Goal: Transaction & Acquisition: Purchase product/service

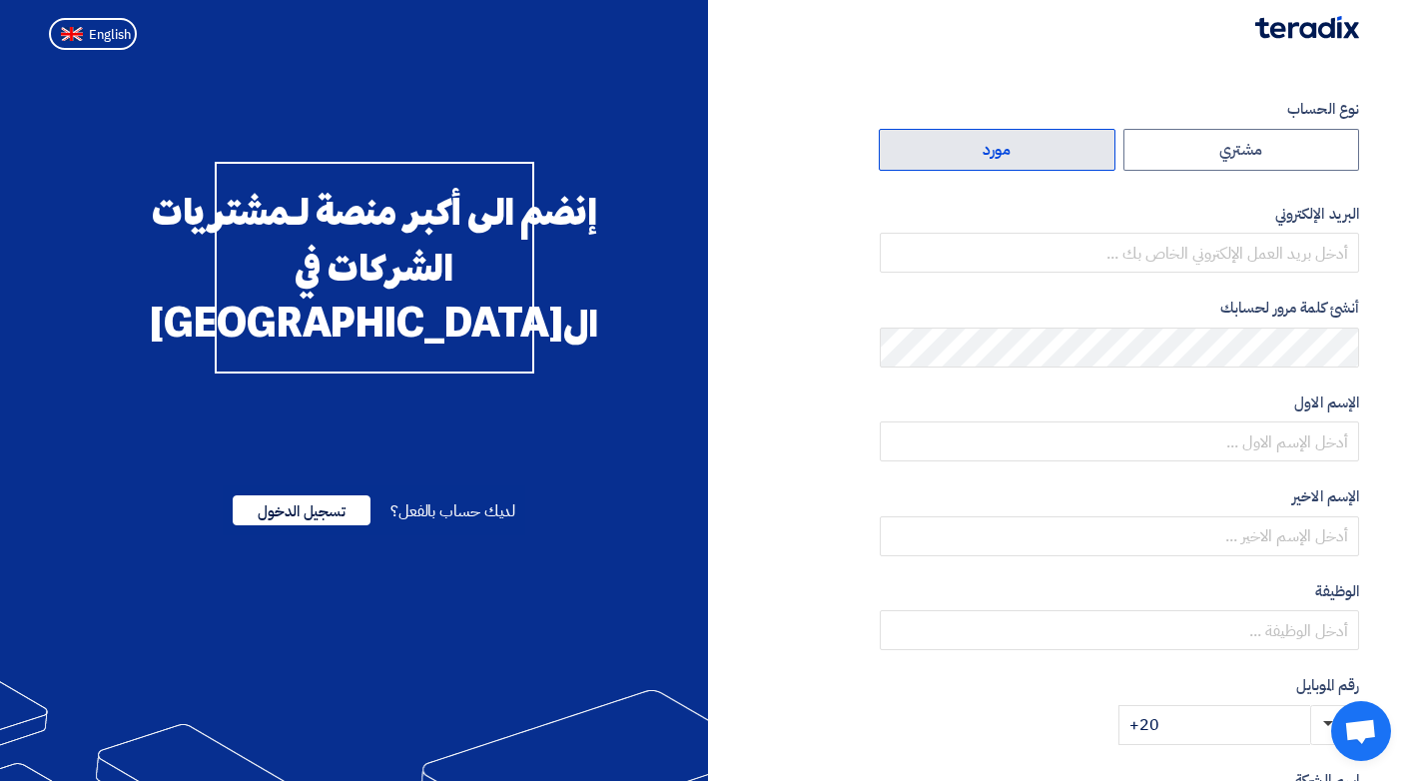
click at [1001, 158] on label "مورد" at bounding box center [997, 150] width 237 height 42
click at [1001, 158] on input "مورد" at bounding box center [997, 150] width 235 height 40
radio input "true"
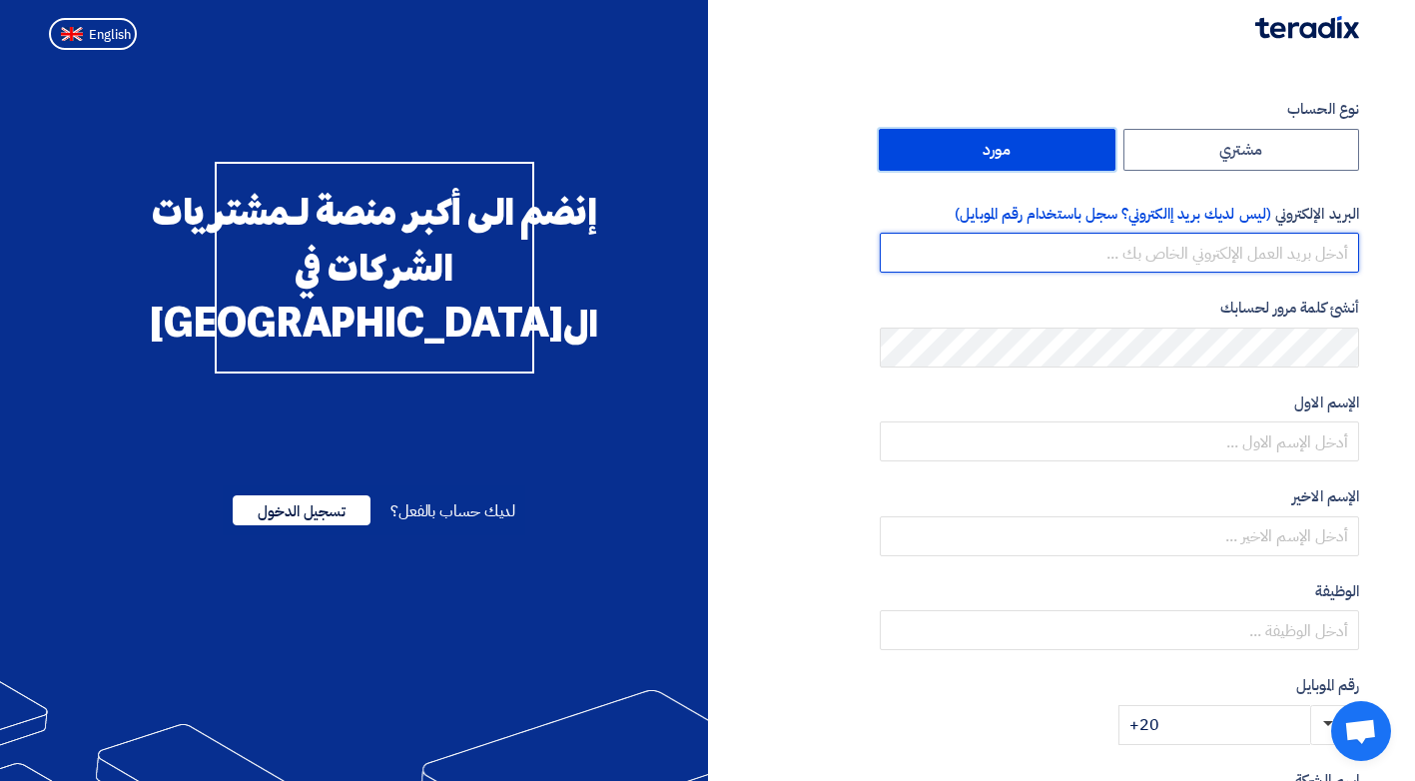
click at [1183, 259] on input "email" at bounding box center [1119, 253] width 479 height 40
type input "[EMAIL_ADDRESS][DOMAIN_NAME]"
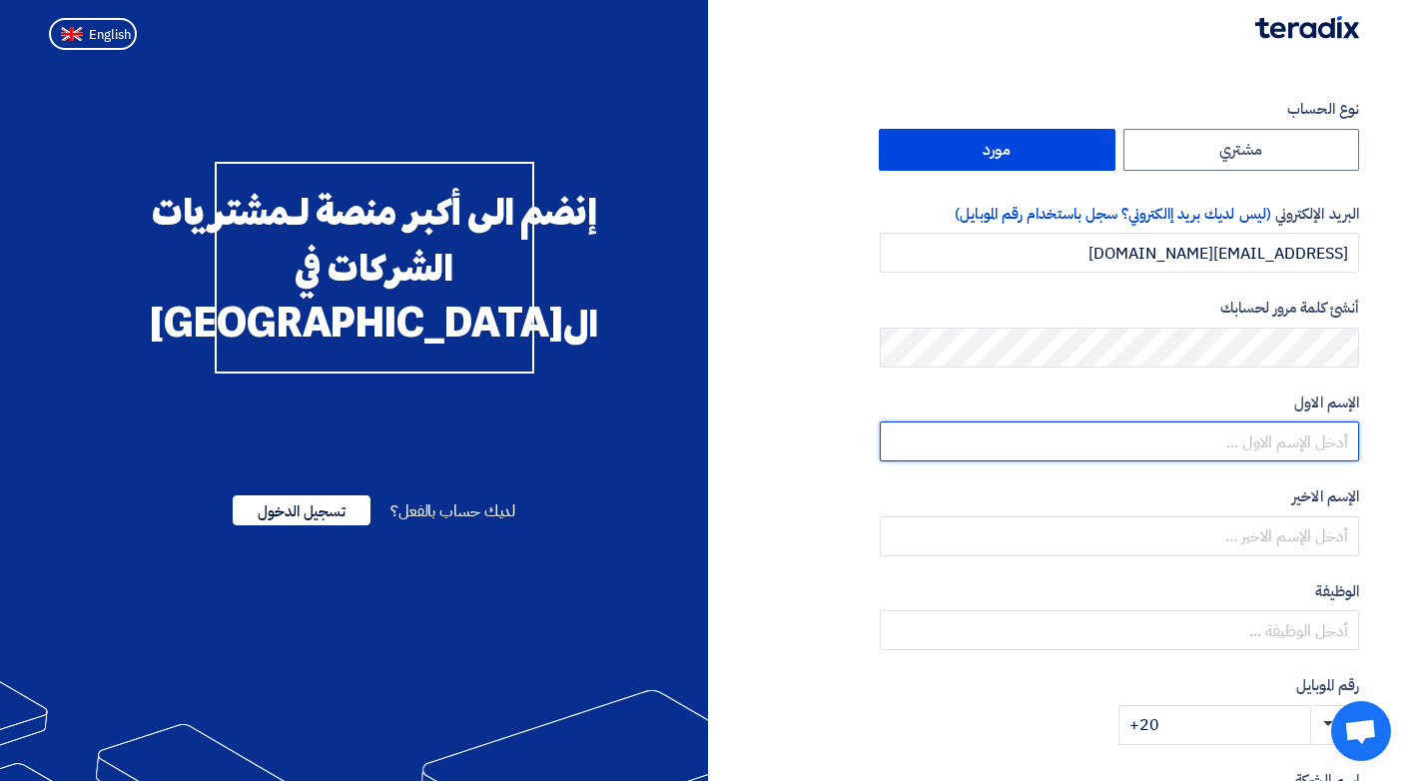
click at [1335, 445] on input "text" at bounding box center [1119, 441] width 479 height 40
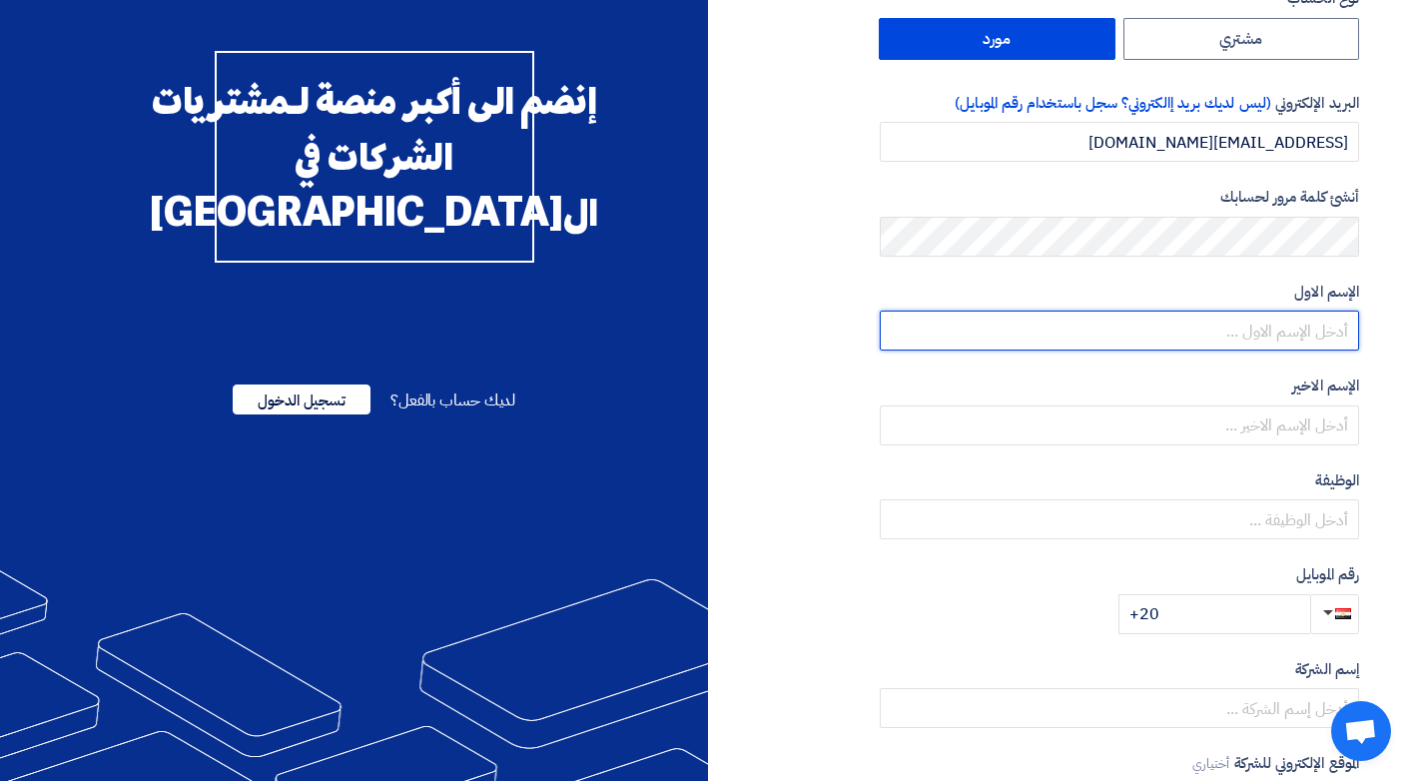
scroll to position [200, 0]
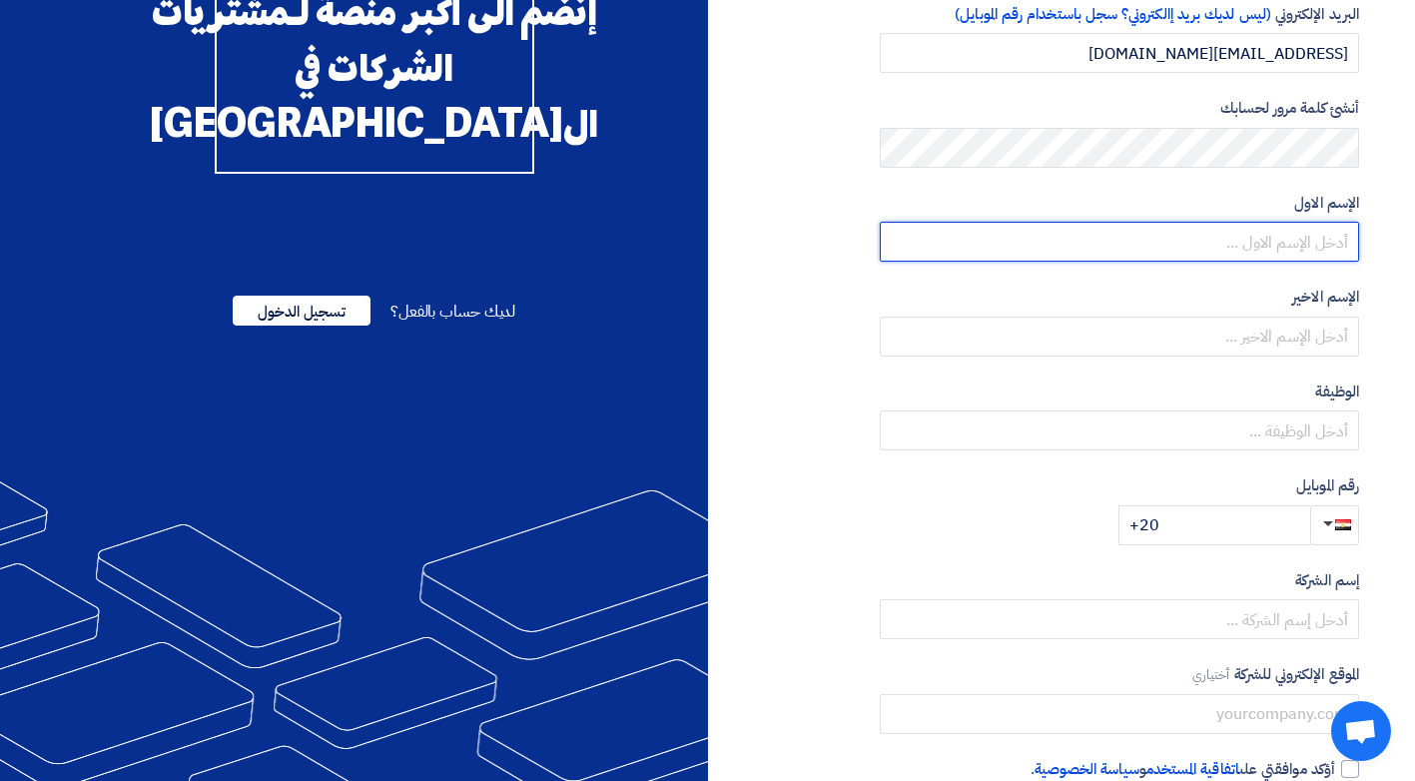
click at [1325, 242] on input "text" at bounding box center [1119, 242] width 479 height 40
drag, startPoint x: 1269, startPoint y: 246, endPoint x: 1312, endPoint y: 247, distance: 42.9
click at [1312, 247] on input "[PERSON_NAME]" at bounding box center [1119, 242] width 479 height 40
type input "[PERSON_NAME]"
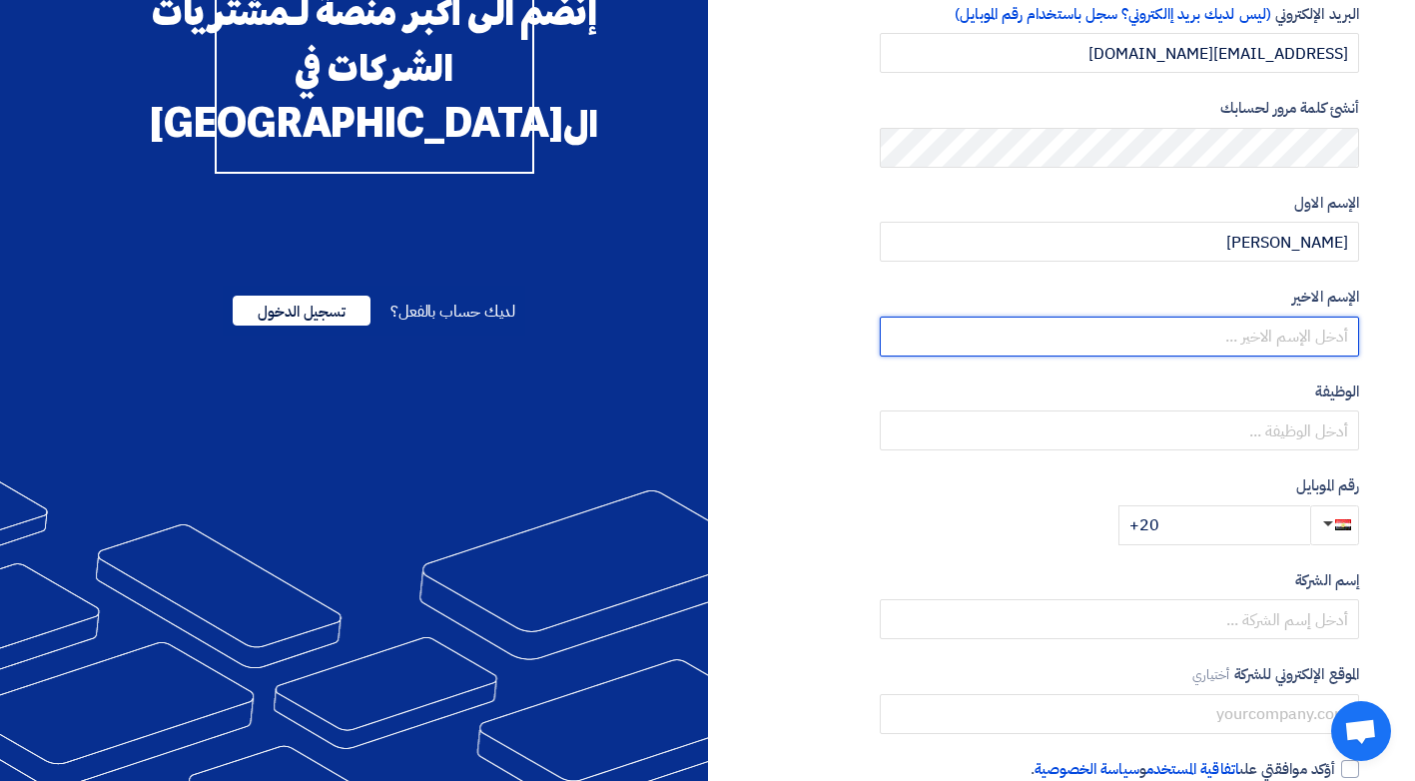
click at [1321, 336] on input "text" at bounding box center [1119, 336] width 479 height 40
type input "حمدى"
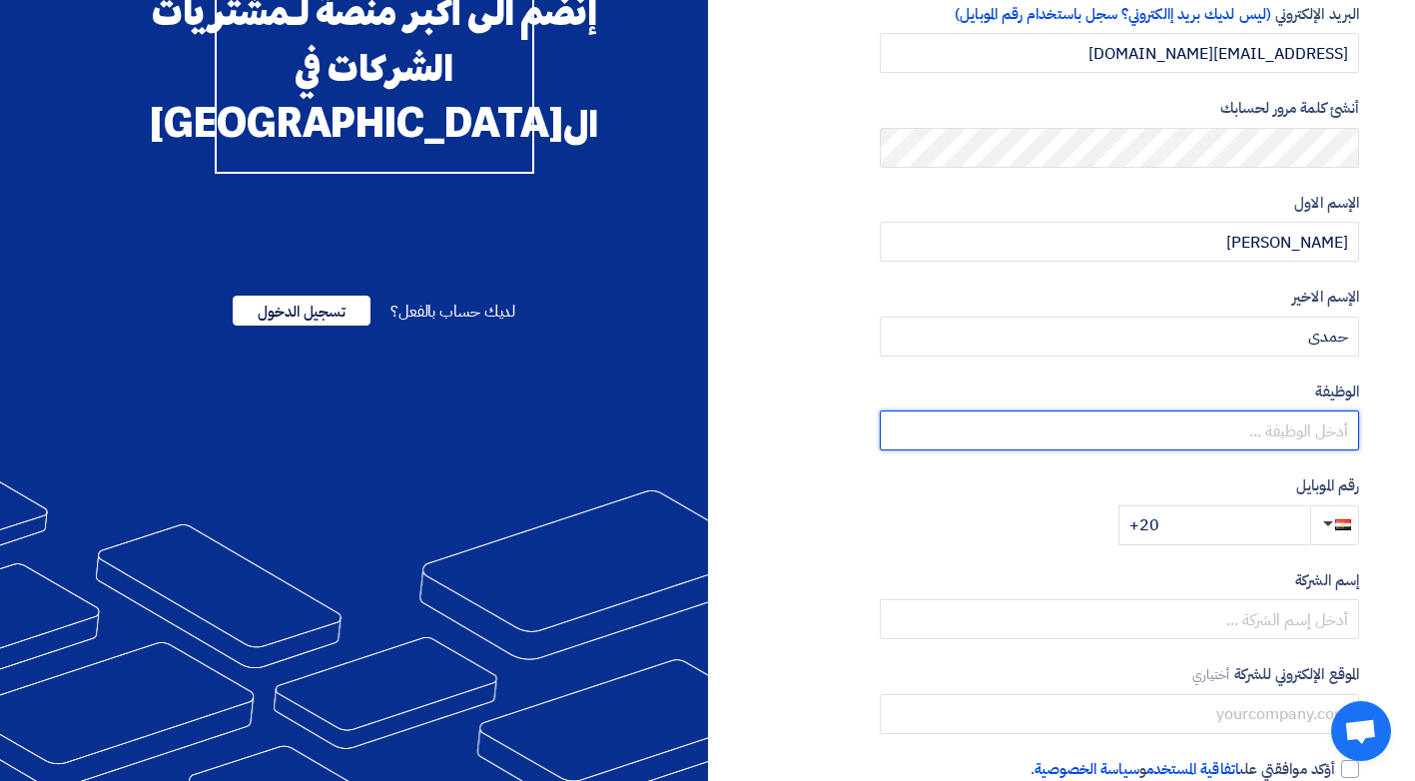
click at [1330, 434] on input "text" at bounding box center [1119, 430] width 479 height 40
type input "صاحب الشركة"
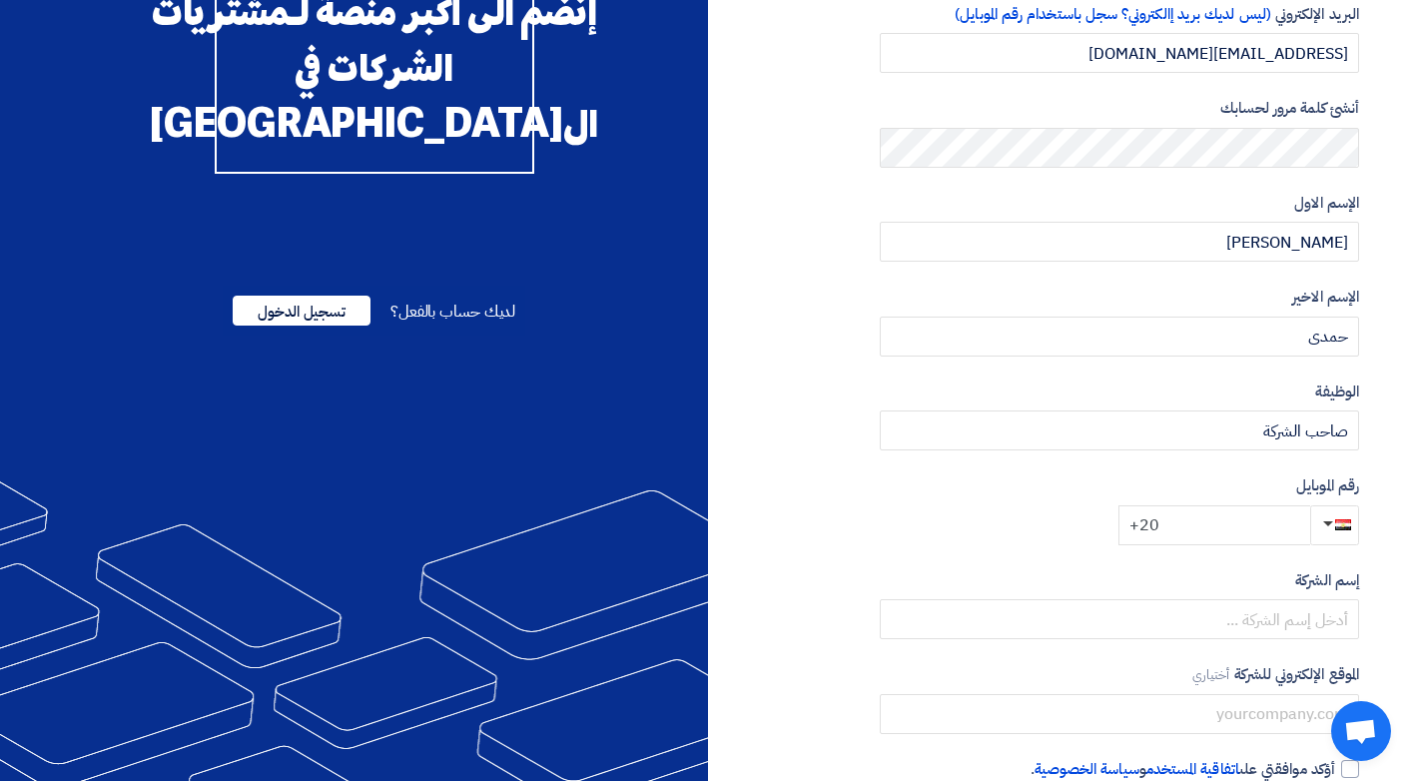
click at [1191, 535] on input "+20" at bounding box center [1214, 525] width 192 height 40
drag, startPoint x: 1156, startPoint y: 522, endPoint x: 1155, endPoint y: 536, distance: 14.0
click at [1155, 536] on input "[PHONE_NUMBER]" at bounding box center [1214, 525] width 192 height 40
type input "[PHONE_NUMBER]"
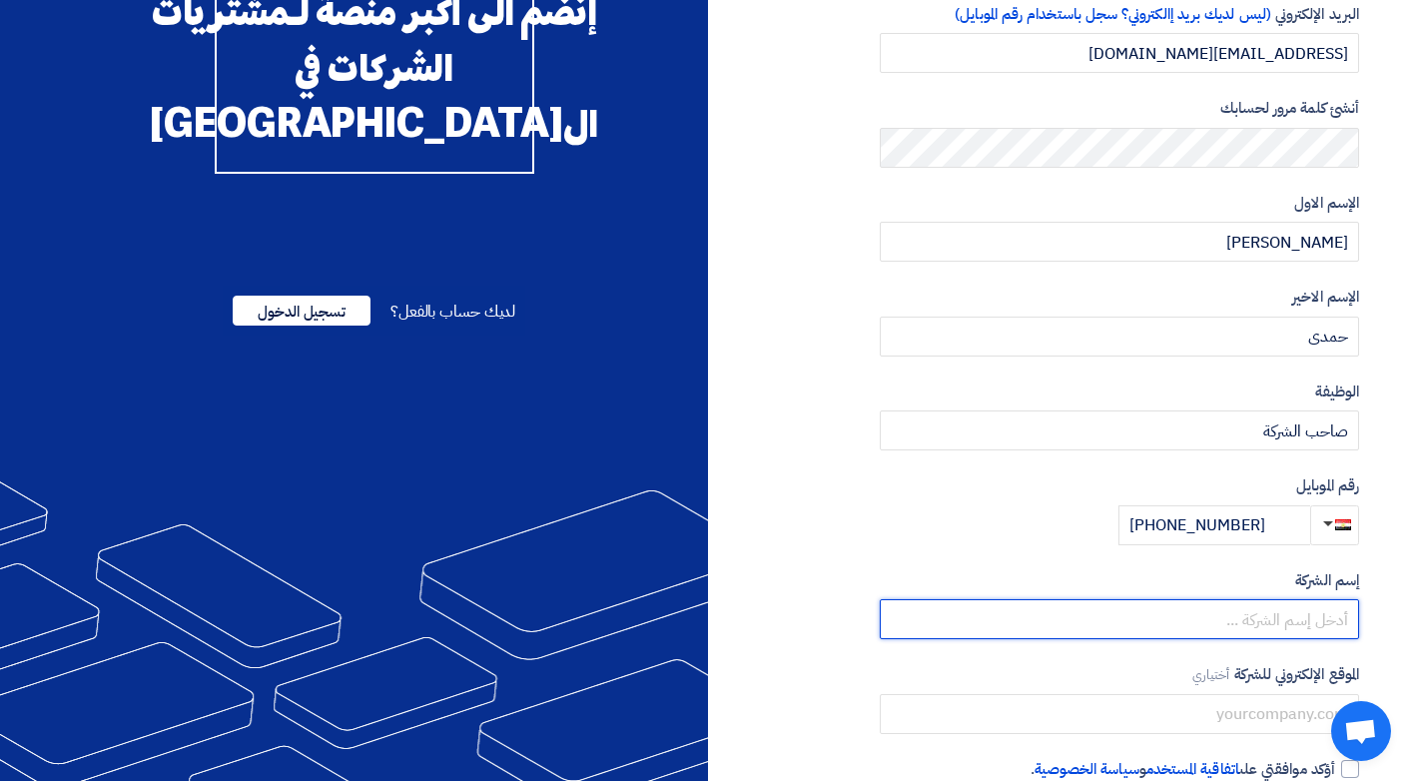
click at [1315, 620] on input "text" at bounding box center [1119, 619] width 479 height 40
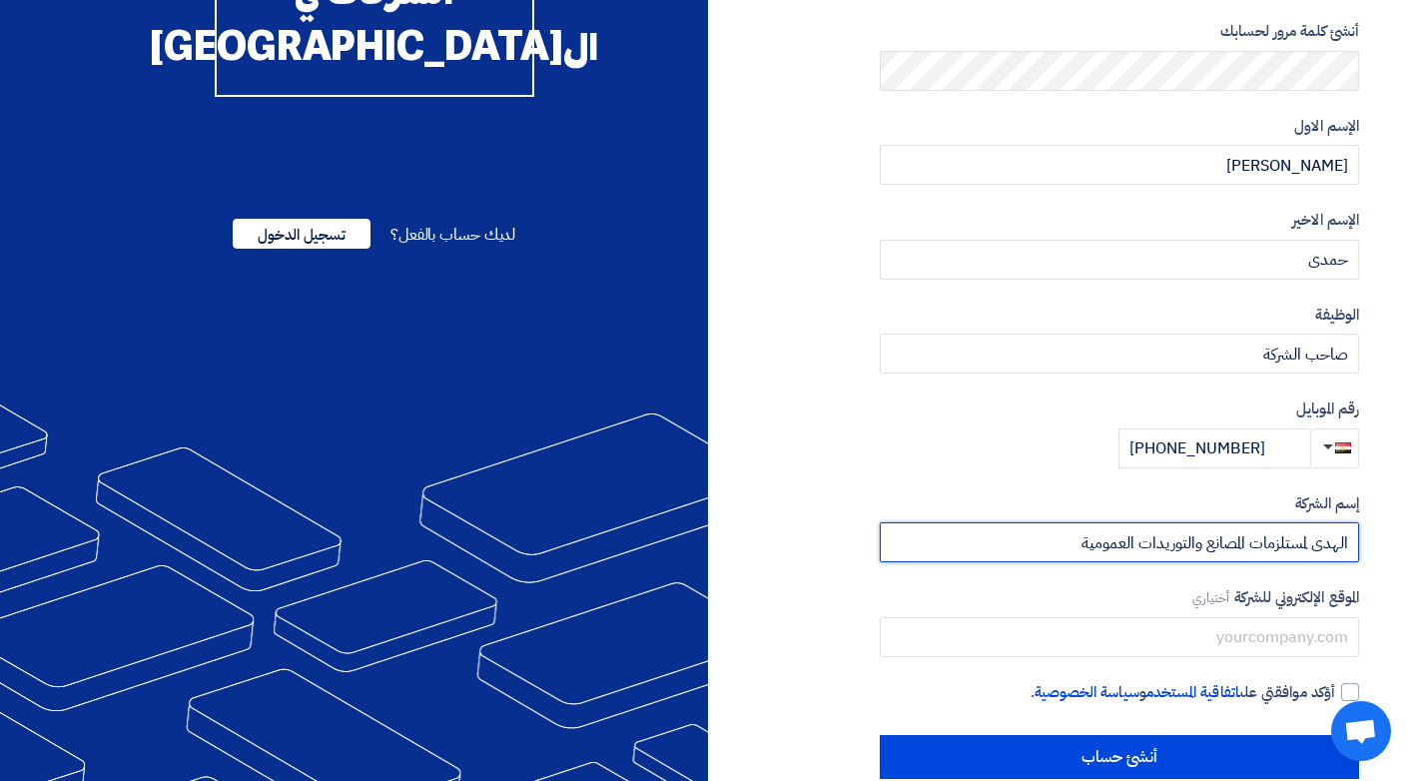
scroll to position [314, 0]
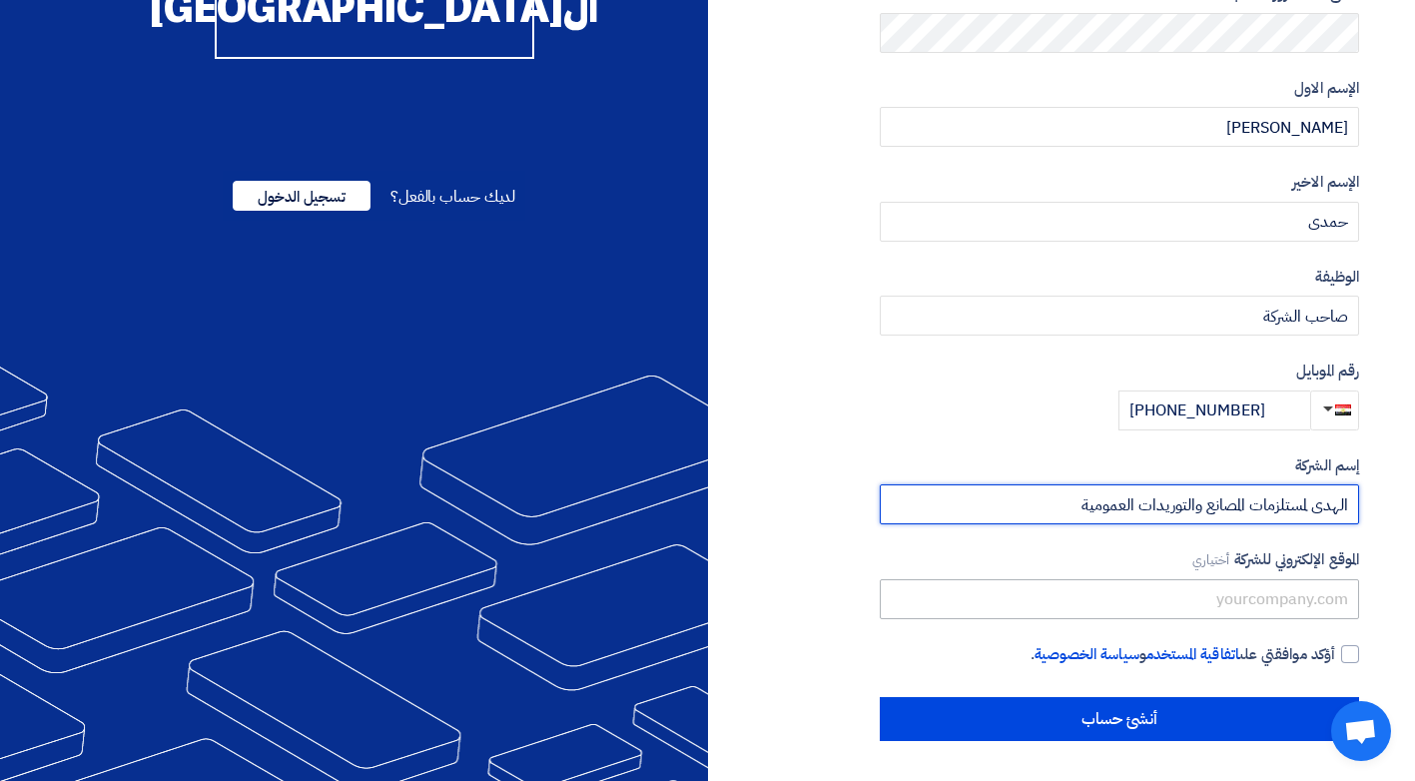
type input "الهدى لمستلزمات المصانع والتوريدات العمومية"
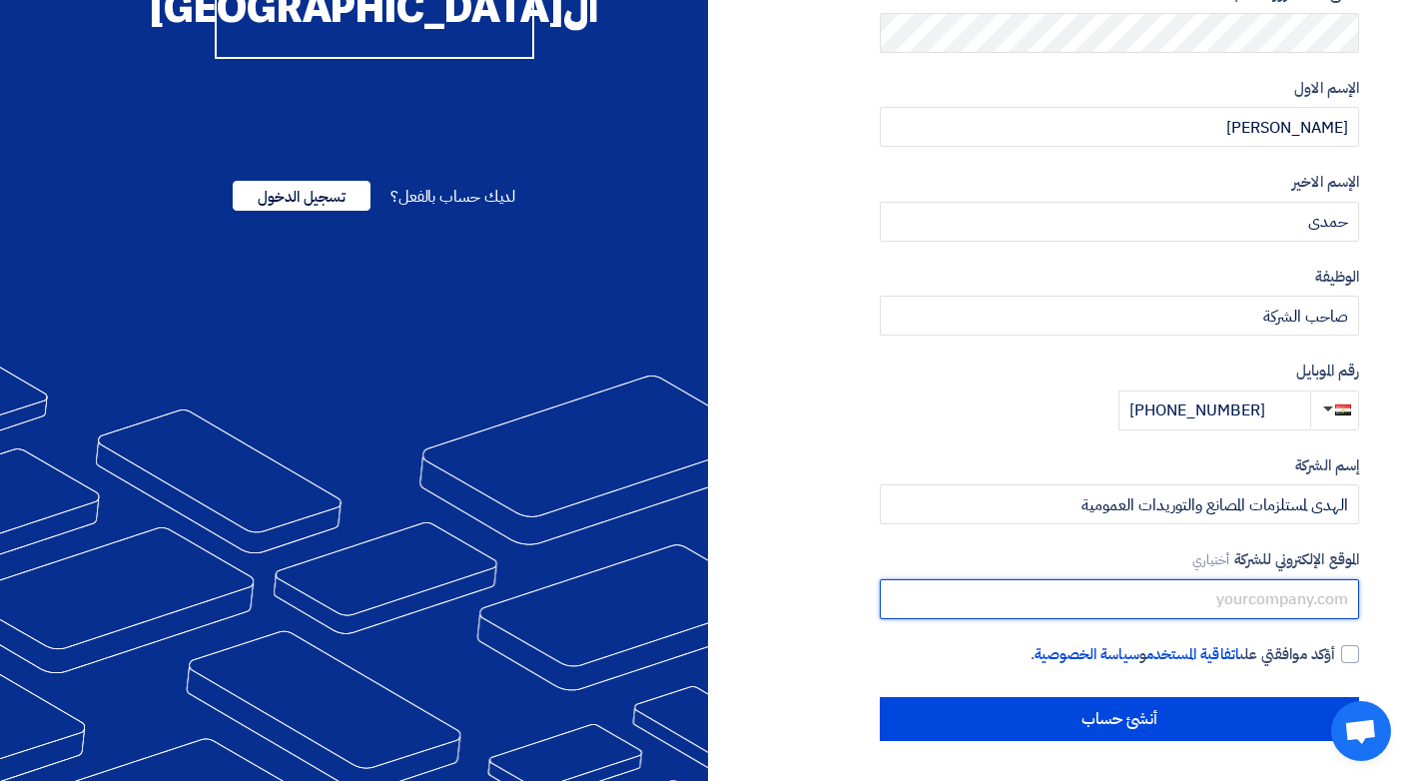
click at [1200, 601] on input "text" at bounding box center [1119, 599] width 479 height 40
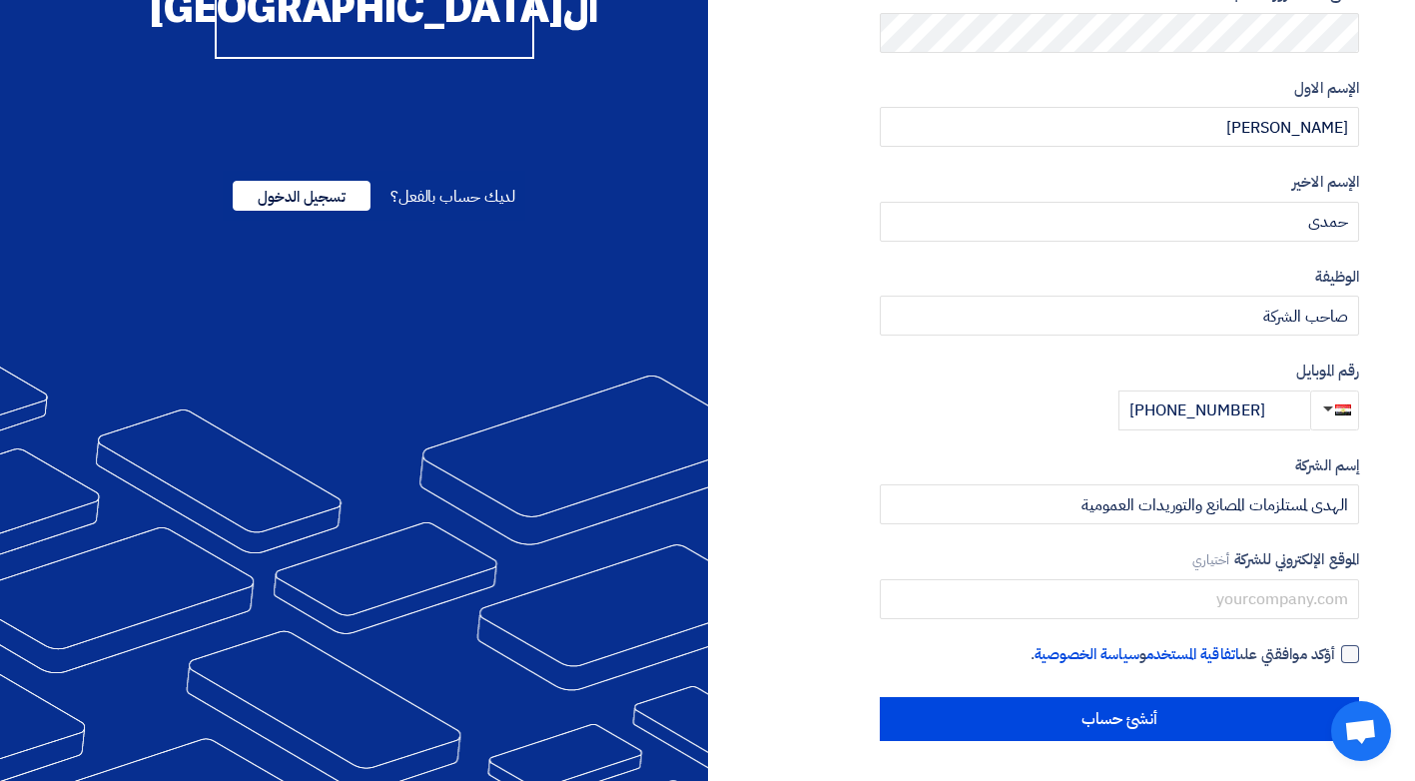
click at [1346, 656] on div at bounding box center [1350, 654] width 18 height 18
click at [1335, 656] on input "أؤكد موافقتي على اتفاقية المستخدم و سياسة الخصوصية ." at bounding box center [1095, 663] width 479 height 40
checkbox input "true"
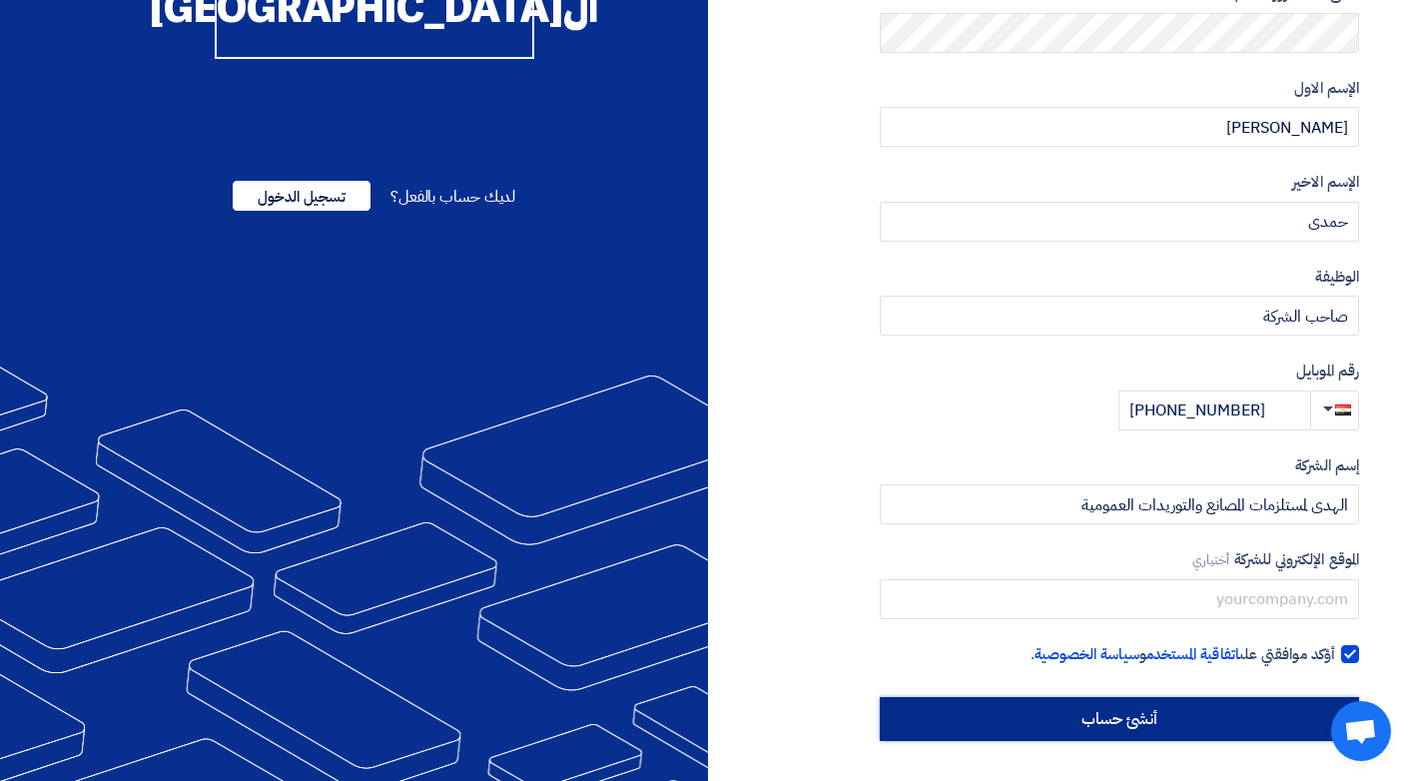
click at [1155, 719] on input "أنشئ حساب" at bounding box center [1119, 719] width 479 height 44
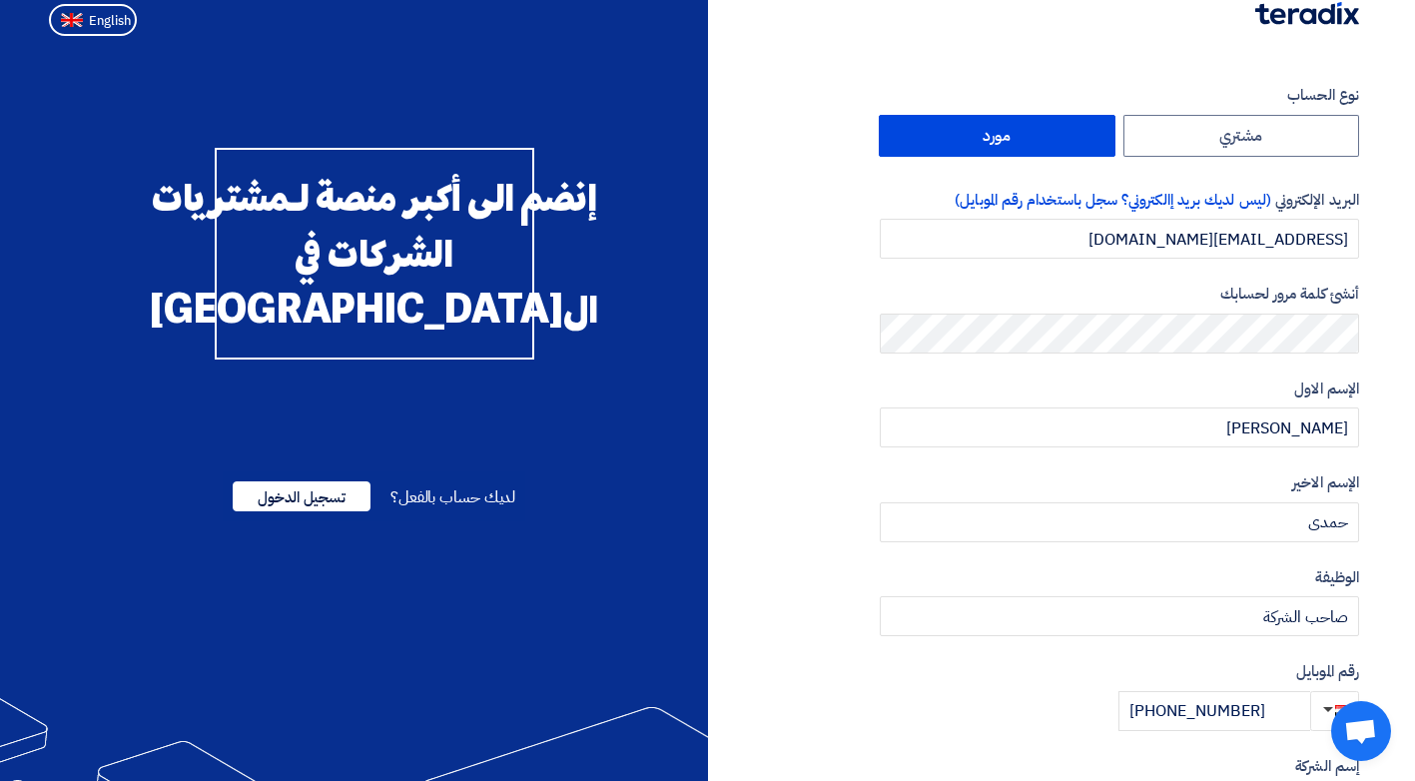
scroll to position [0, 0]
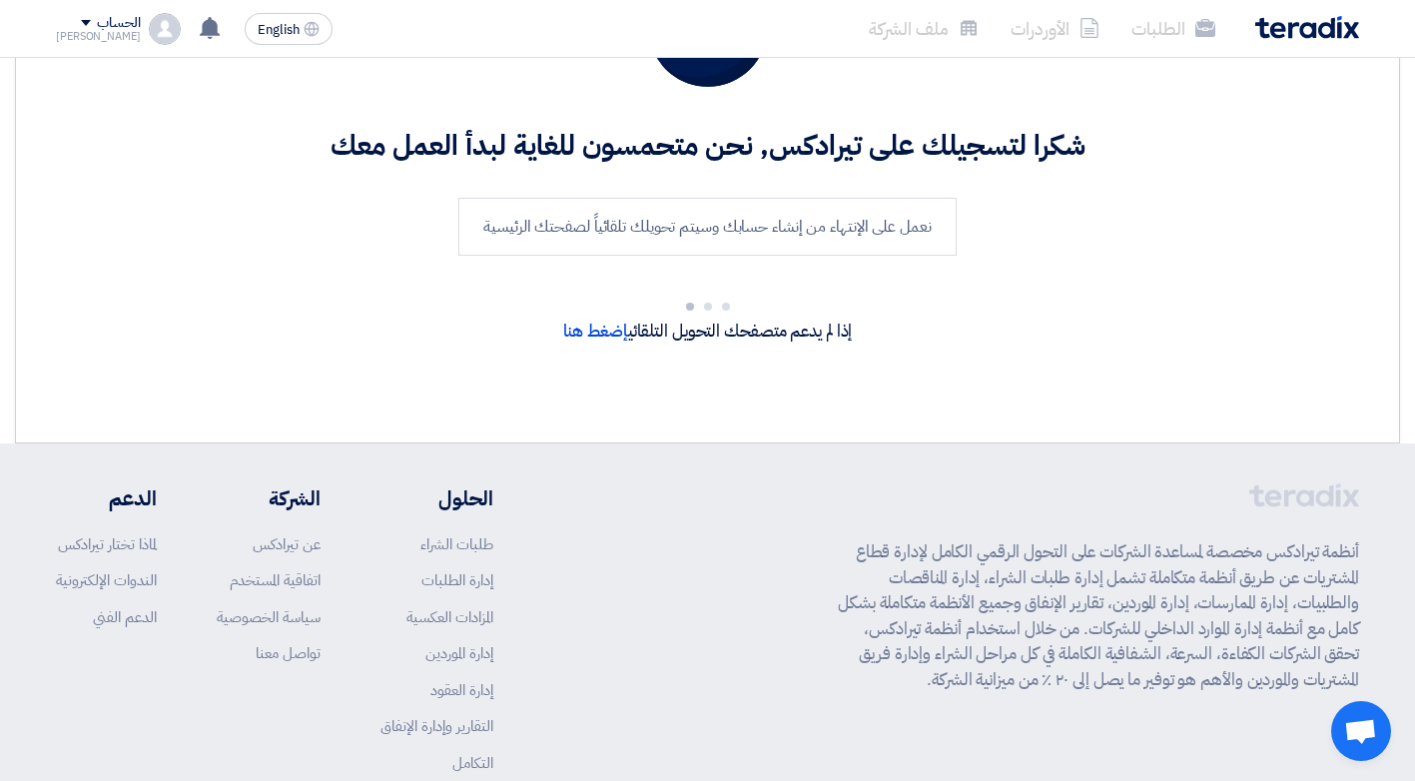
scroll to position [299, 0]
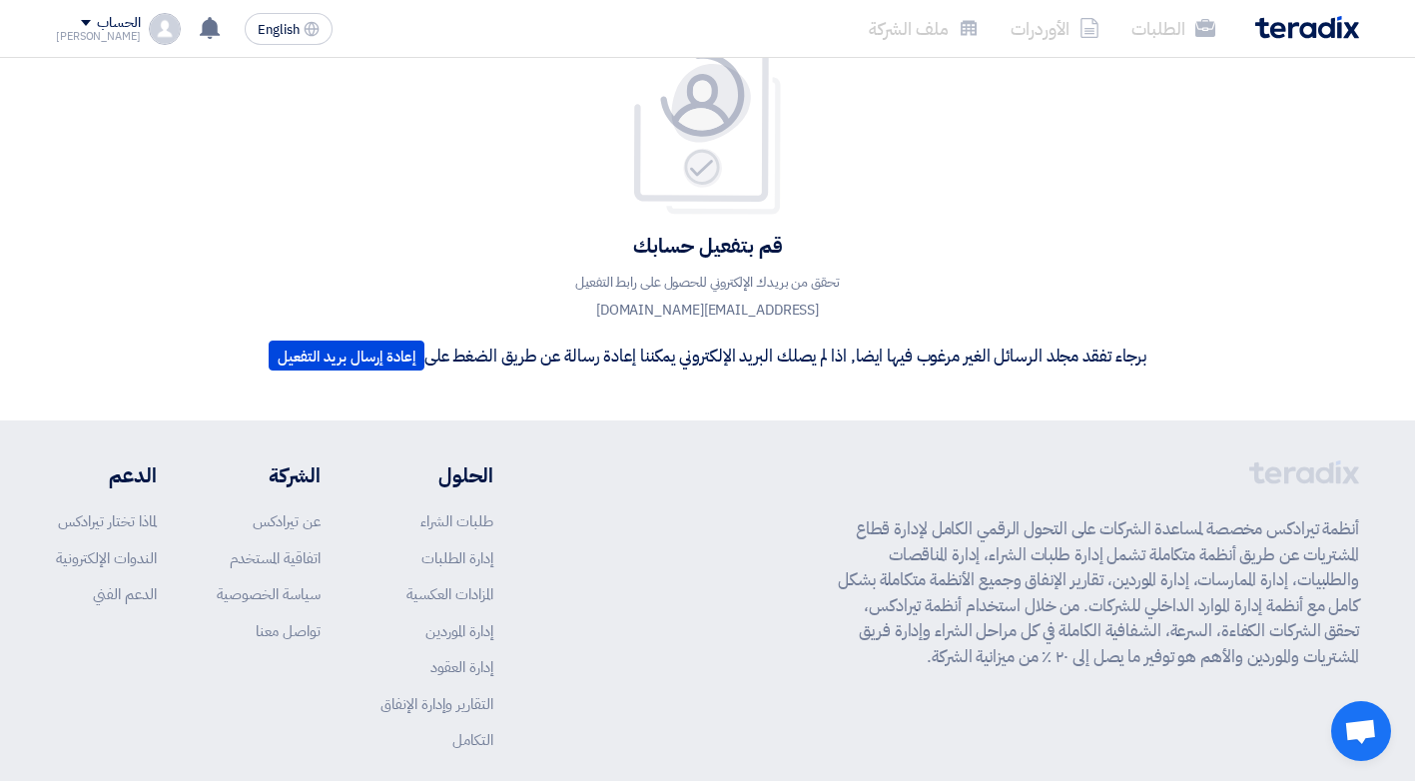
scroll to position [100, 0]
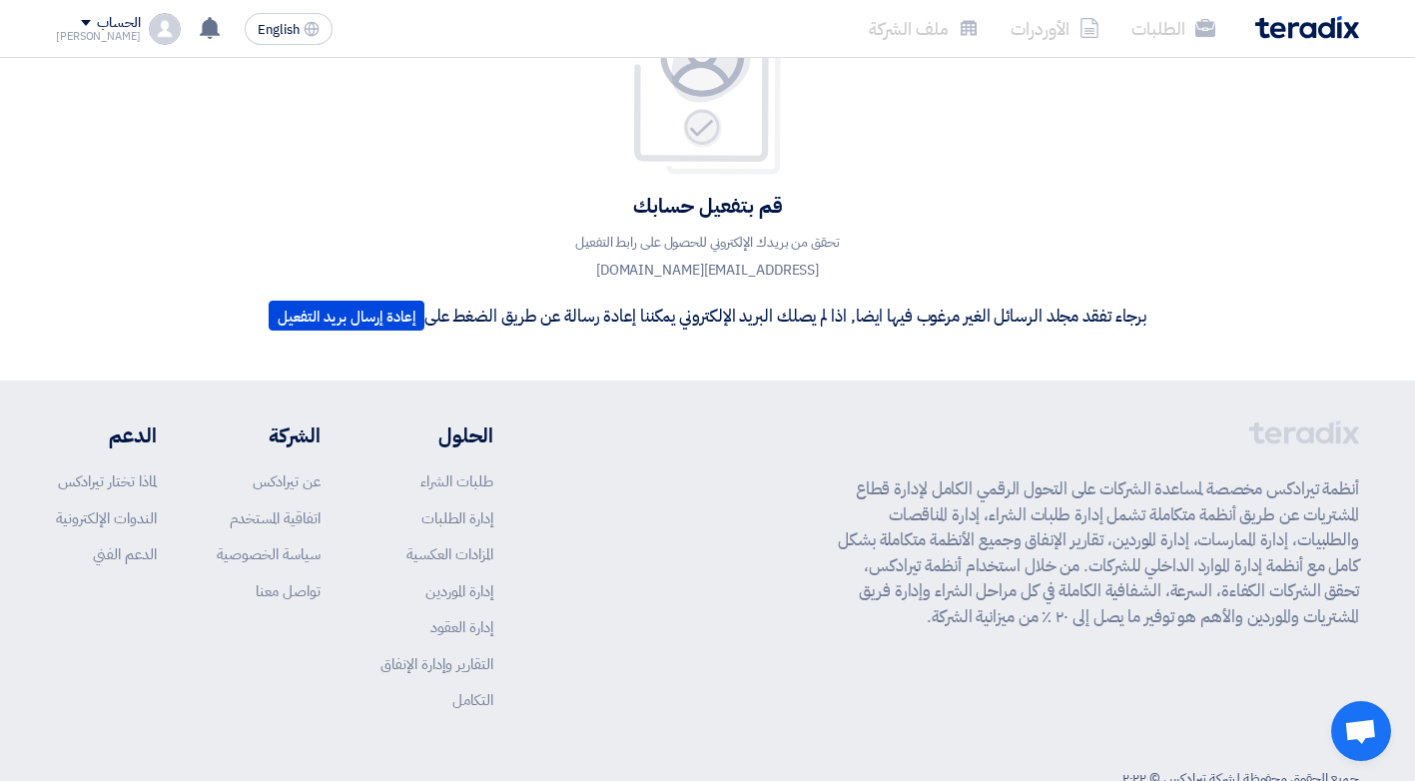
click at [61, 26] on div "الحساب" at bounding box center [98, 23] width 85 height 17
click at [230, 239] on li "خروج" at bounding box center [161, 235] width 208 height 39
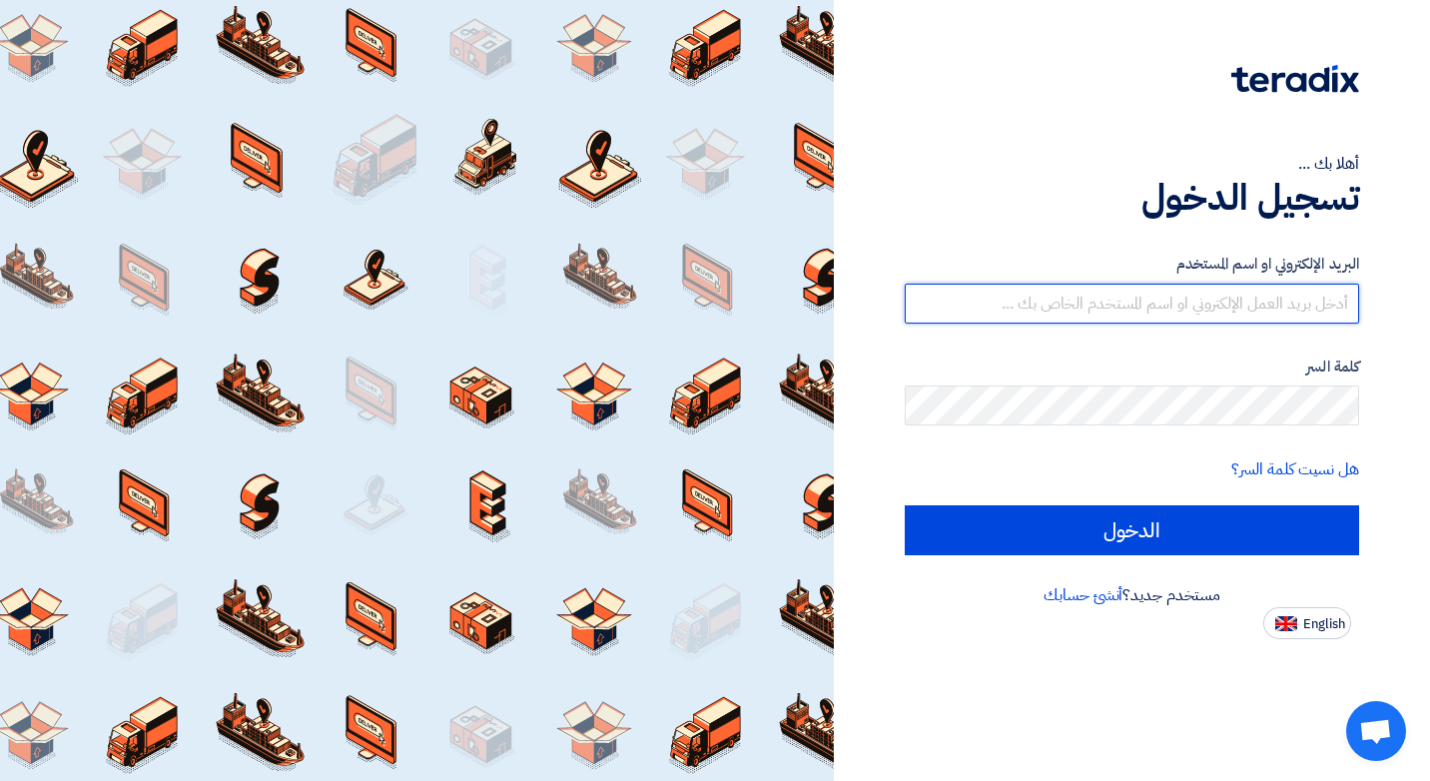
type input "[EMAIL_ADDRESS][DOMAIN_NAME]"
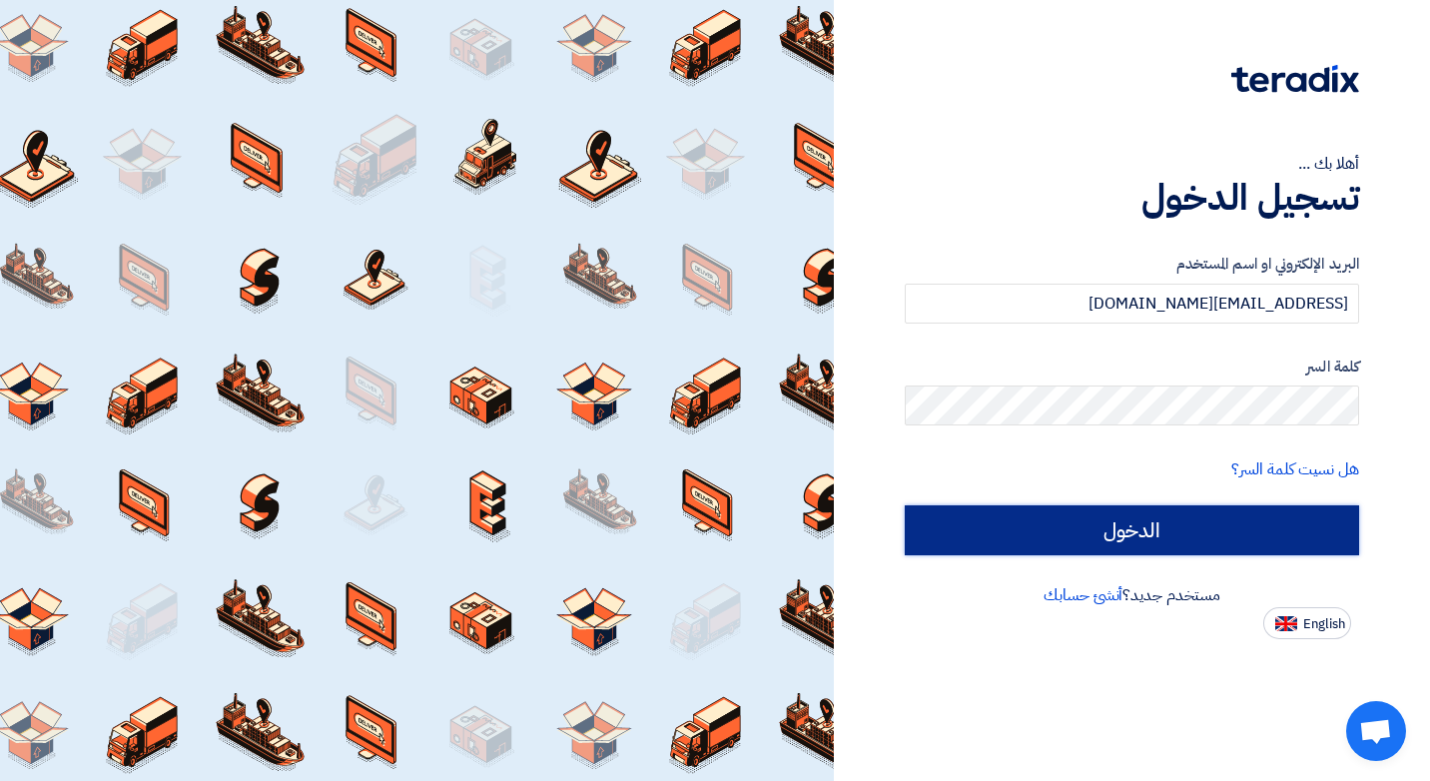
click at [1138, 537] on input "الدخول" at bounding box center [1131, 530] width 454 height 50
type input "Sign in"
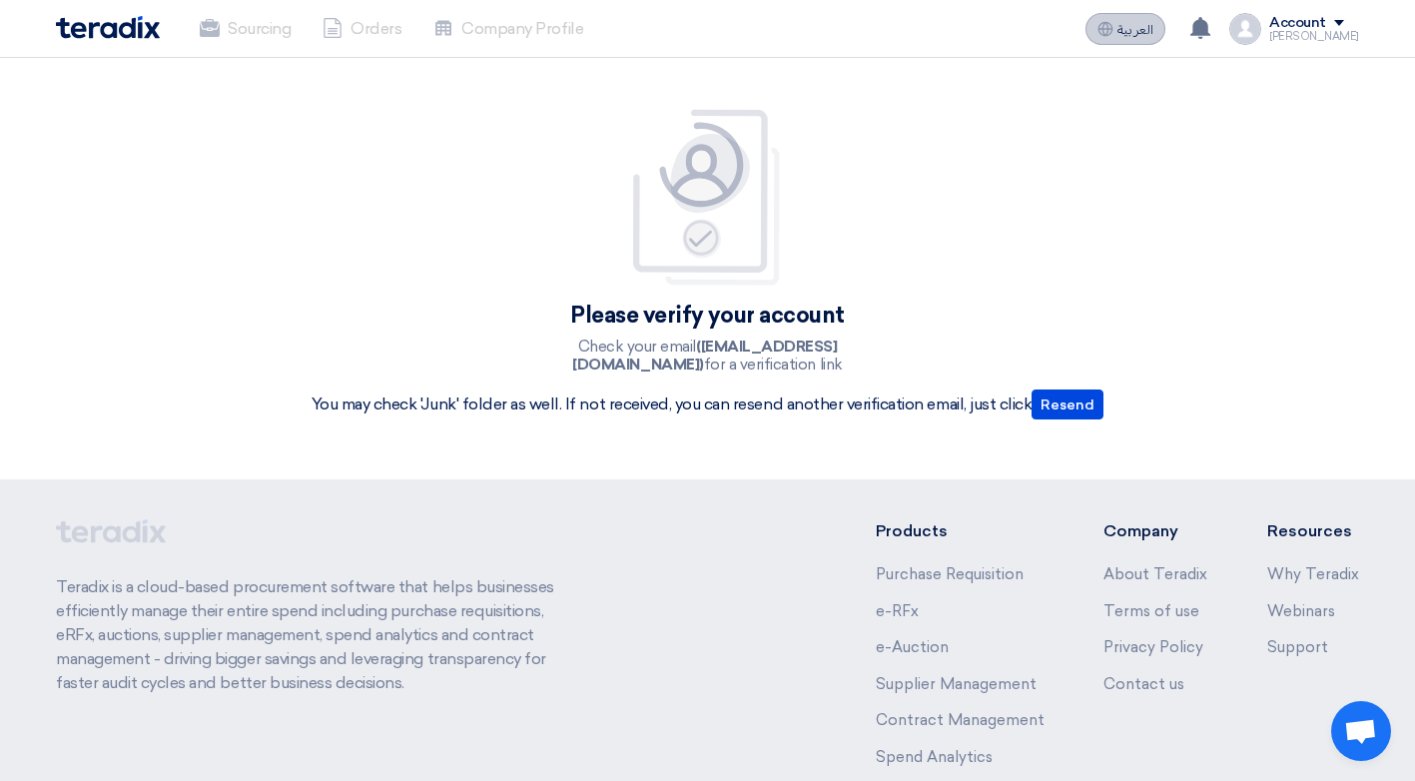
click at [1153, 24] on span "العربية" at bounding box center [1135, 30] width 36 height 14
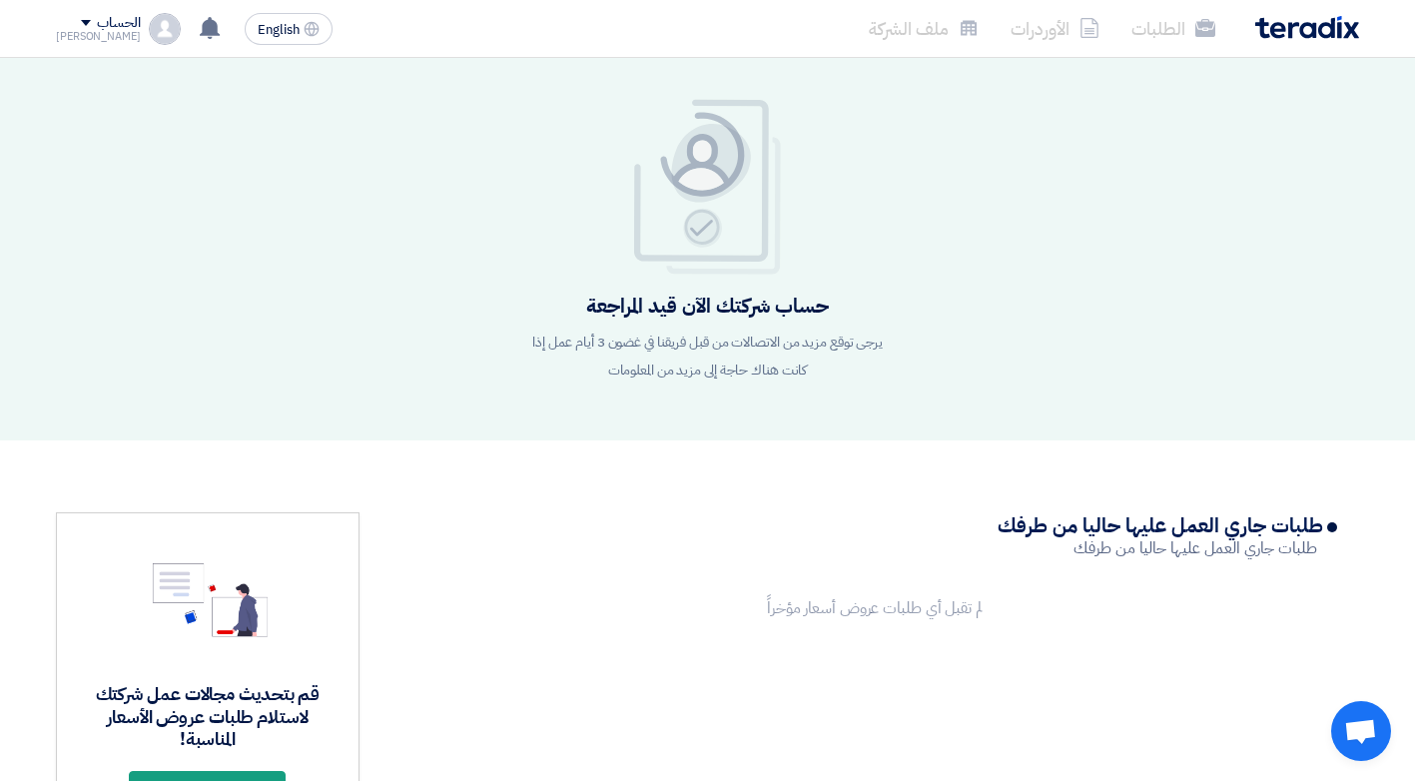
click at [1287, 22] on img at bounding box center [1307, 27] width 104 height 23
click at [1317, 28] on img at bounding box center [1307, 27] width 104 height 23
click at [1297, 26] on img at bounding box center [1307, 27] width 104 height 23
click at [1305, 30] on img at bounding box center [1307, 27] width 104 height 23
click at [1313, 24] on img at bounding box center [1307, 27] width 104 height 23
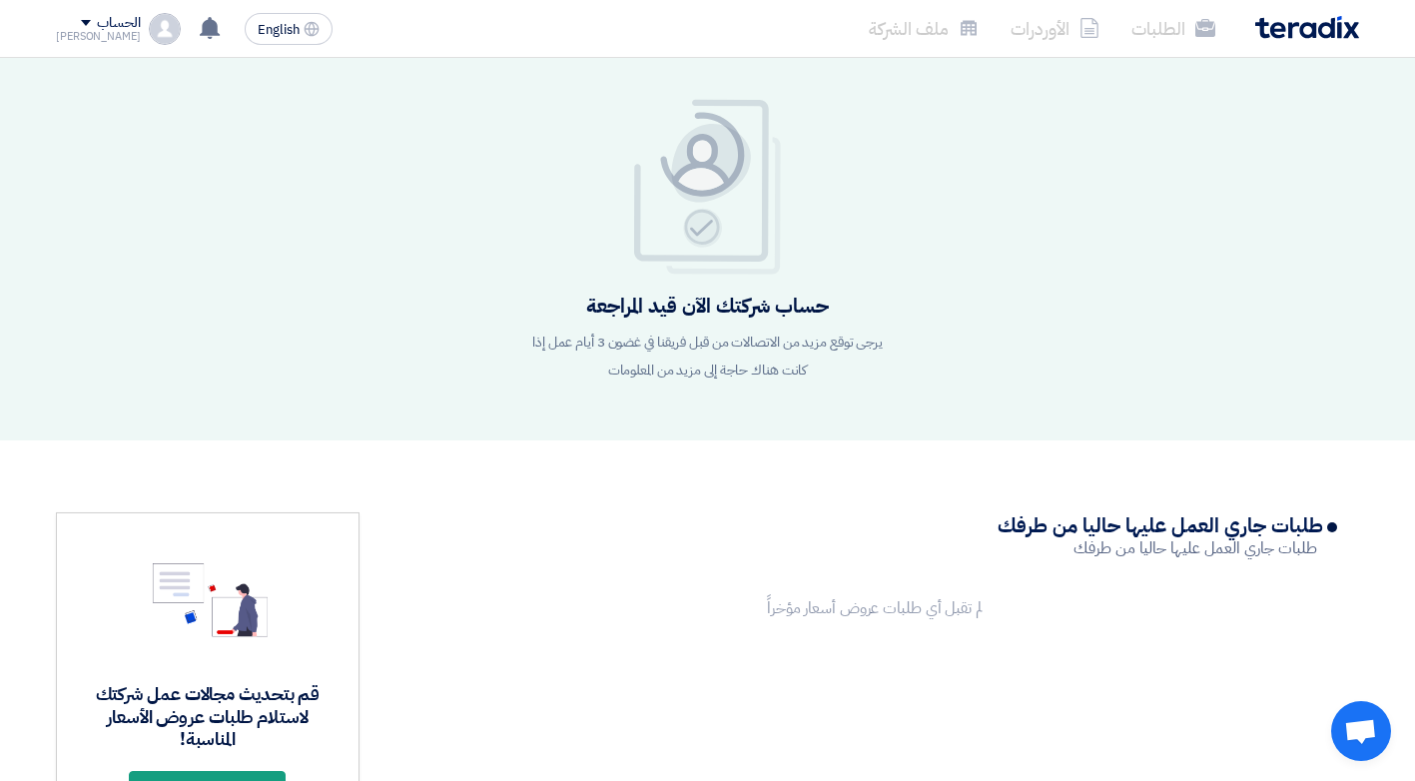
click at [1313, 24] on img at bounding box center [1307, 27] width 104 height 23
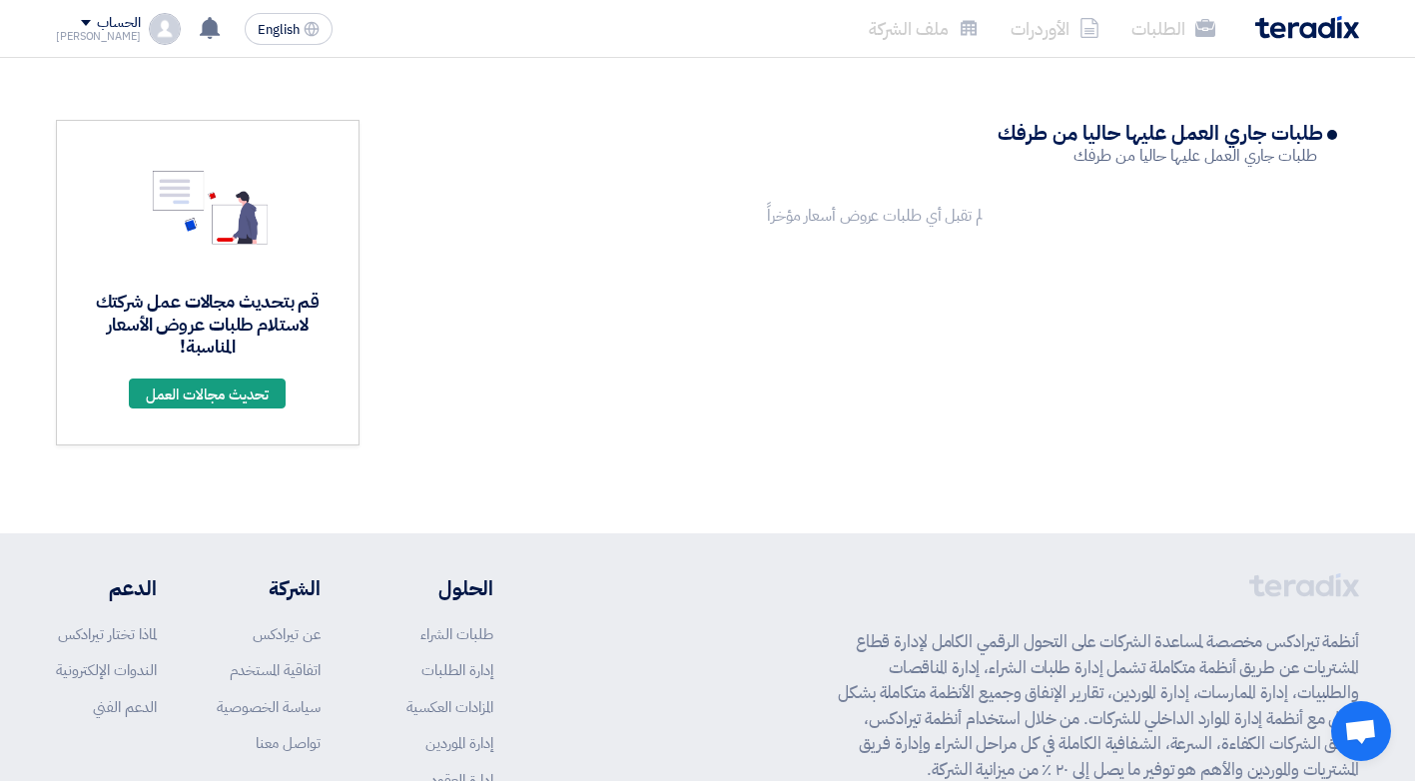
scroll to position [200, 0]
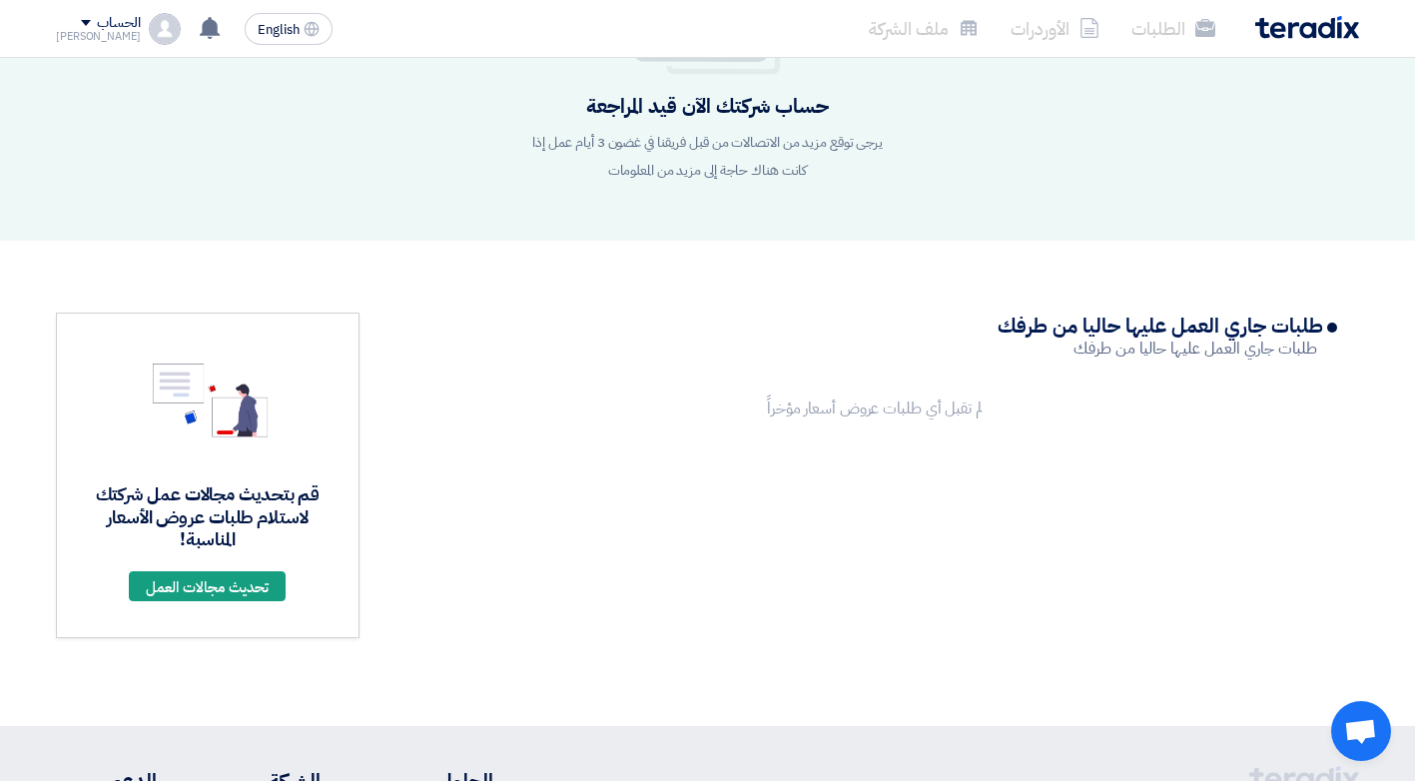
click at [81, 24] on span at bounding box center [86, 23] width 10 height 6
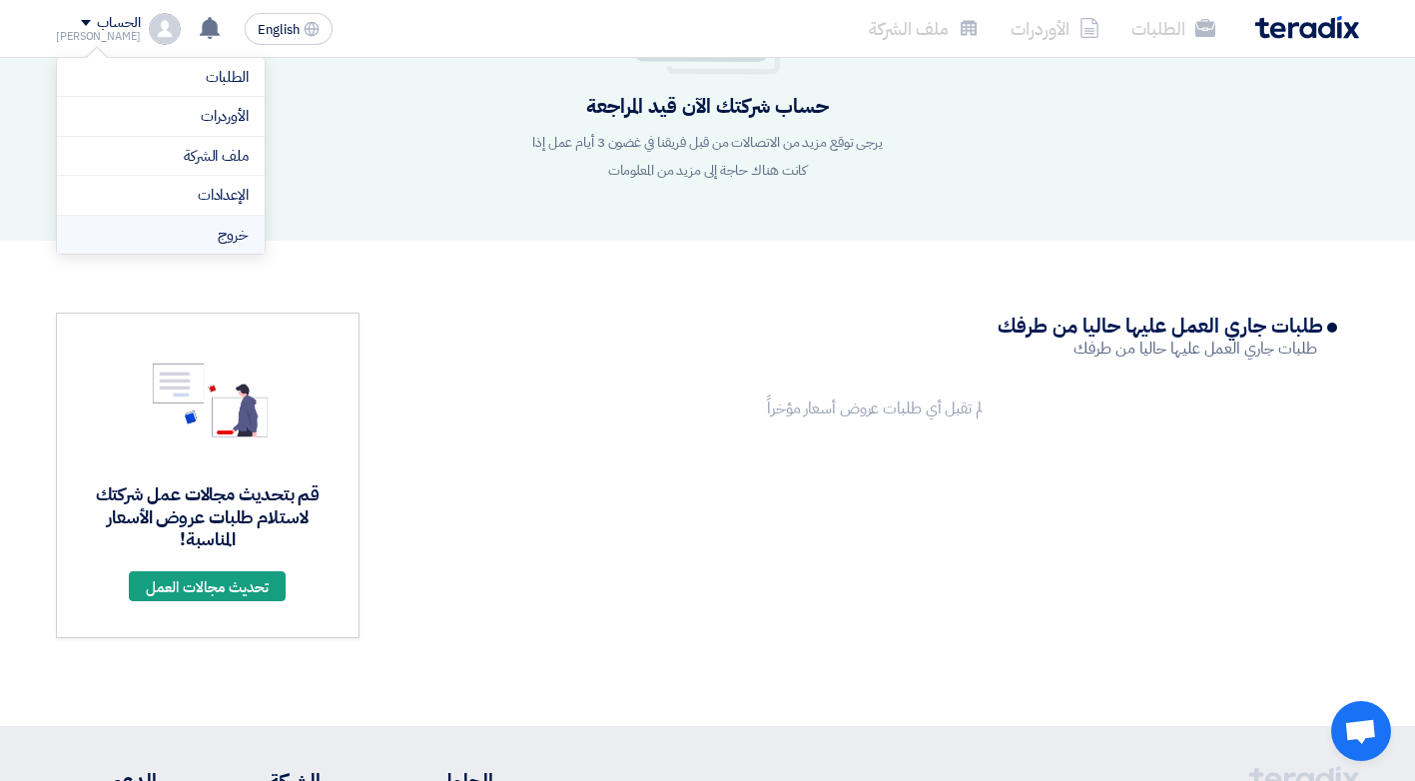
click at [229, 234] on li "خروج" at bounding box center [161, 235] width 208 height 39
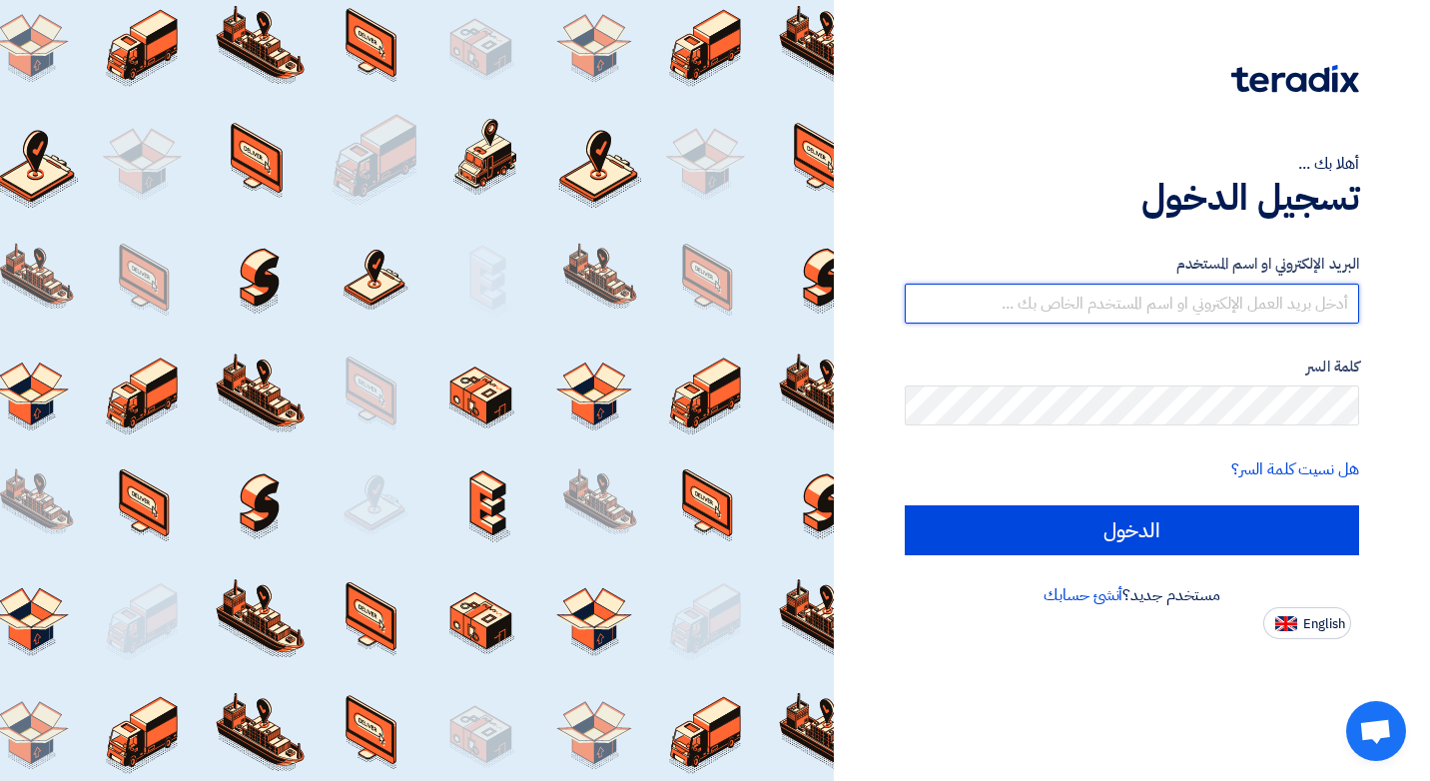
type input "[EMAIL_ADDRESS][DOMAIN_NAME]"
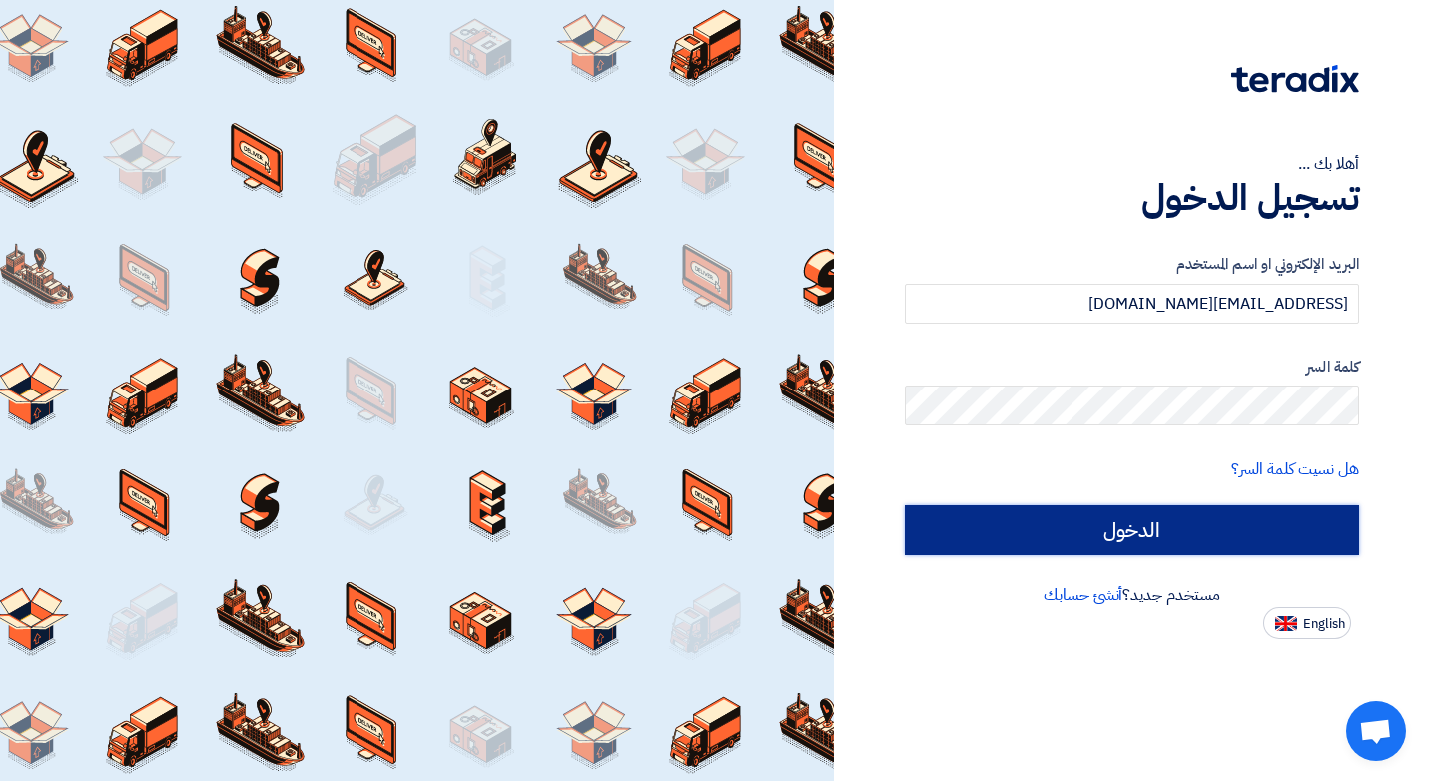
click at [1131, 530] on input "الدخول" at bounding box center [1131, 530] width 454 height 50
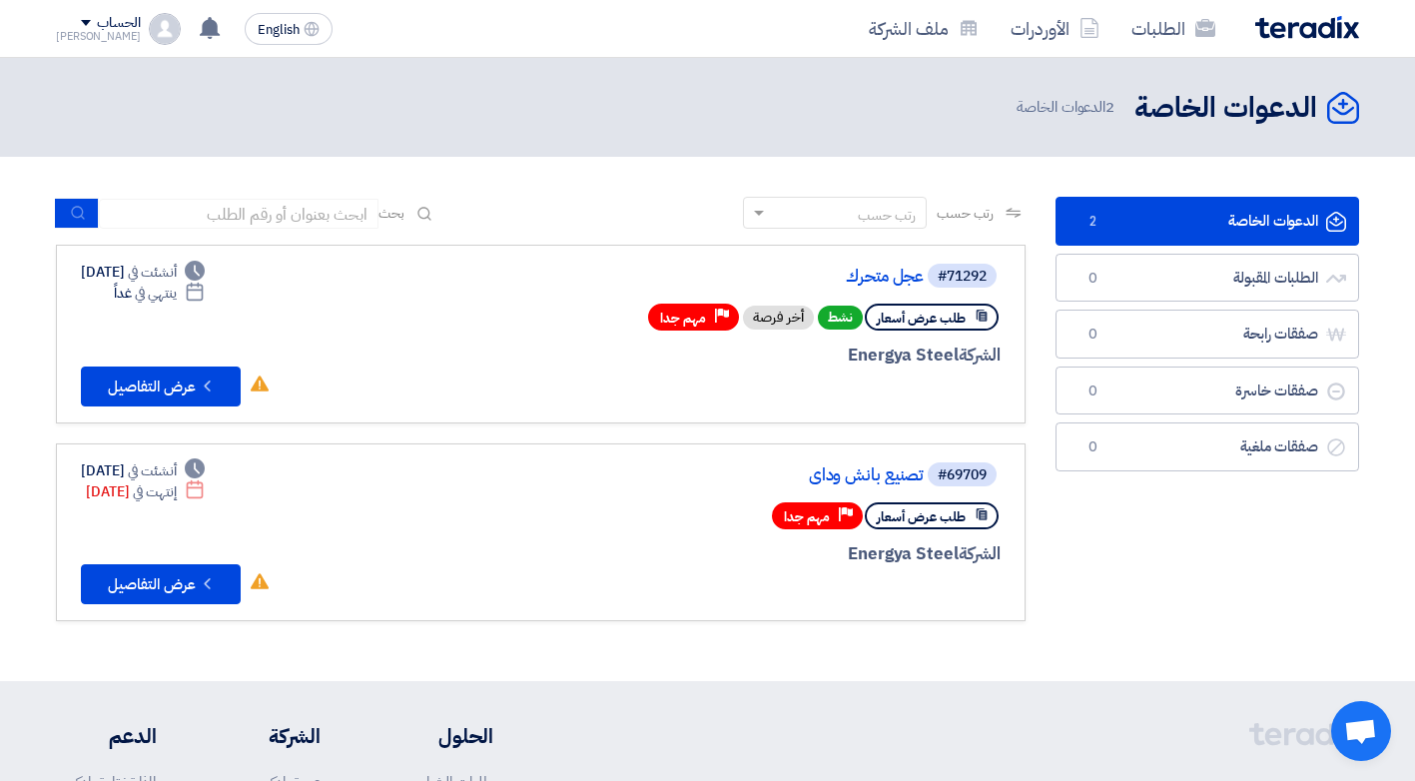
click at [1249, 218] on link "الدعوات الخاصة الدعوات الخاصة 2" at bounding box center [1206, 221] width 303 height 49
click at [159, 387] on button "Check details عرض التفاصيل" at bounding box center [161, 386] width 160 height 40
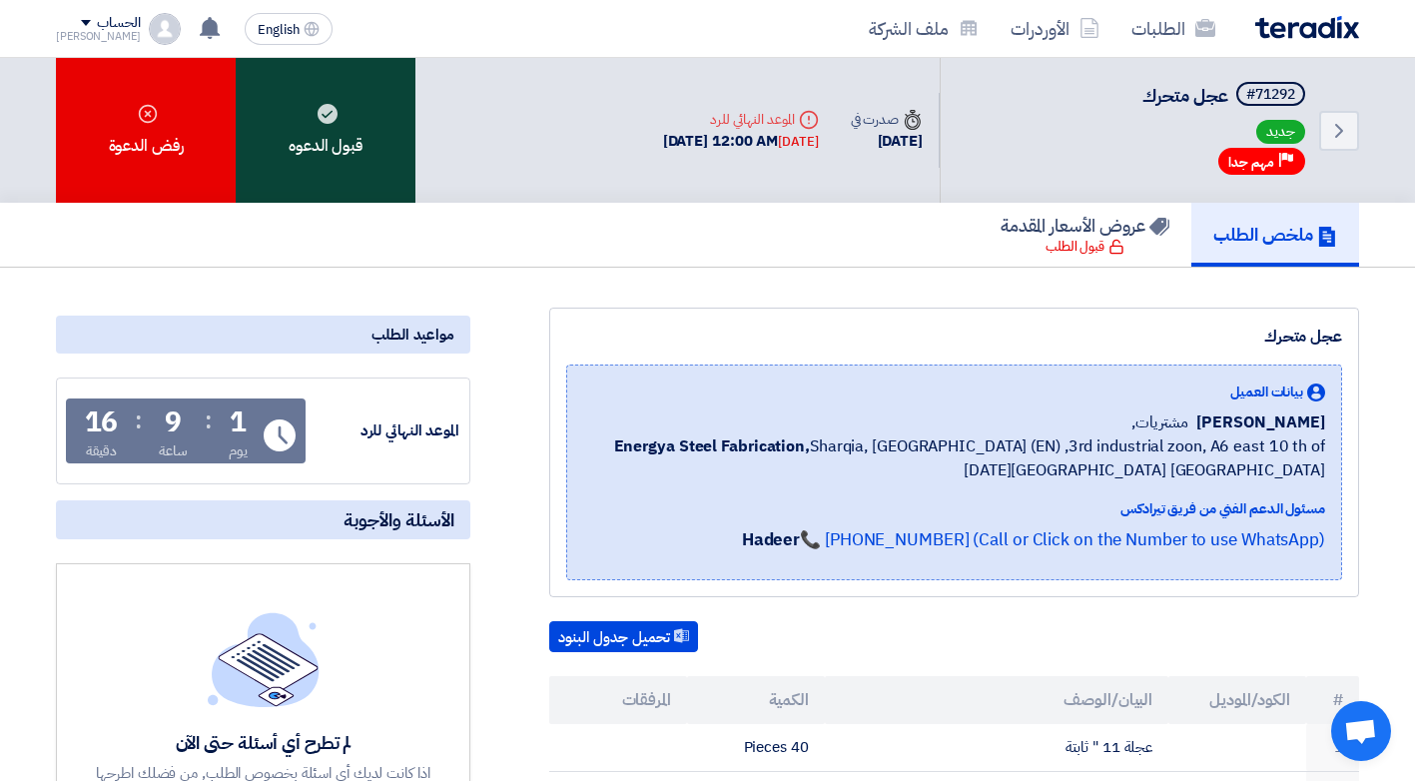
click at [324, 133] on div "قبول الدعوه" at bounding box center [326, 130] width 180 height 145
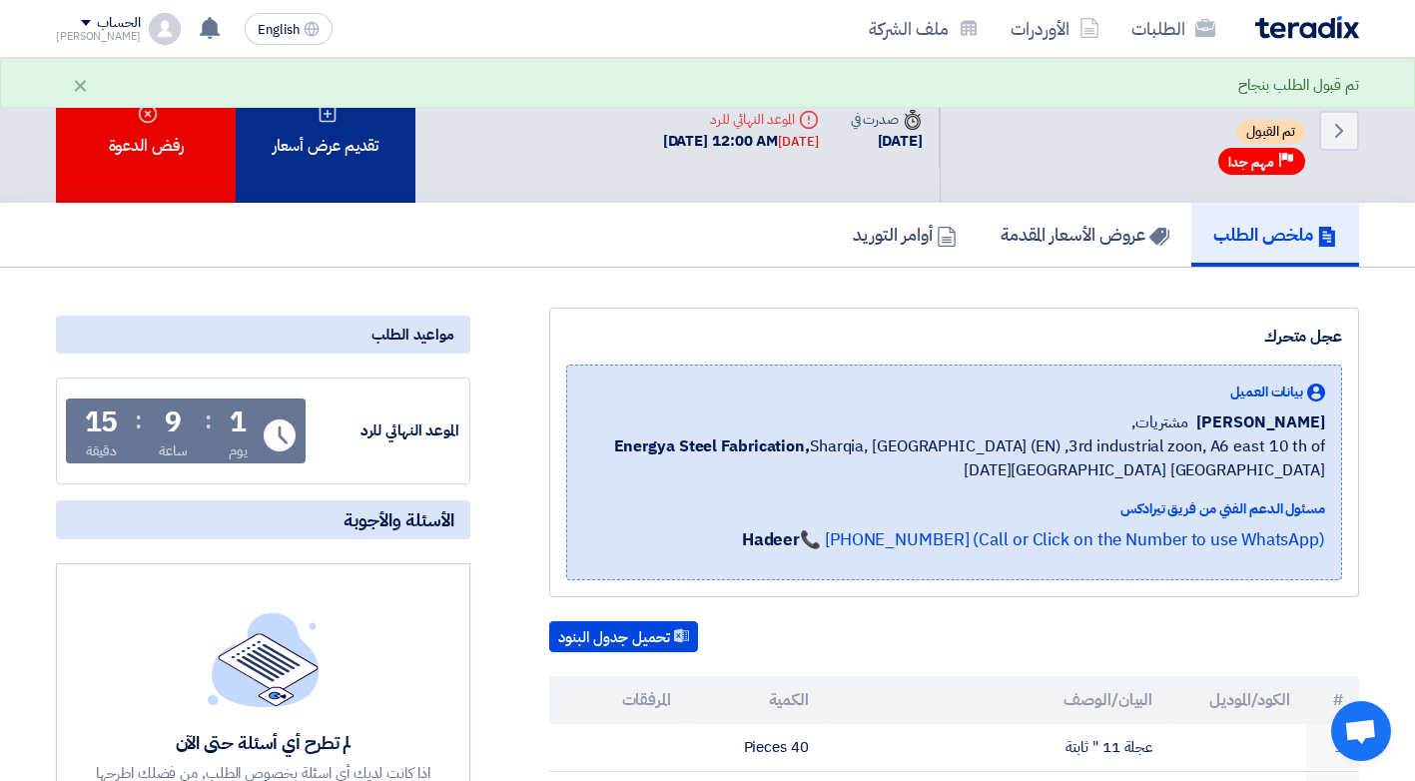
click at [325, 159] on div "تقديم عرض أسعار" at bounding box center [326, 130] width 180 height 145
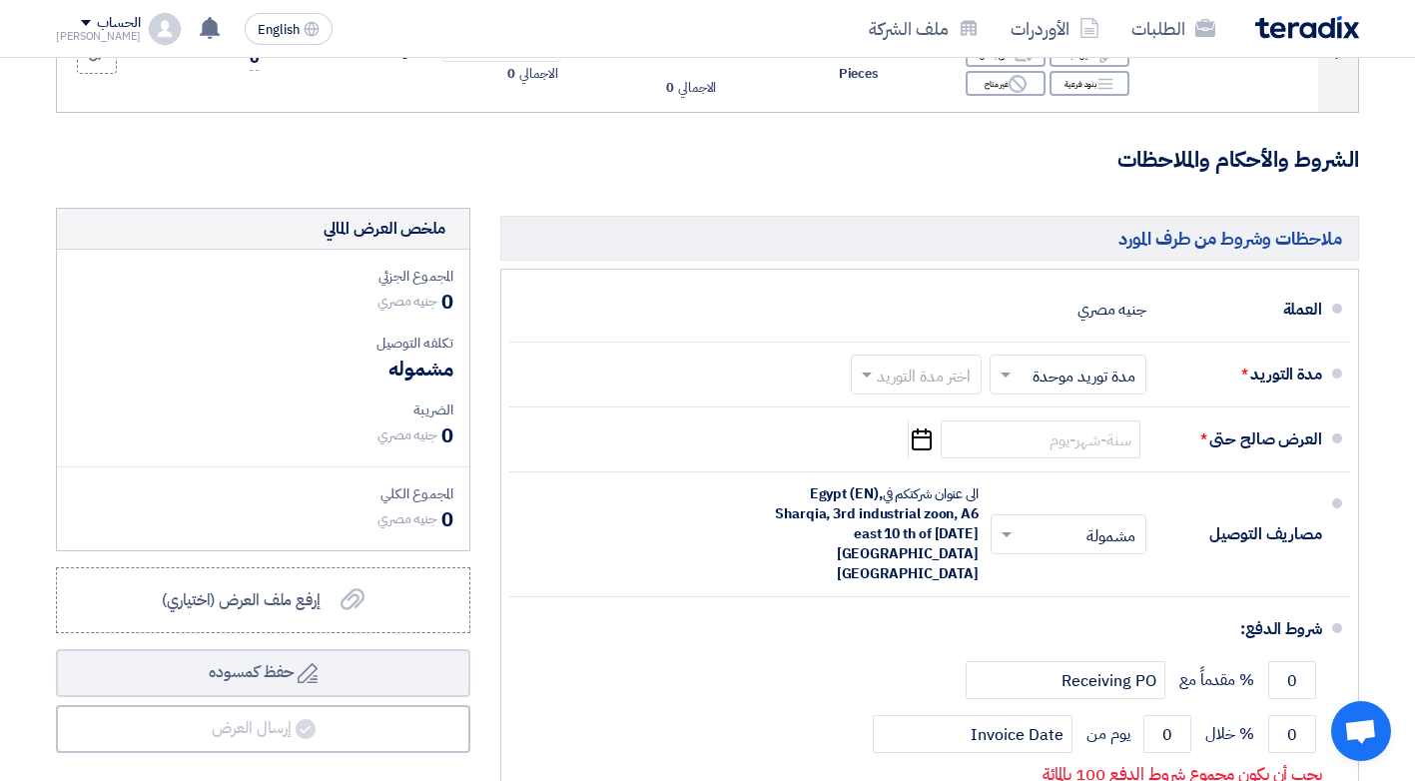
scroll to position [1198, 0]
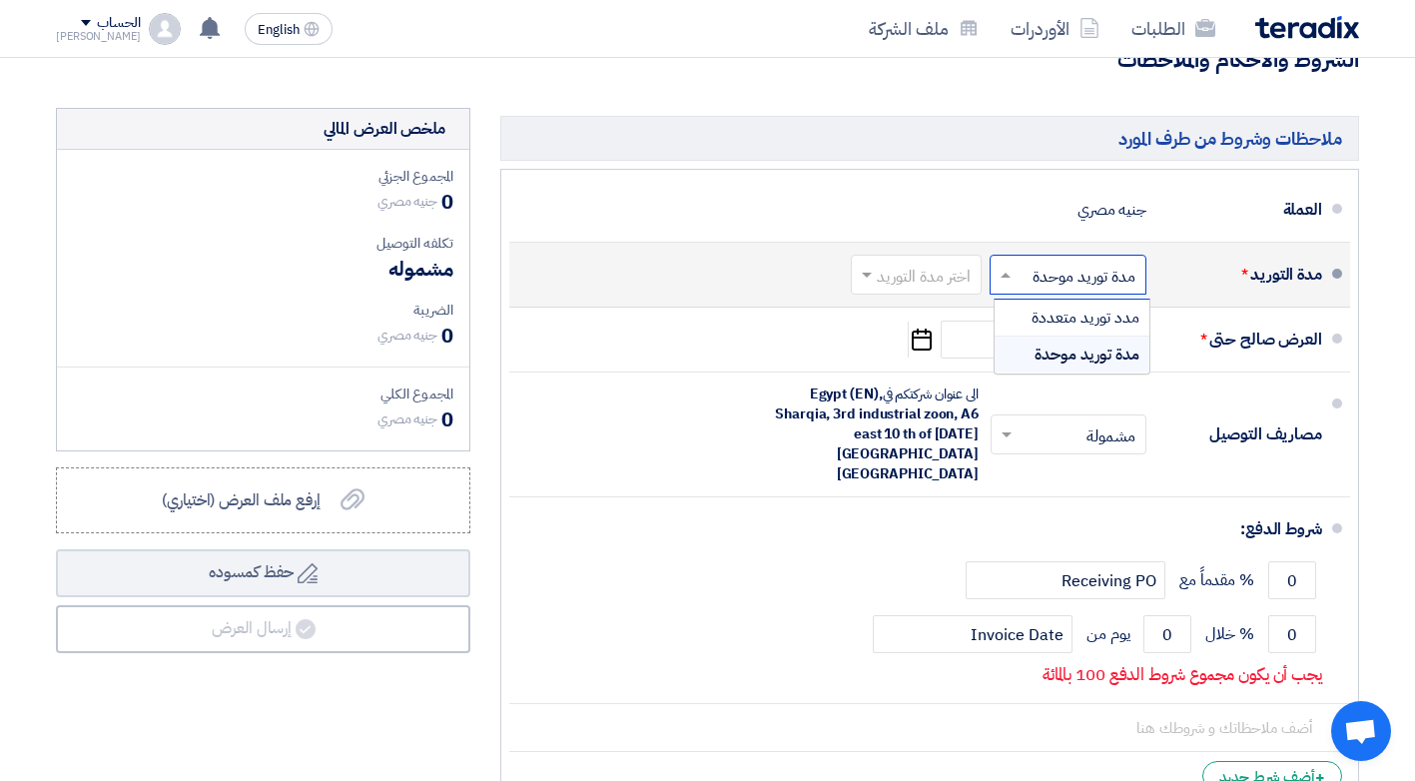
click at [1004, 282] on span at bounding box center [1002, 275] width 25 height 20
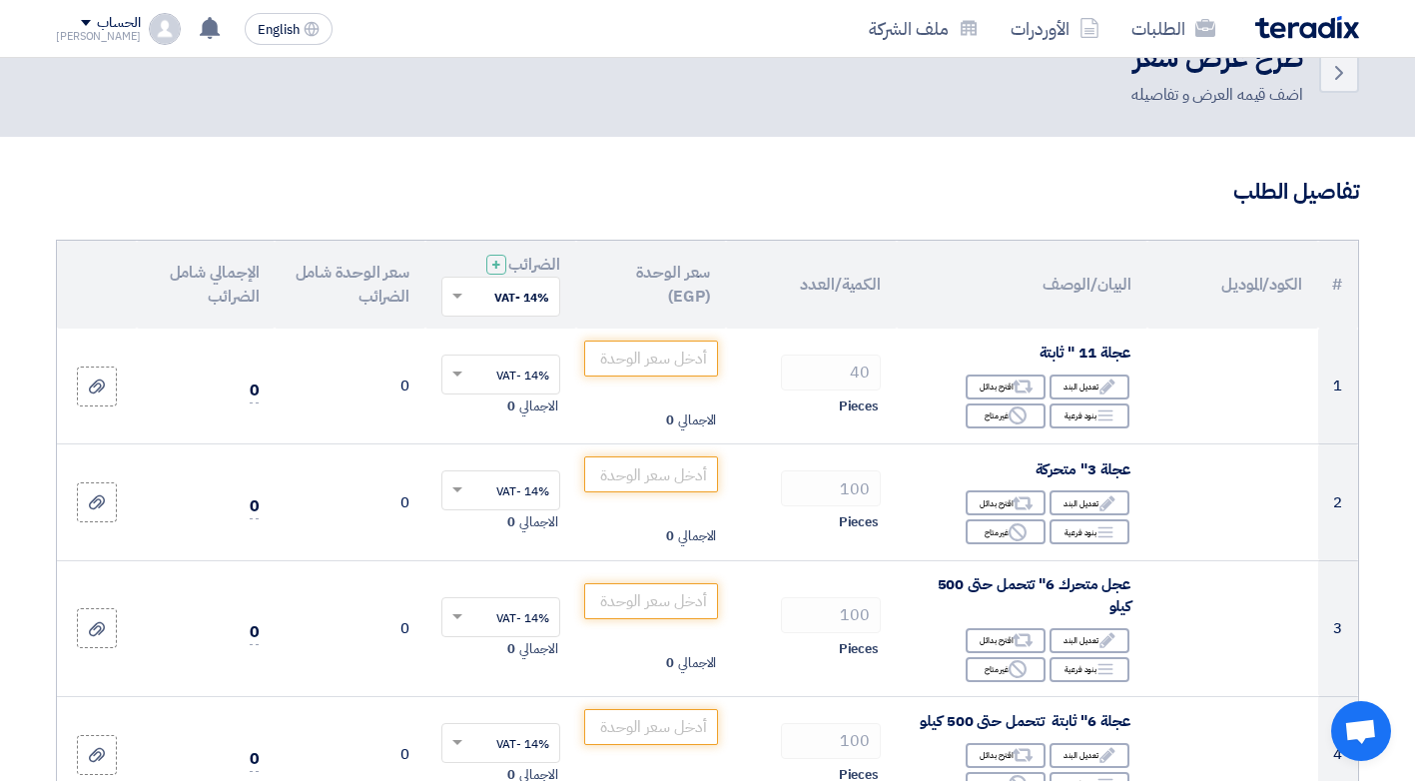
scroll to position [100, 0]
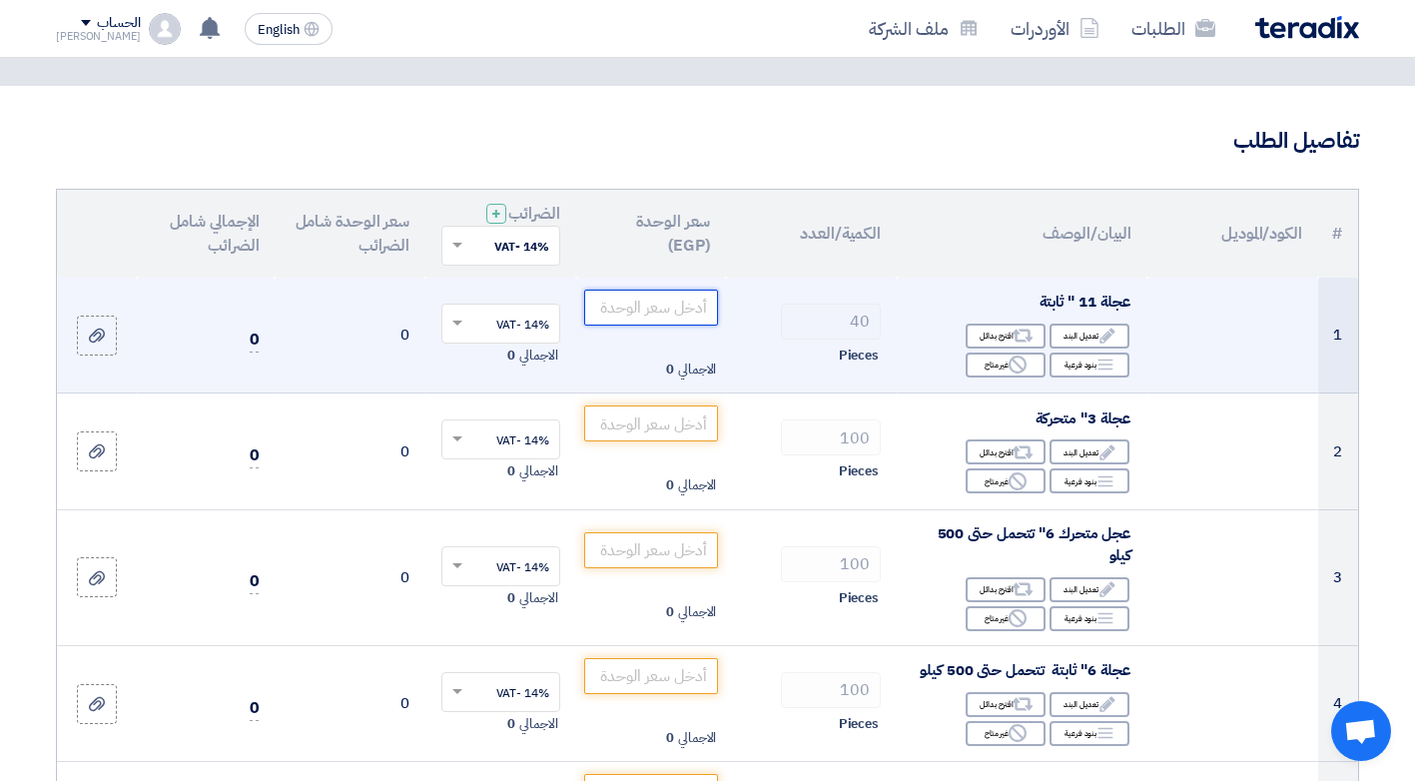
click at [651, 312] on input "number" at bounding box center [651, 308] width 135 height 36
type input "7"
type input "790"
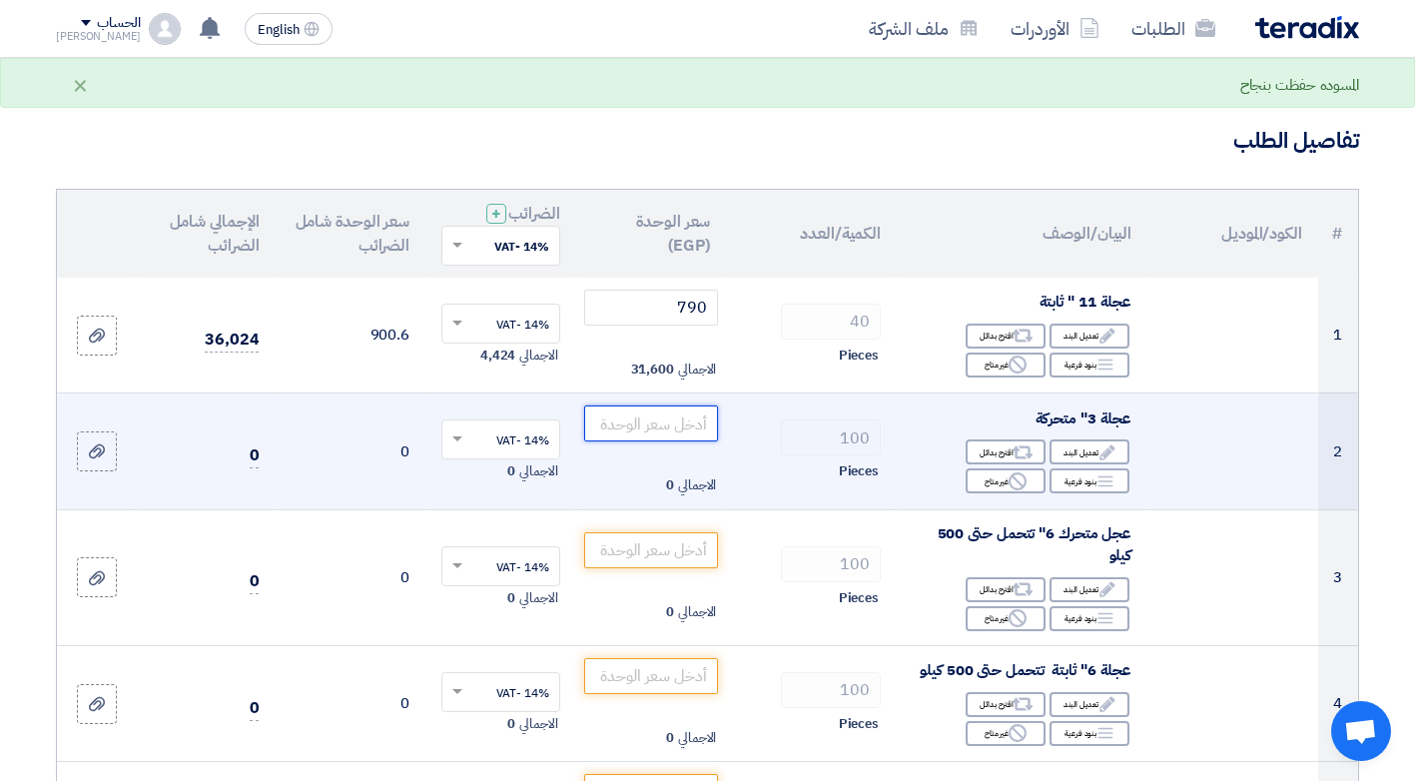
click at [695, 423] on input "number" at bounding box center [651, 423] width 135 height 36
type input "290"
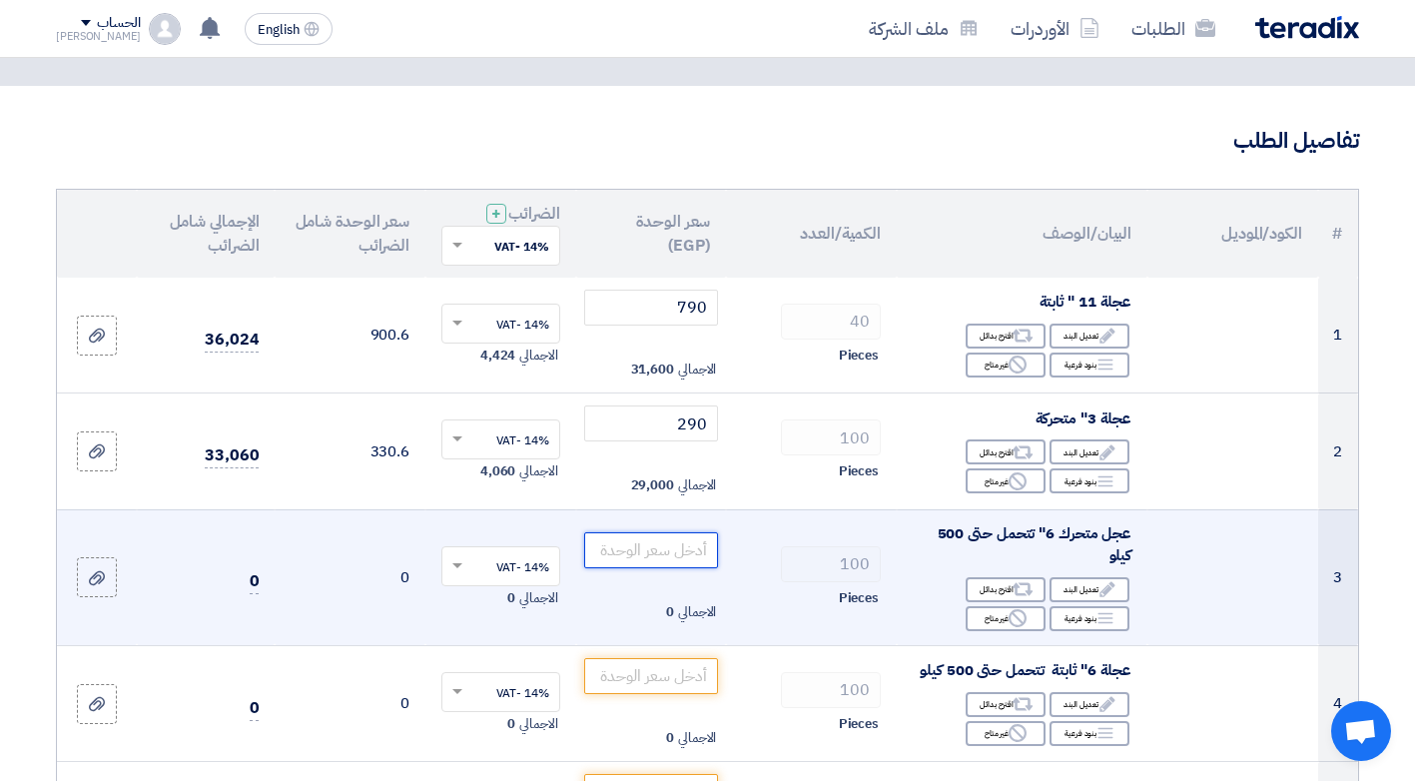
click at [691, 553] on input "number" at bounding box center [651, 550] width 135 height 36
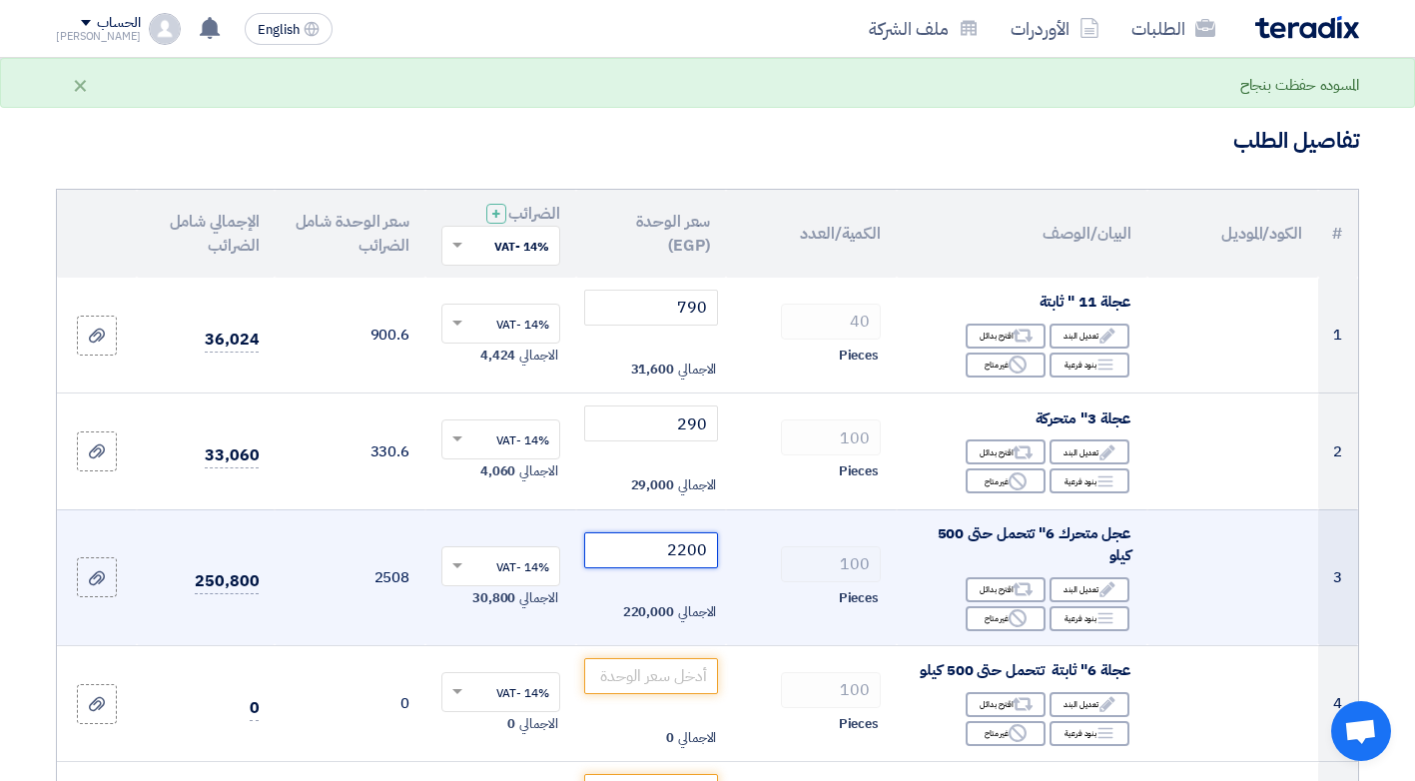
type input "2200"
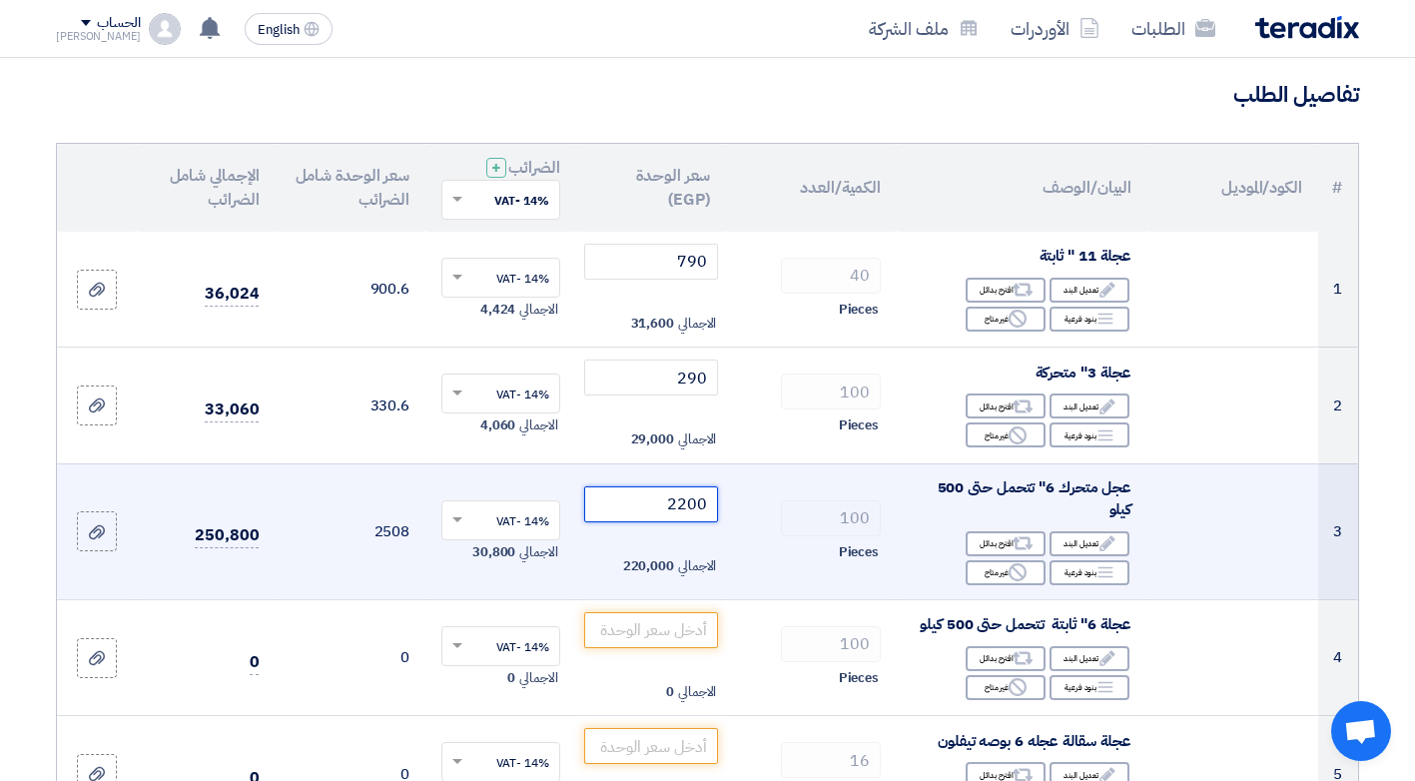
scroll to position [200, 0]
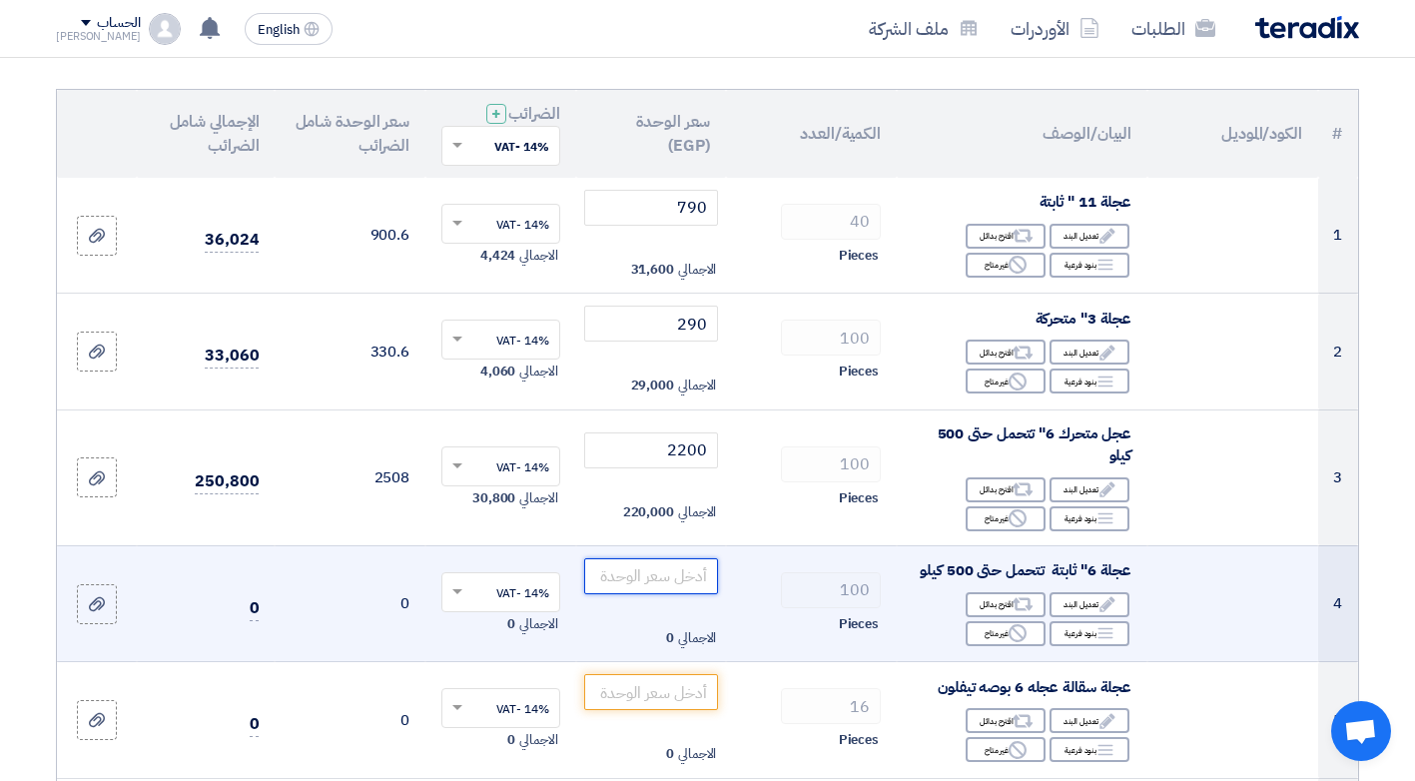
click at [696, 576] on input "number" at bounding box center [651, 576] width 135 height 36
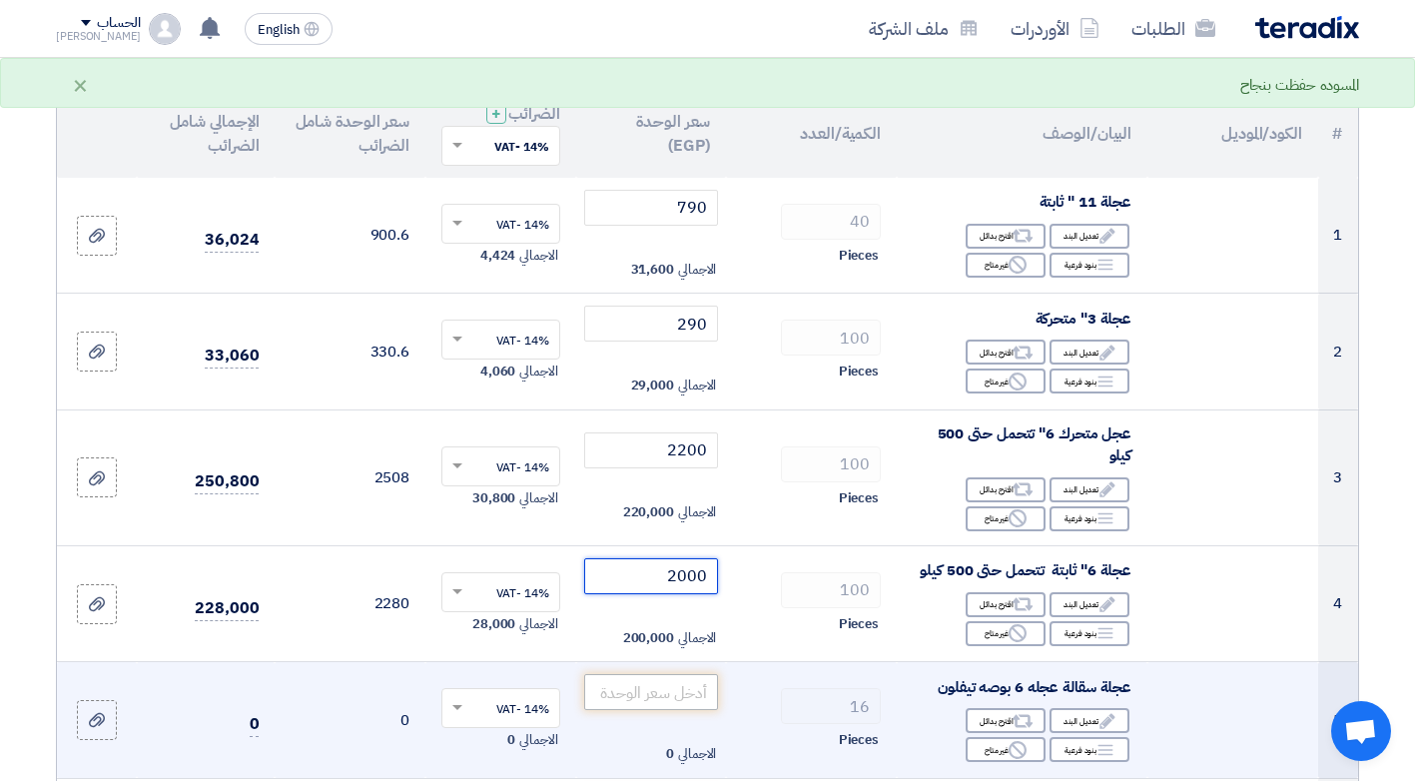
type input "2000"
click at [680, 692] on input "number" at bounding box center [651, 692] width 135 height 36
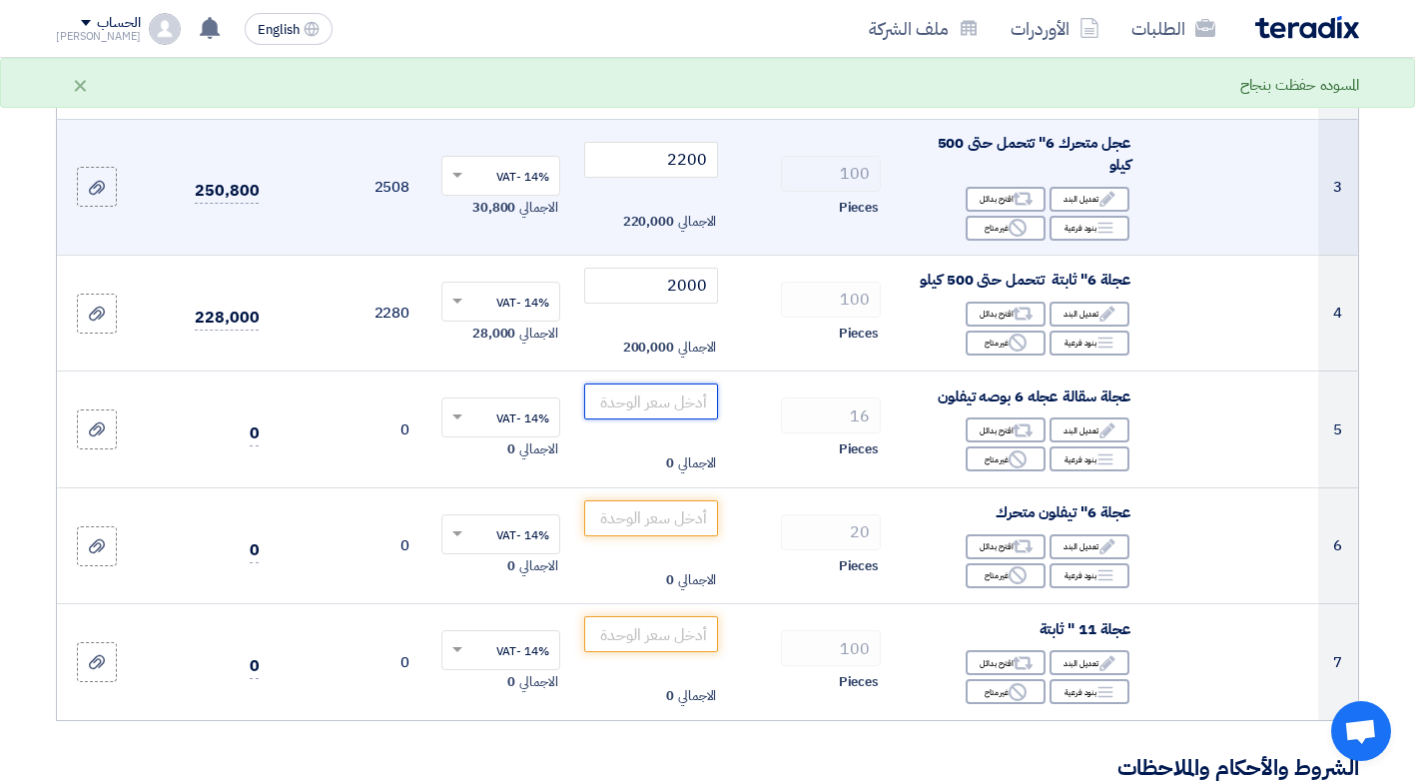
scroll to position [499, 0]
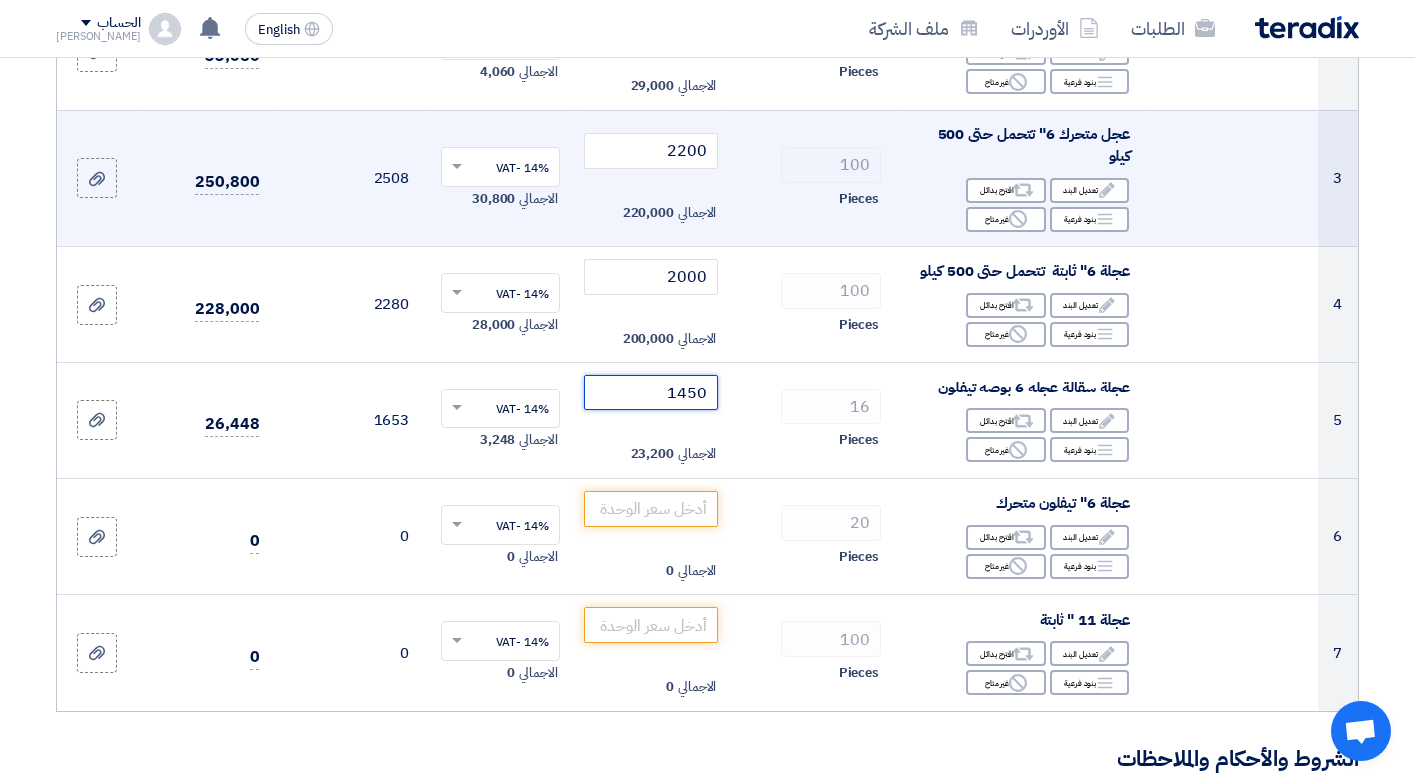
type input "1450"
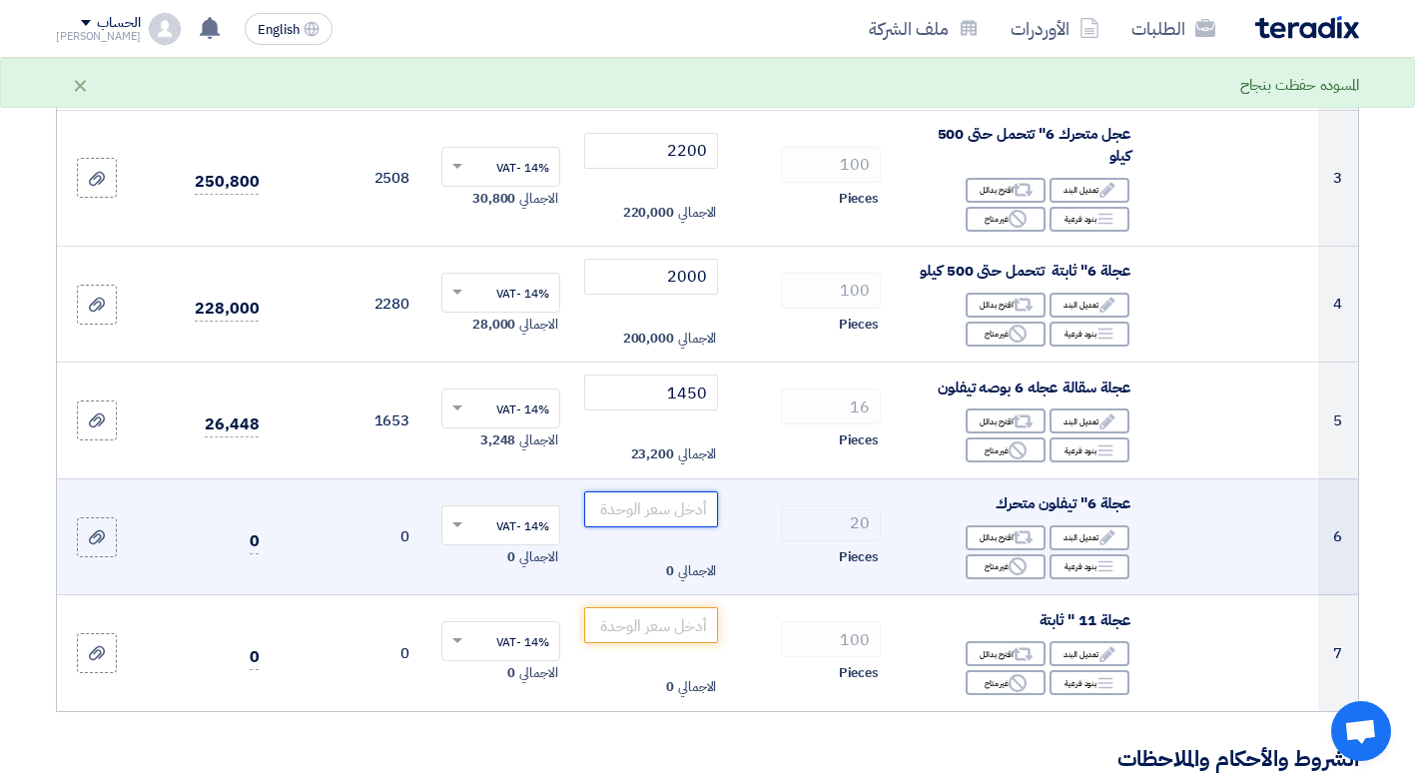
click at [696, 506] on input "number" at bounding box center [651, 509] width 135 height 36
type input "1800"
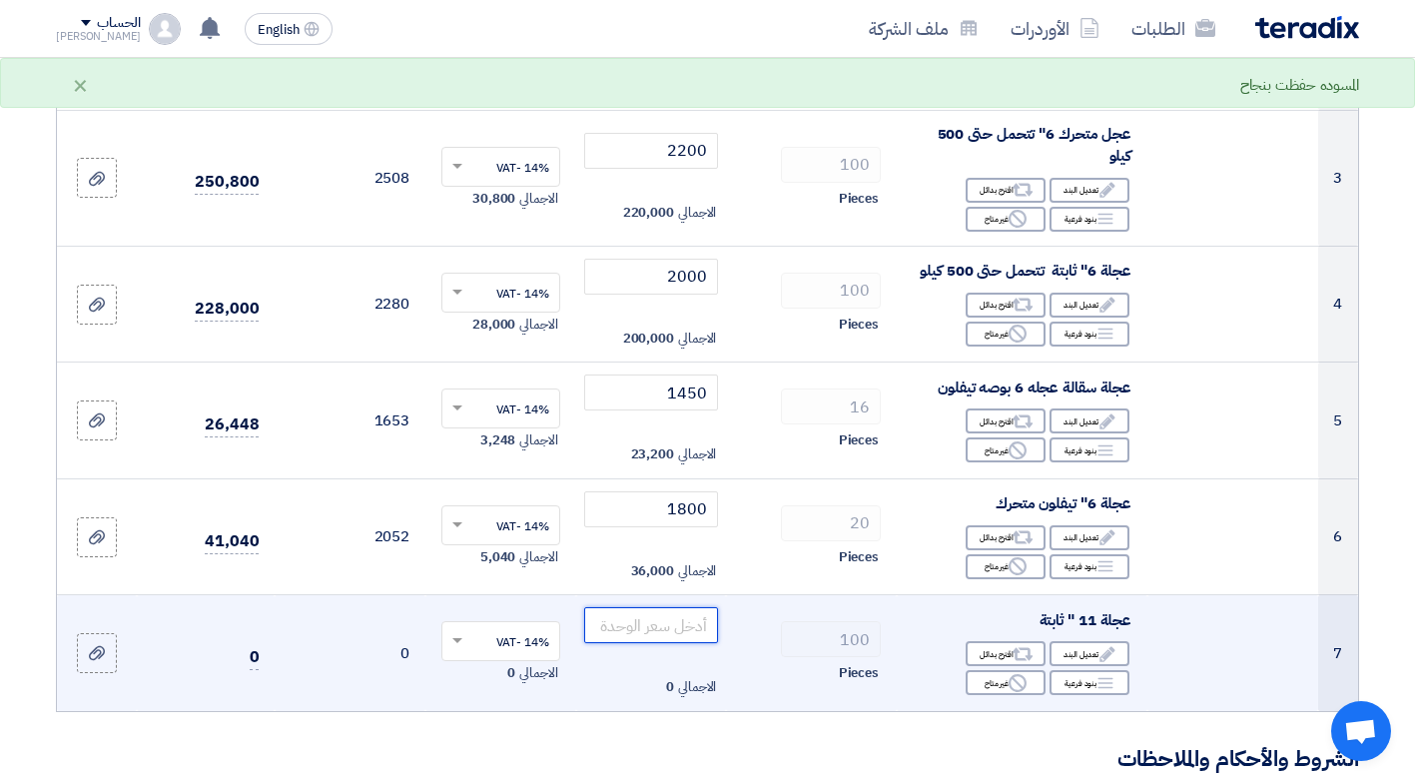
click at [698, 626] on input "number" at bounding box center [651, 625] width 135 height 36
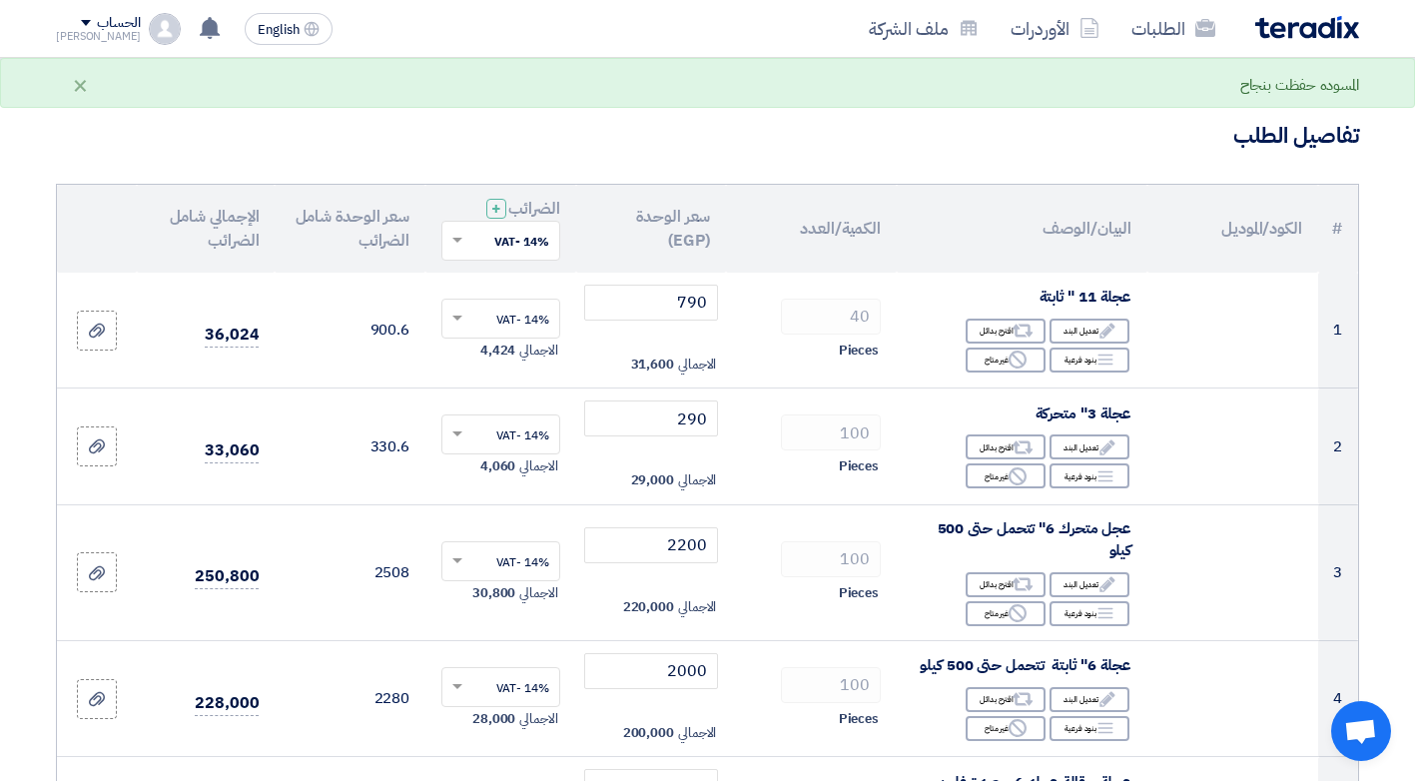
scroll to position [100, 0]
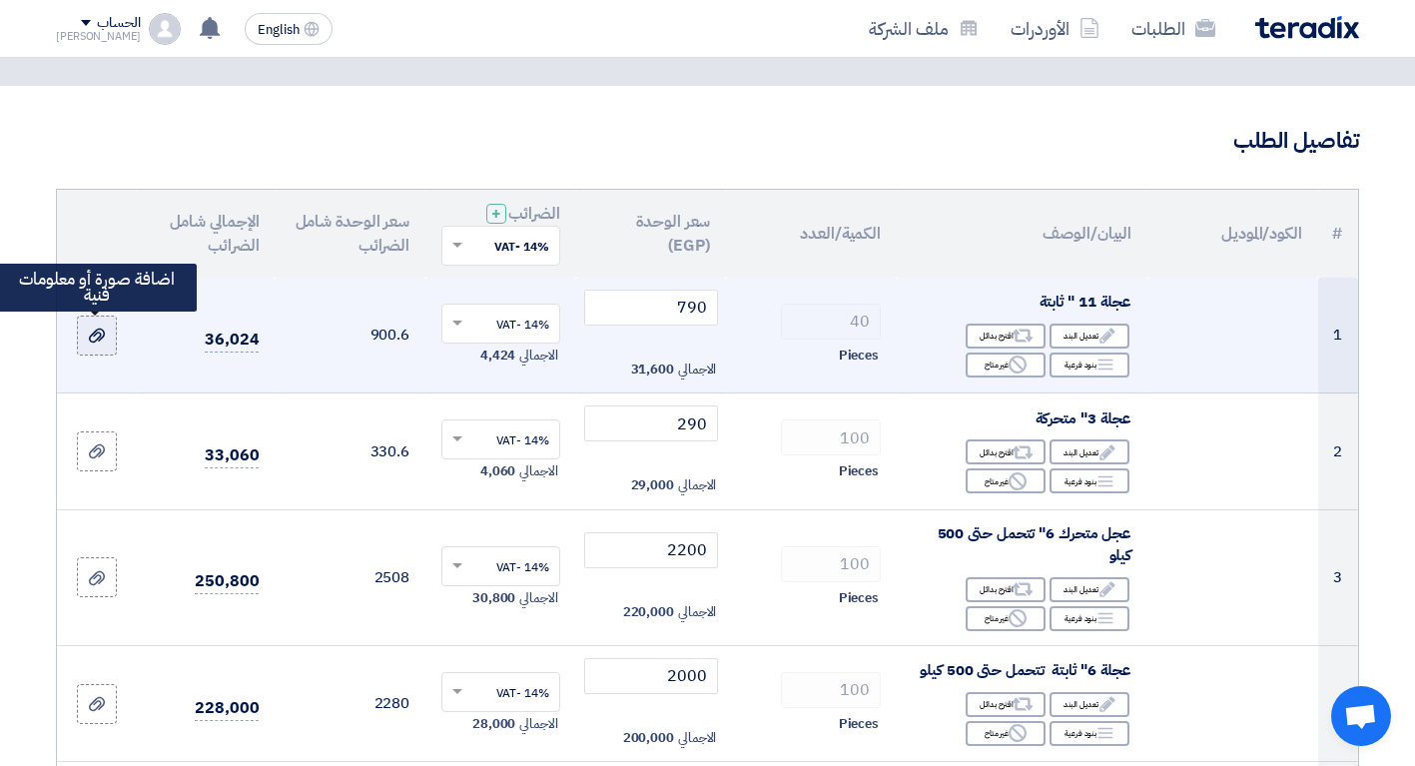
type input "790"
click at [92, 336] on icon at bounding box center [97, 335] width 16 height 16
click at [0, 0] on input "file" at bounding box center [0, 0] width 0 height 0
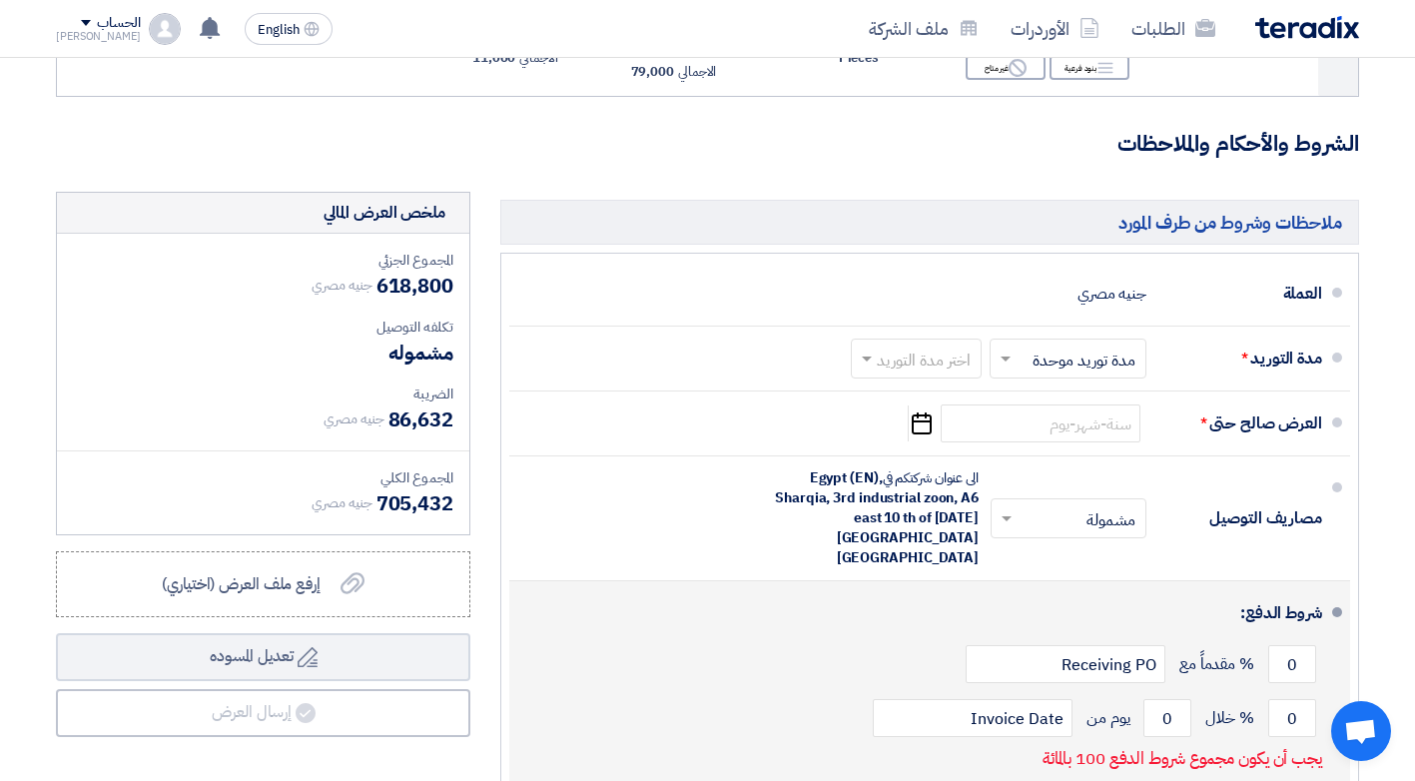
scroll to position [1198, 0]
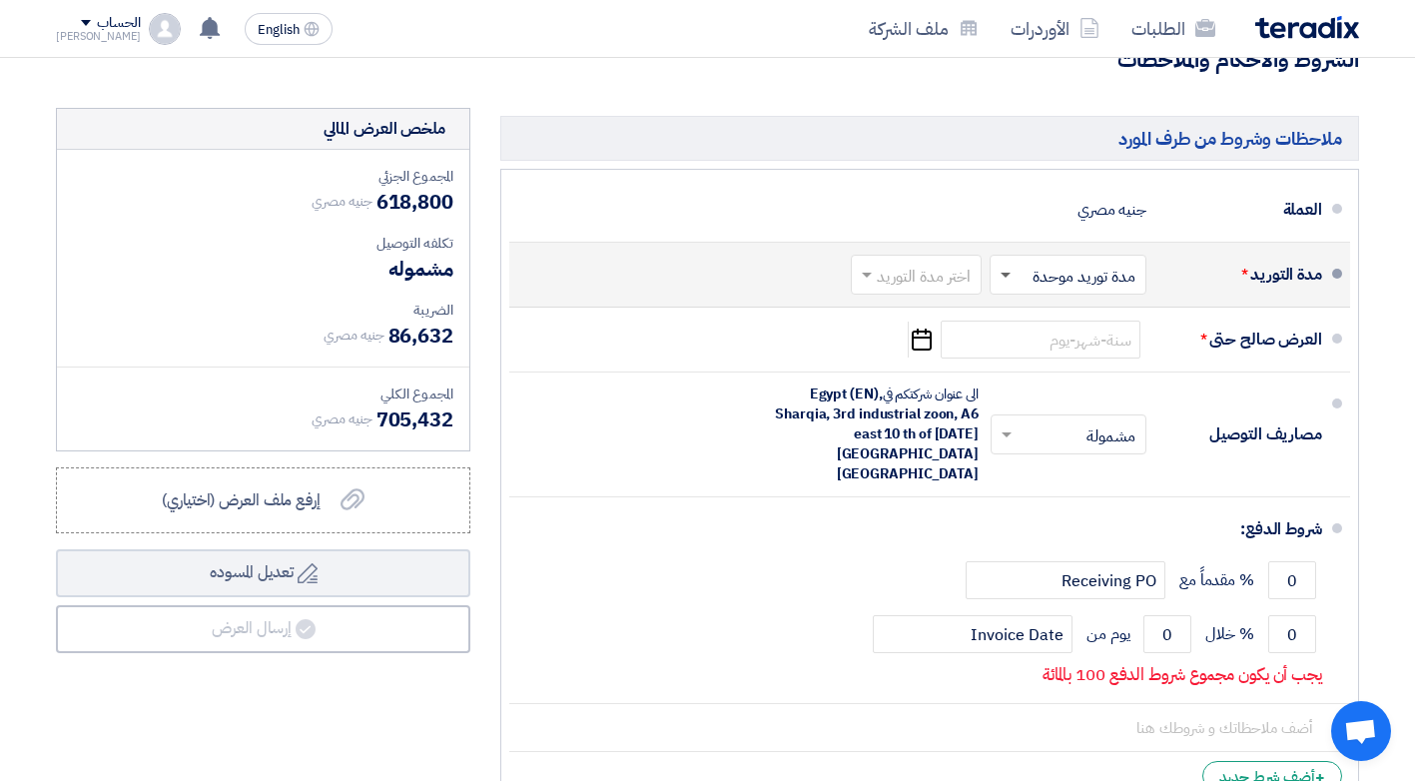
click at [1006, 275] on span at bounding box center [1005, 276] width 10 height 7
click at [1079, 357] on span "مدة توريد موحدة" at bounding box center [1086, 354] width 105 height 24
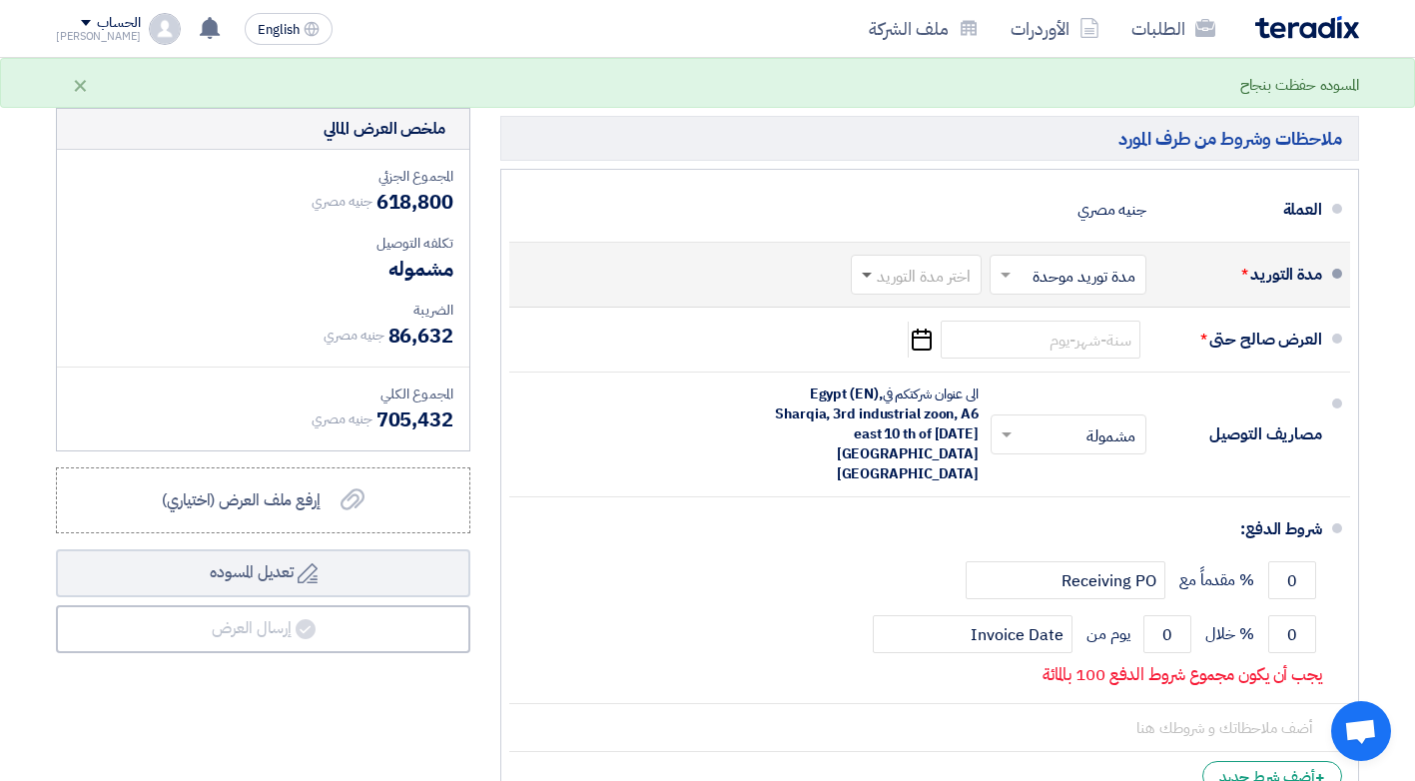
click at [866, 274] on span at bounding box center [867, 276] width 10 height 7
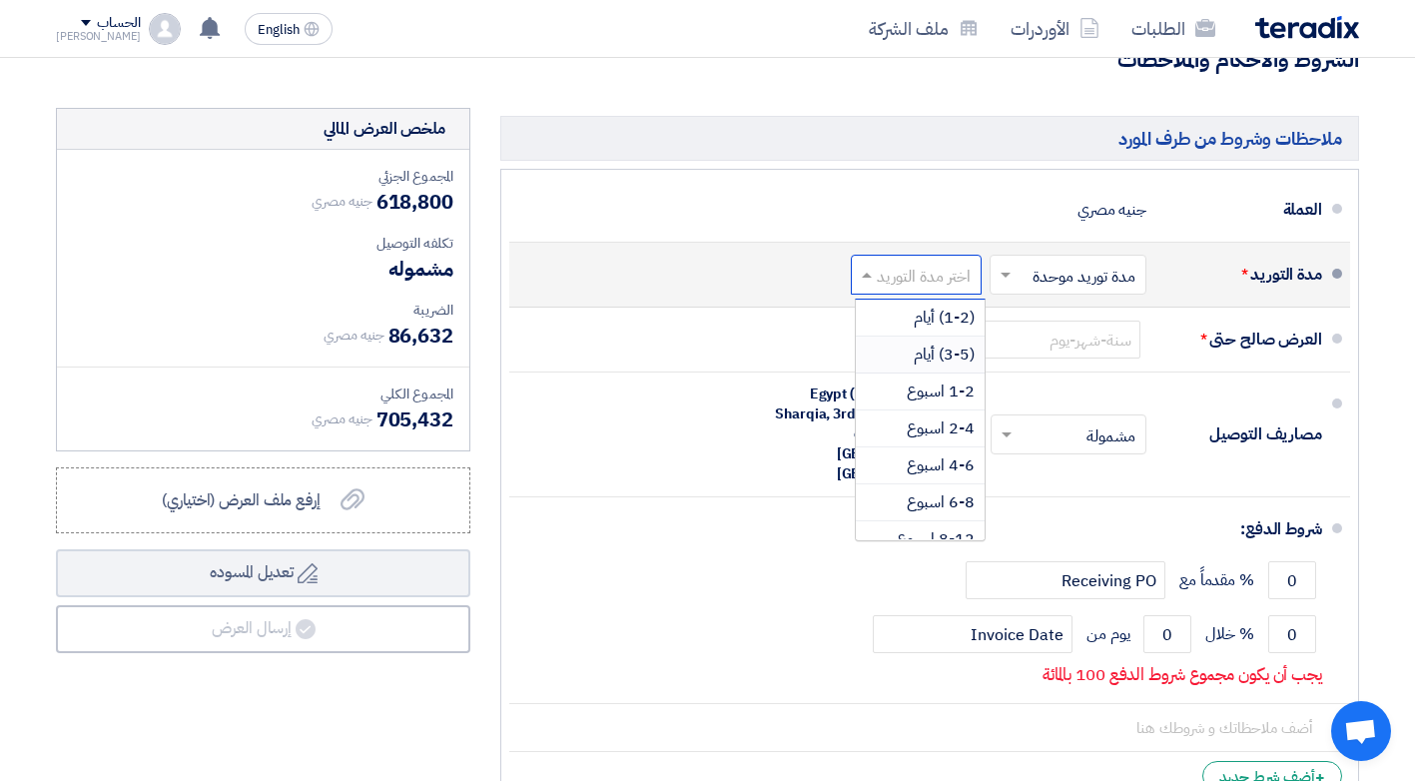
click at [941, 357] on span "(3-5) أيام" at bounding box center [943, 354] width 61 height 24
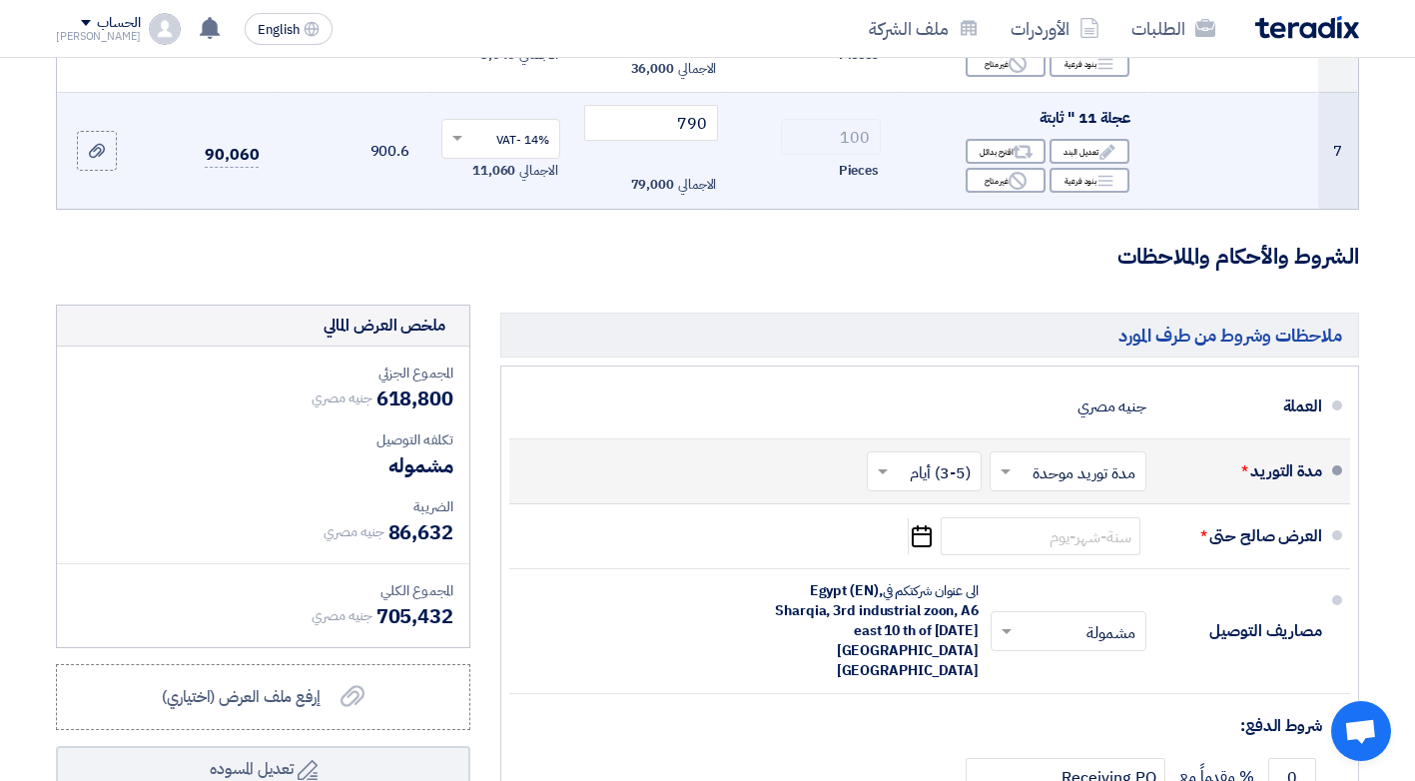
scroll to position [1098, 0]
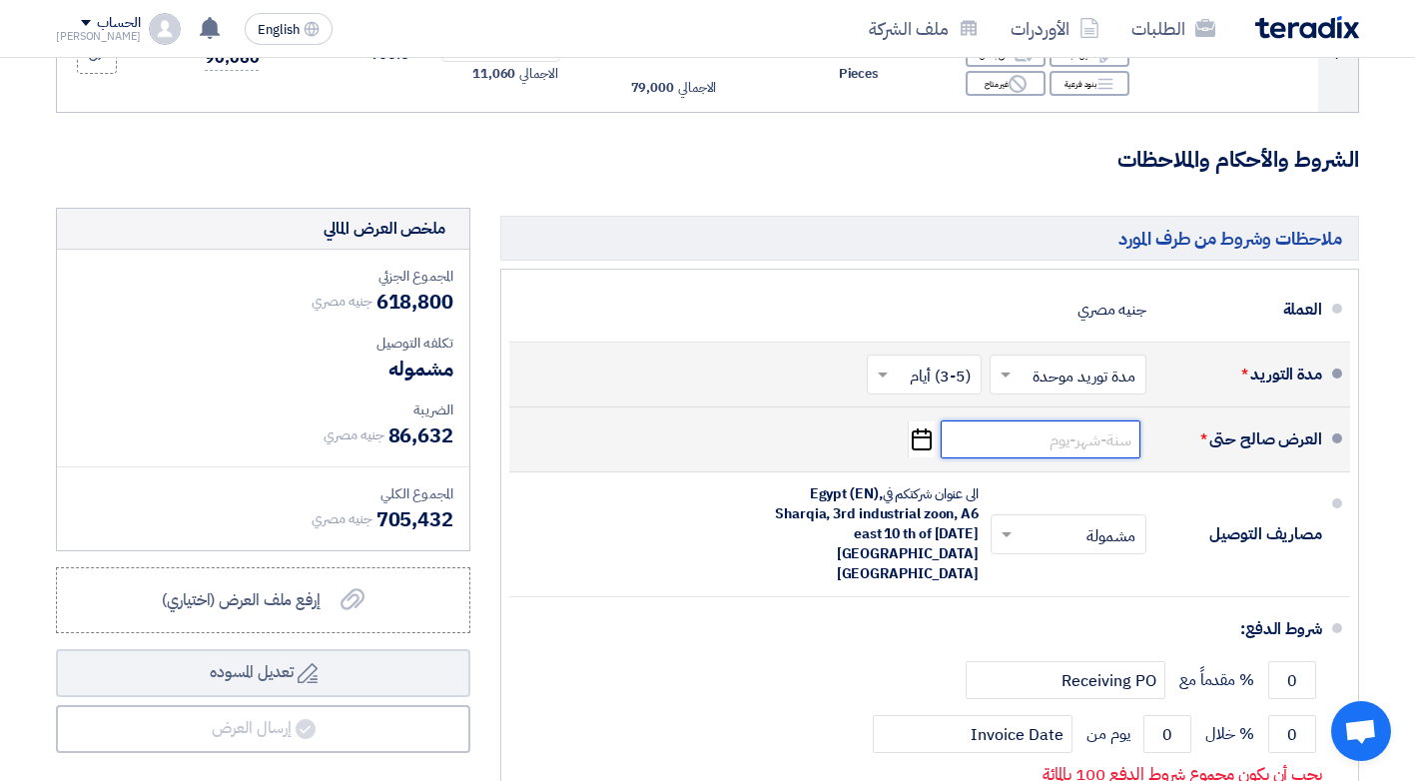
click at [999, 444] on input at bounding box center [1040, 439] width 200 height 38
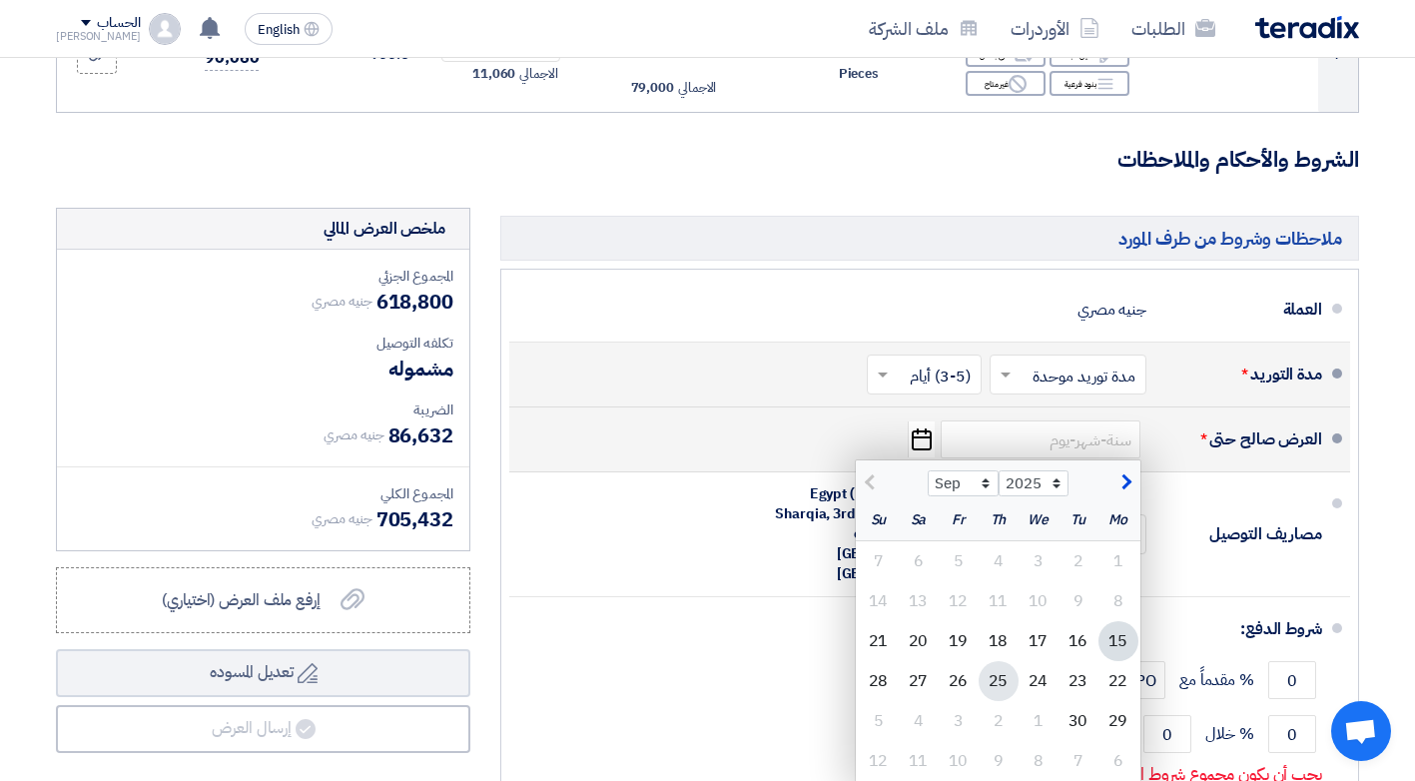
click at [996, 681] on div "25" at bounding box center [998, 681] width 40 height 40
type input "[DATE]"
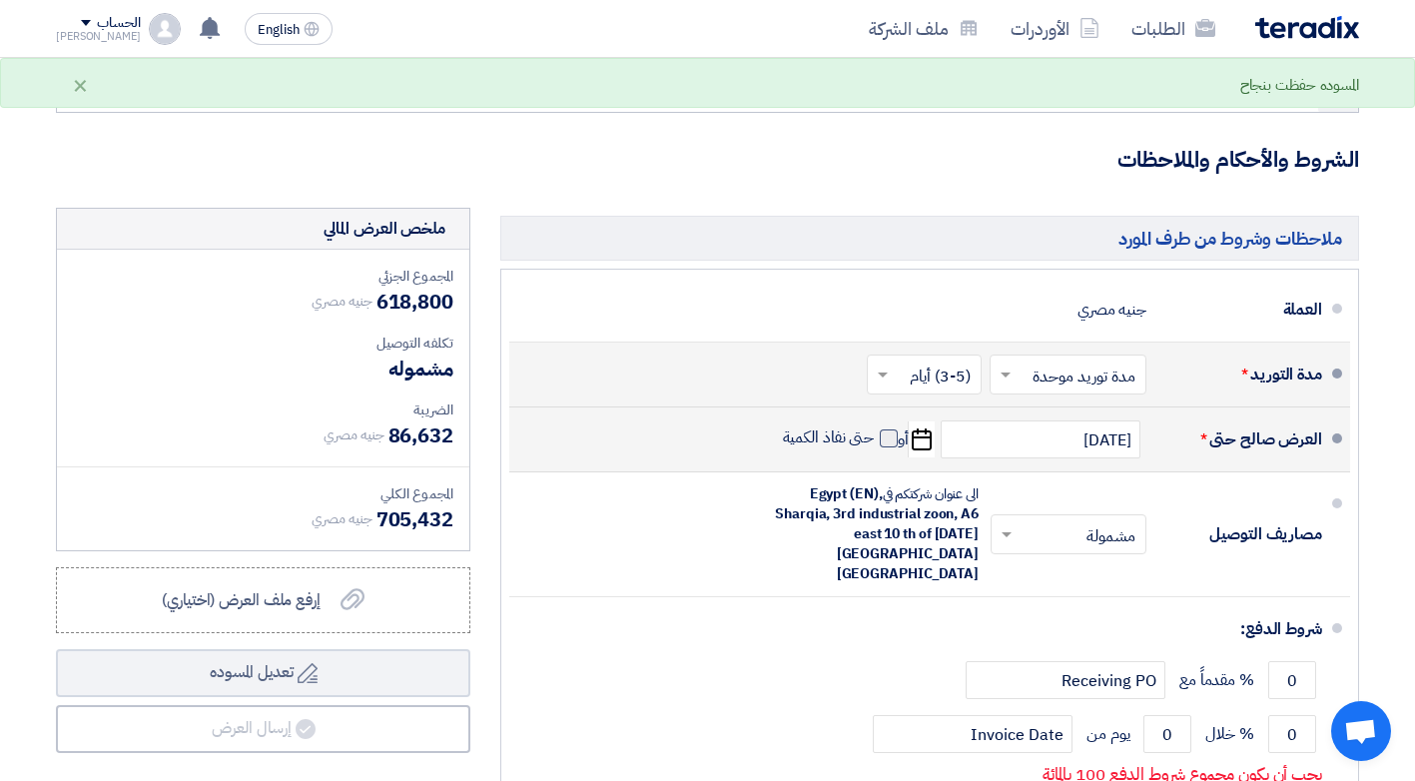
click at [888, 438] on span at bounding box center [889, 438] width 18 height 18
click at [875, 438] on input "حتى نفاذ الكمية" at bounding box center [827, 446] width 96 height 38
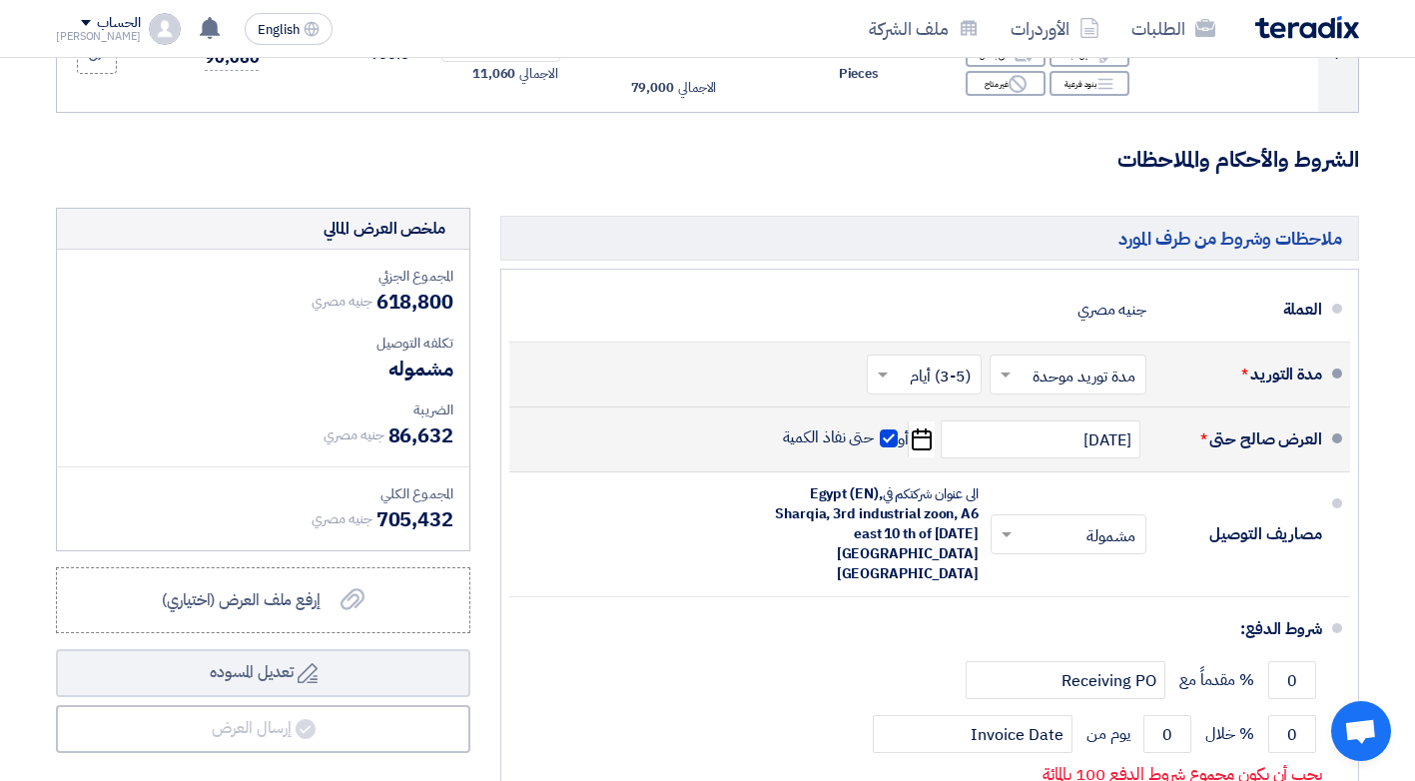
click at [888, 438] on span at bounding box center [889, 438] width 18 height 18
click at [875, 438] on input "حتى نفاذ الكمية" at bounding box center [827, 446] width 96 height 38
checkbox input "false"
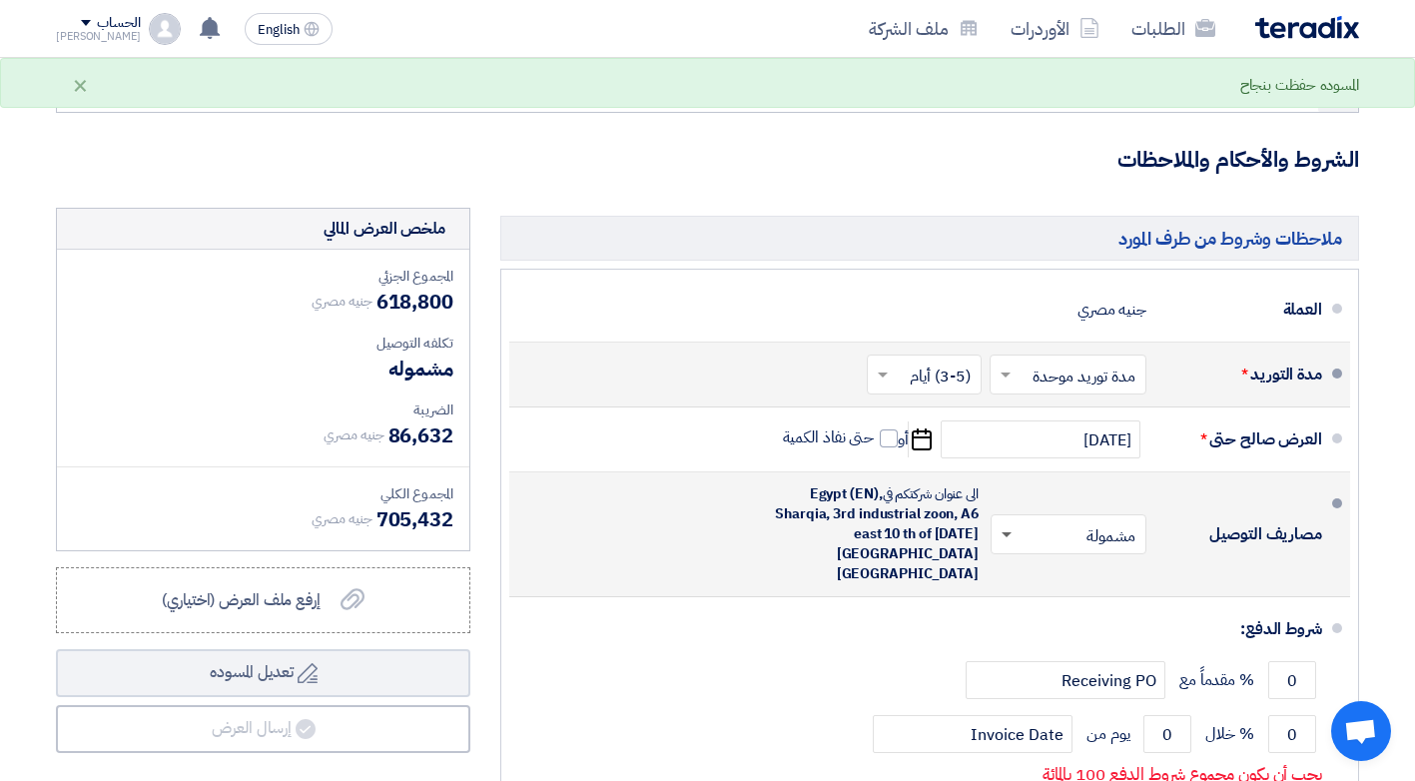
click at [1005, 532] on span at bounding box center [1006, 535] width 10 height 7
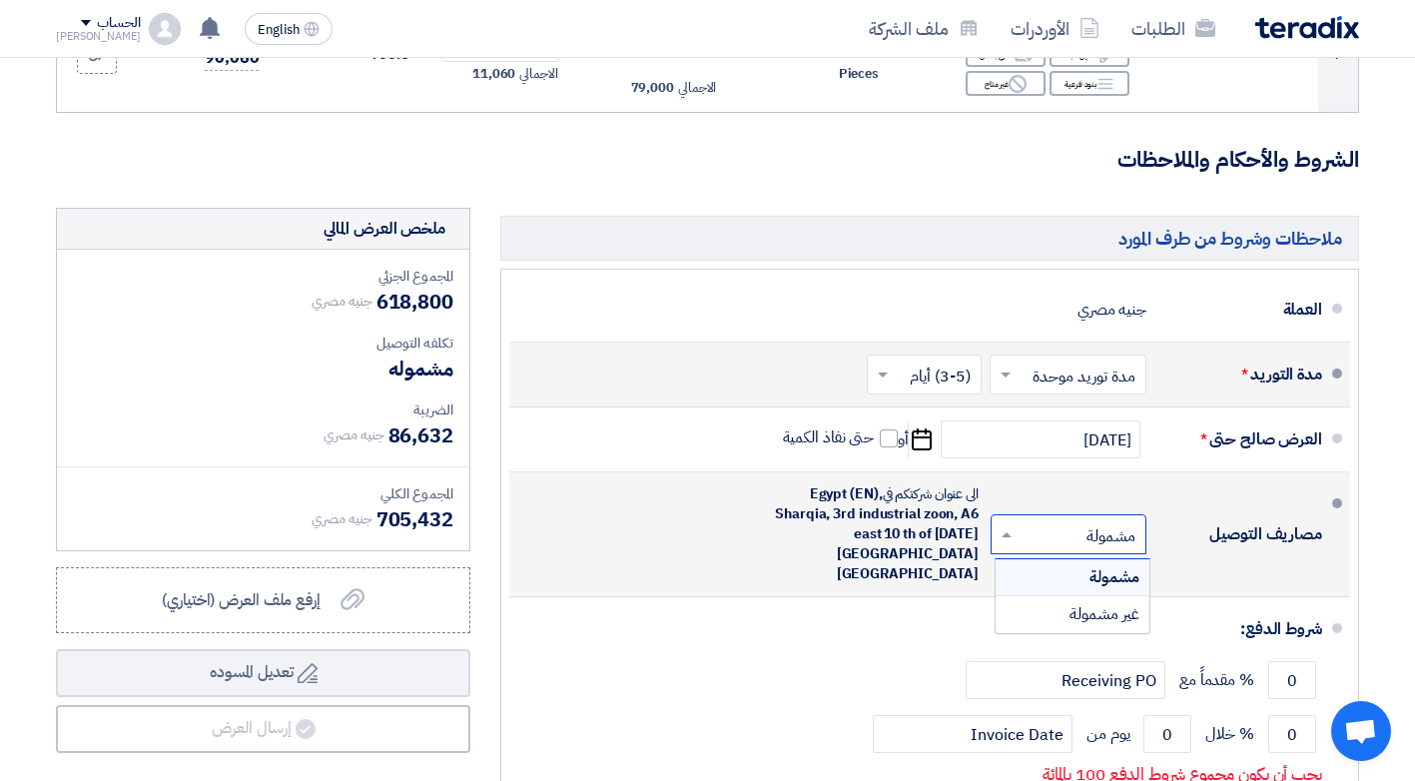
click at [1110, 565] on span "مشمولة" at bounding box center [1114, 577] width 50 height 24
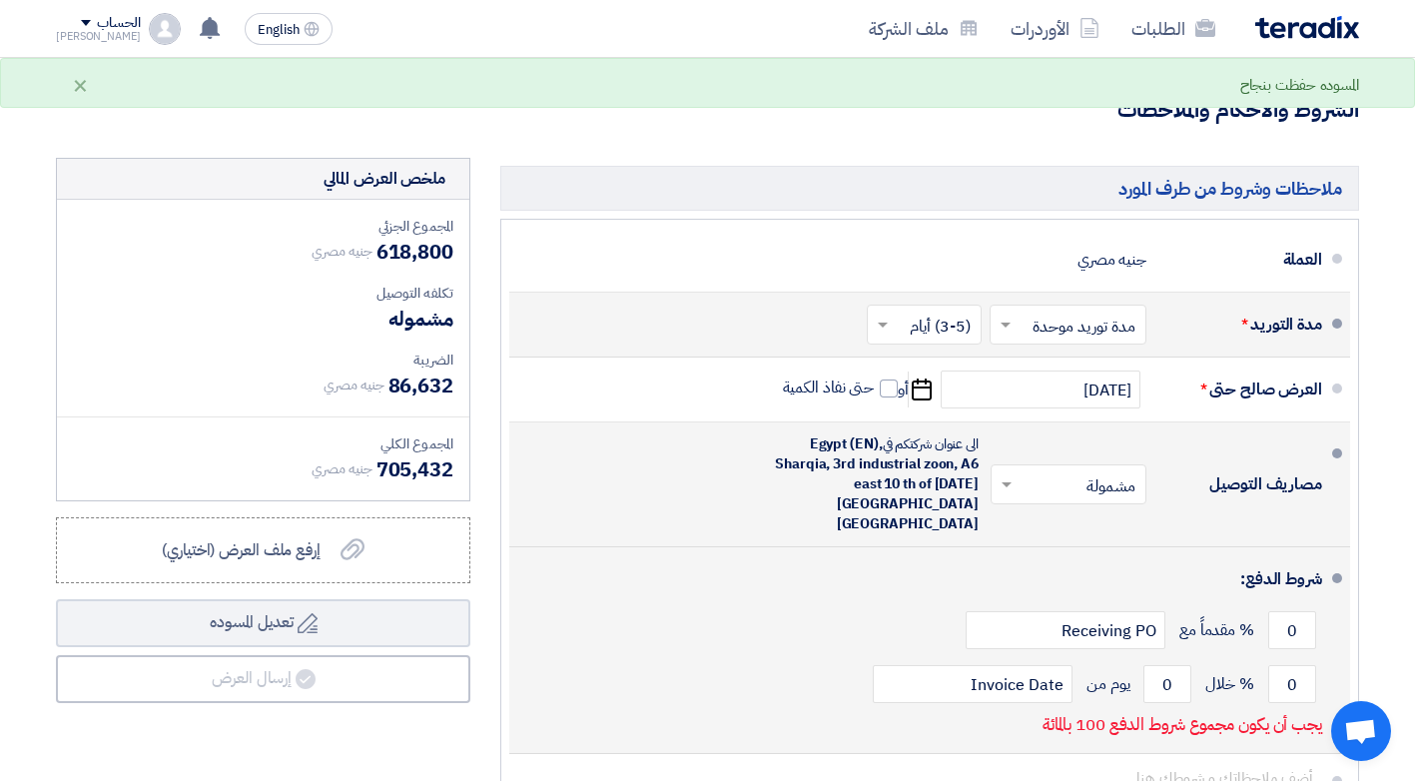
scroll to position [1198, 0]
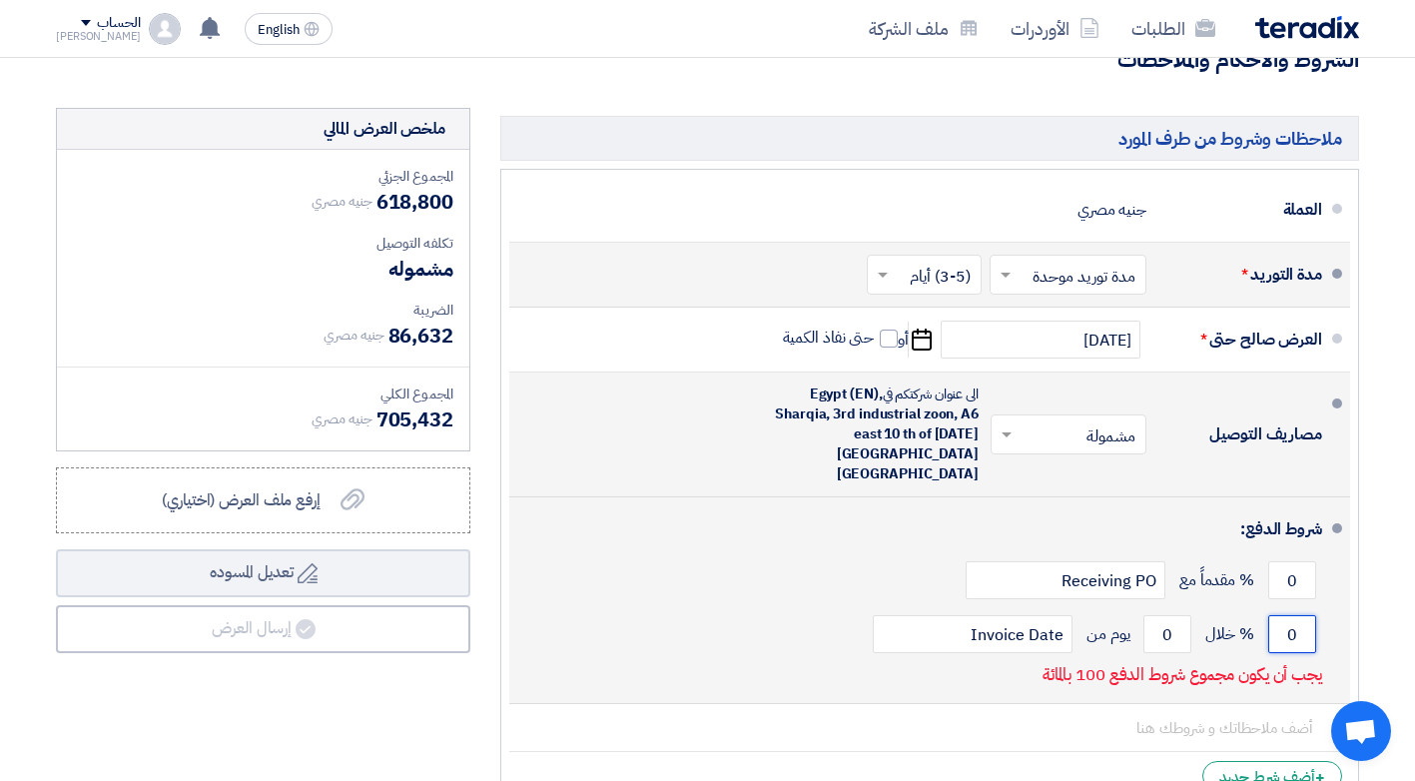
click at [1289, 615] on input "0" at bounding box center [1292, 634] width 48 height 38
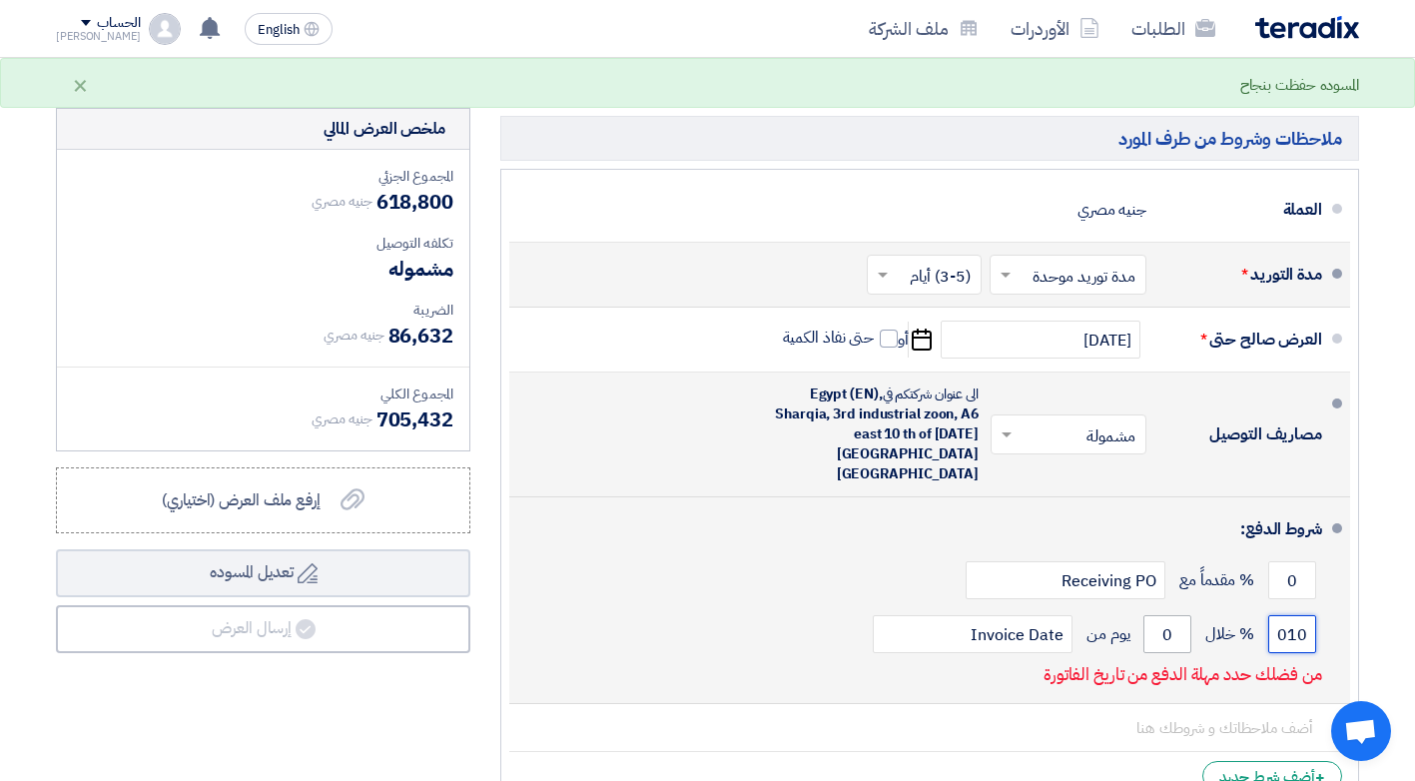
scroll to position [0, 0]
type input "0"
type input "1"
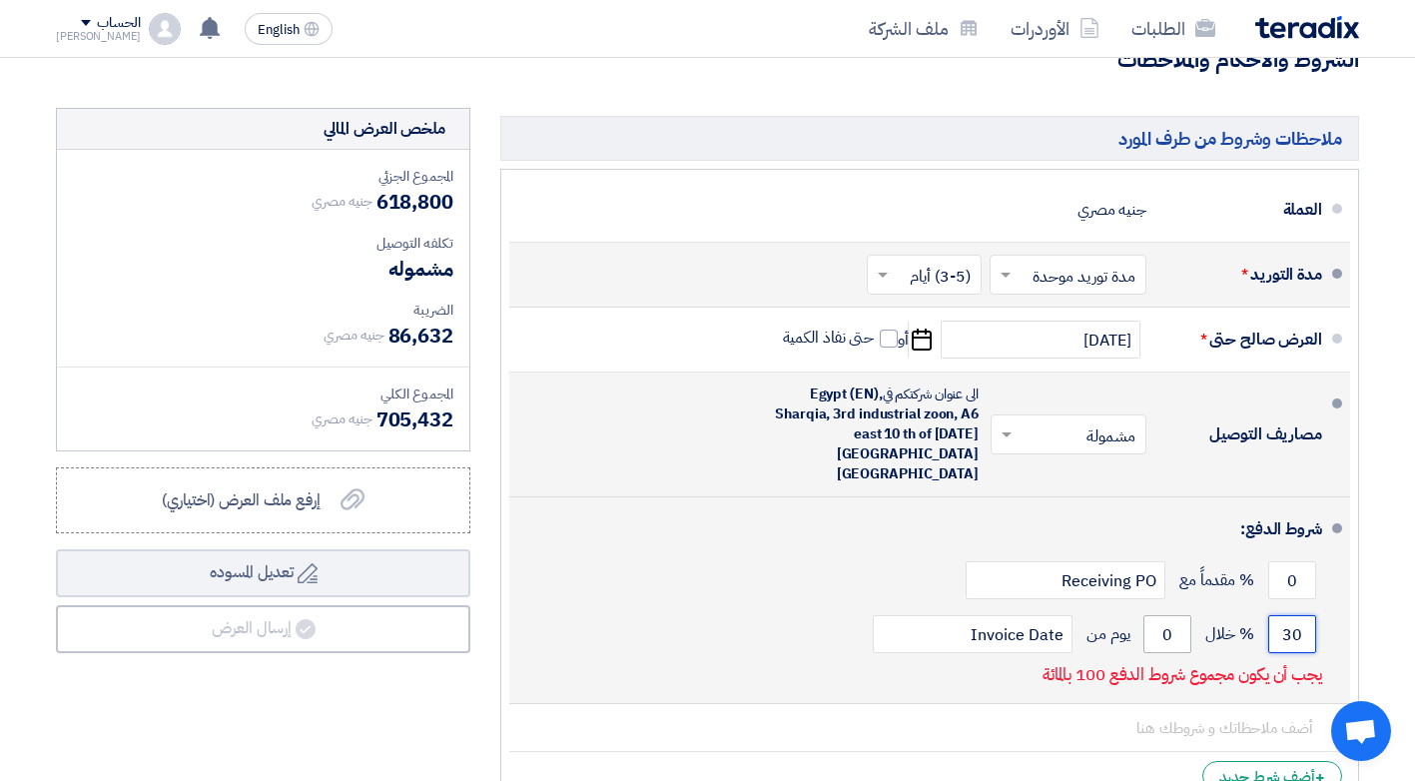
type input "30"
click at [1170, 615] on input "0" at bounding box center [1167, 634] width 48 height 38
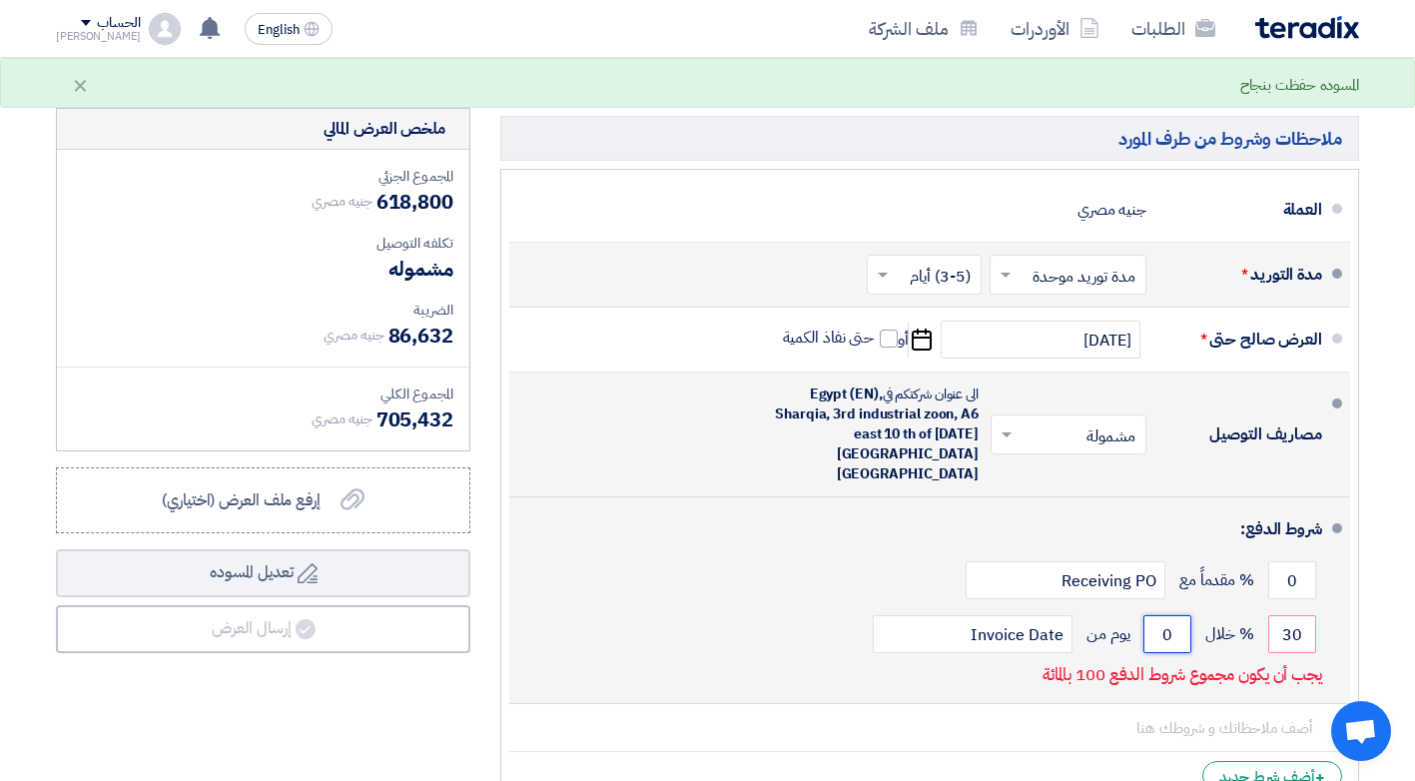
drag, startPoint x: 1161, startPoint y: 594, endPoint x: 1171, endPoint y: 596, distance: 10.2
click at [1171, 615] on input "0" at bounding box center [1167, 634] width 48 height 38
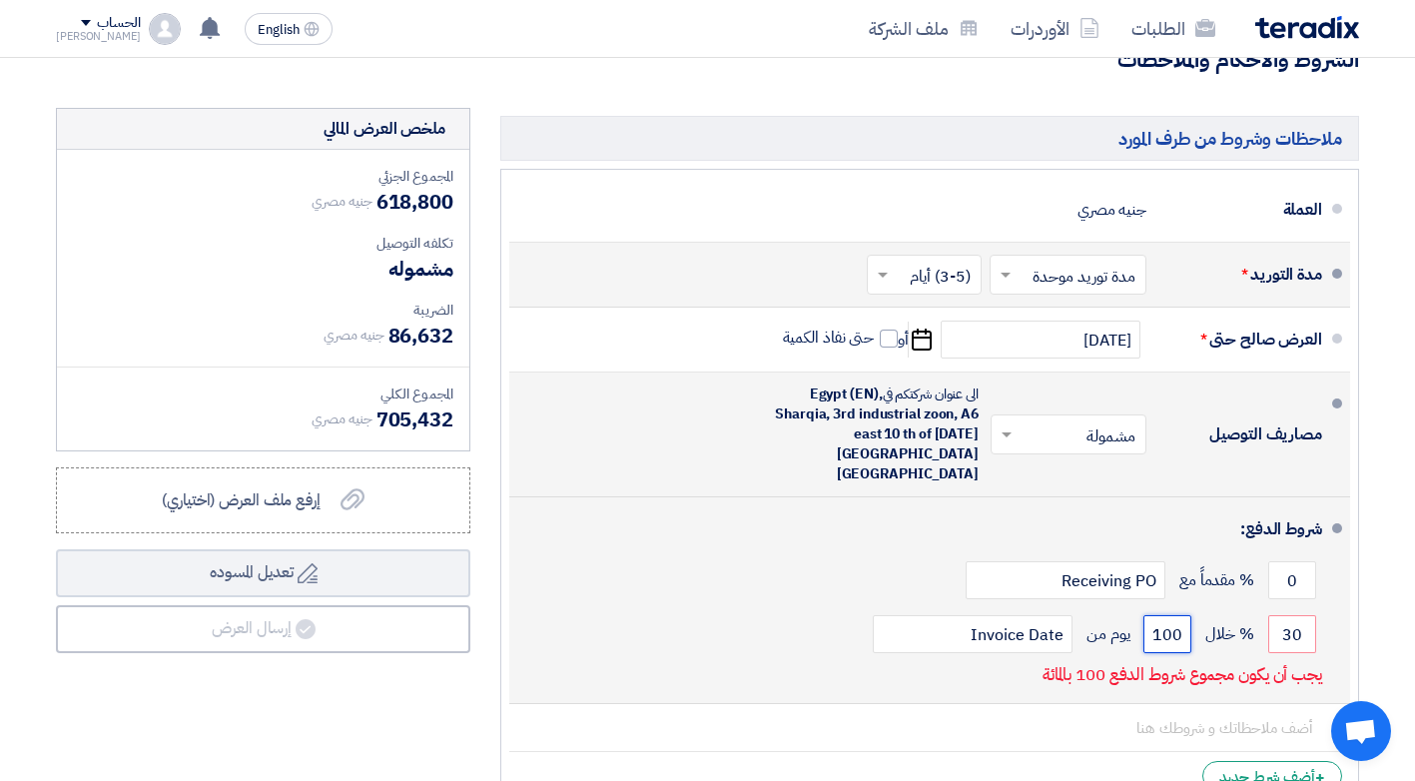
drag, startPoint x: 1154, startPoint y: 591, endPoint x: 1183, endPoint y: 594, distance: 29.1
click at [1183, 615] on input "100" at bounding box center [1167, 634] width 48 height 38
type input "30"
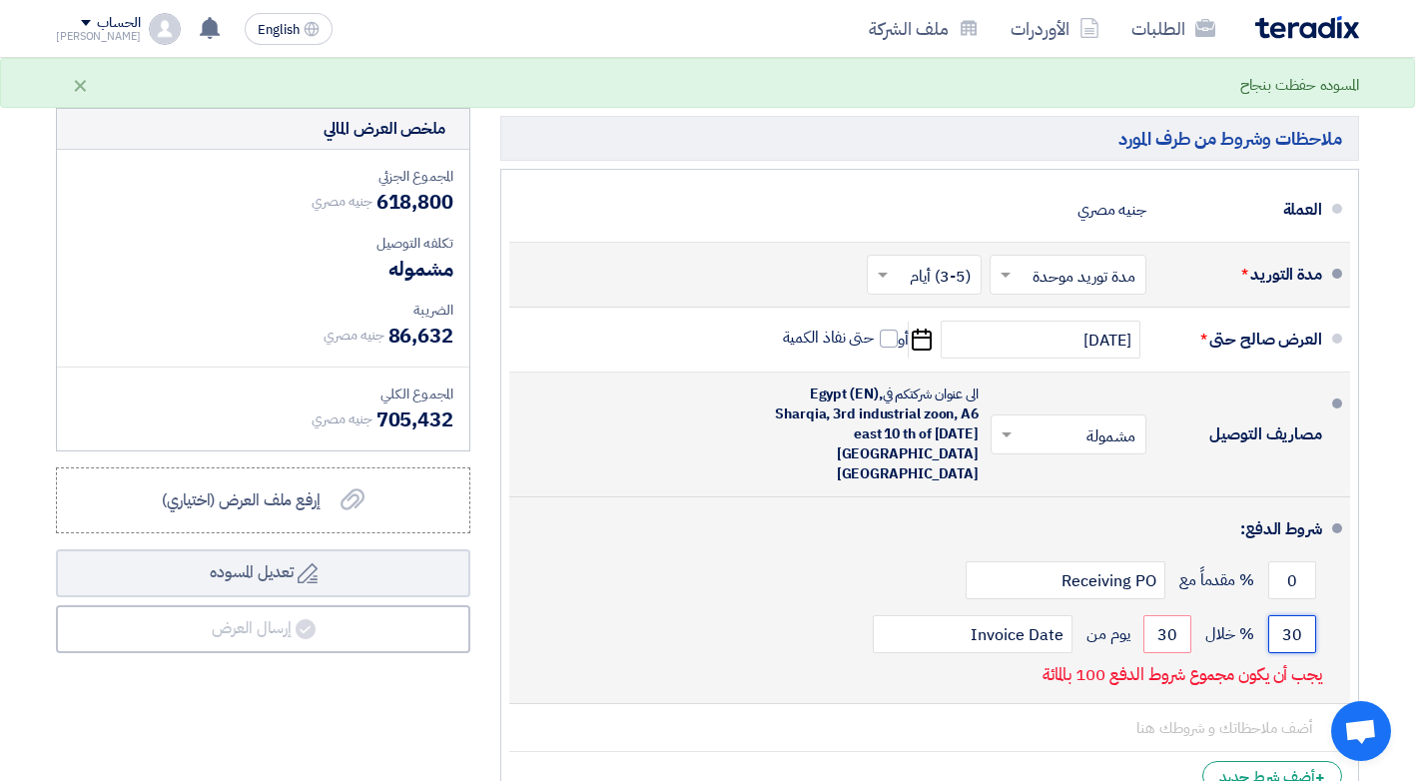
drag, startPoint x: 1282, startPoint y: 595, endPoint x: 1309, endPoint y: 594, distance: 27.0
click at [1307, 615] on input "30" at bounding box center [1292, 634] width 48 height 38
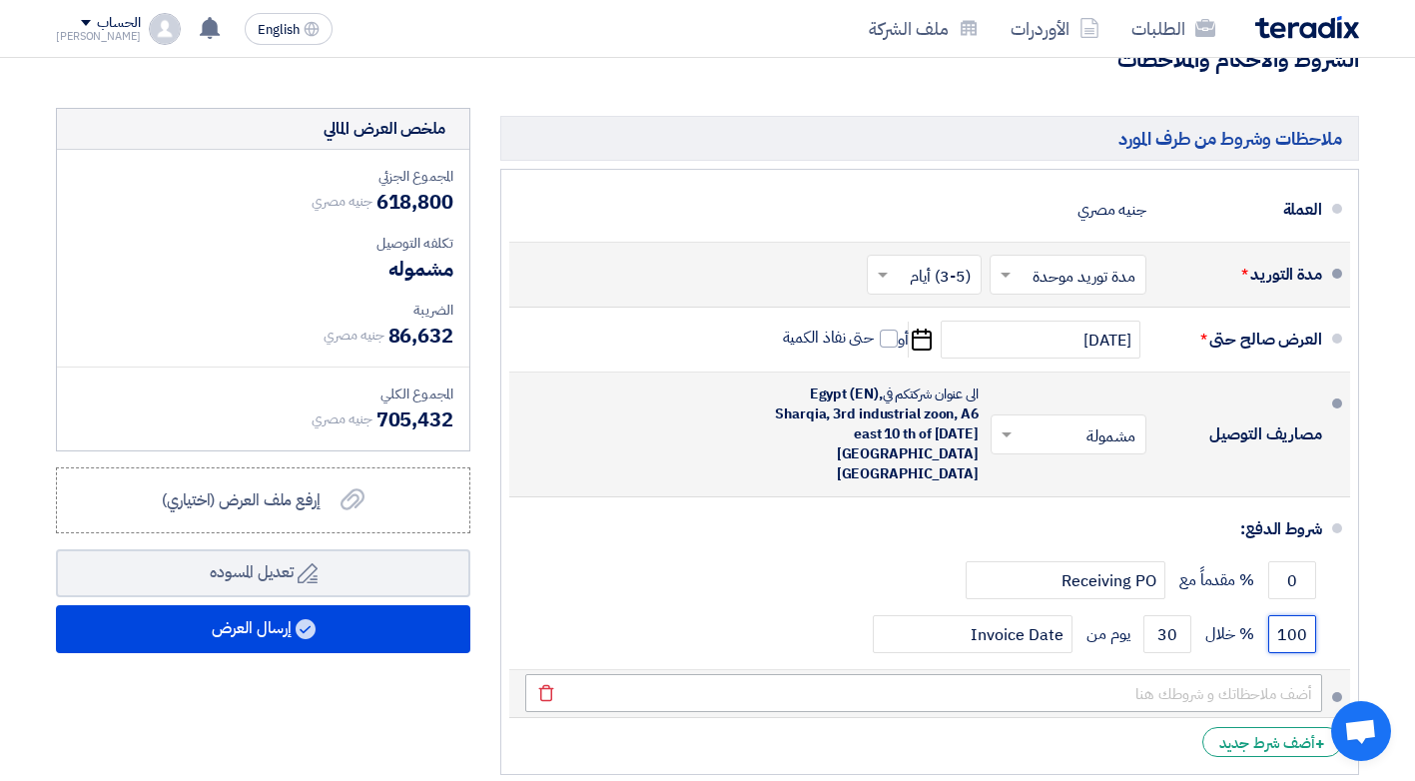
type input "100"
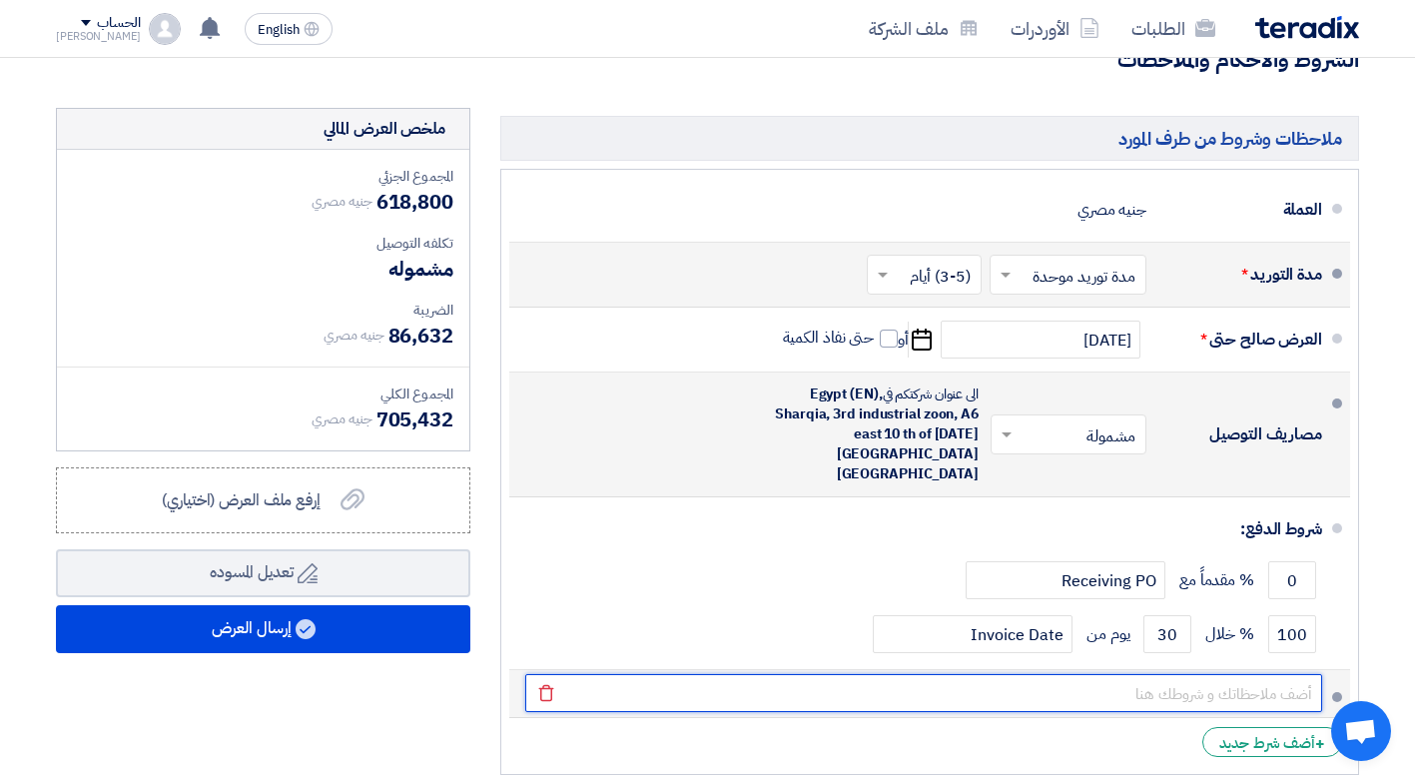
click at [1264, 674] on input "text" at bounding box center [923, 693] width 797 height 38
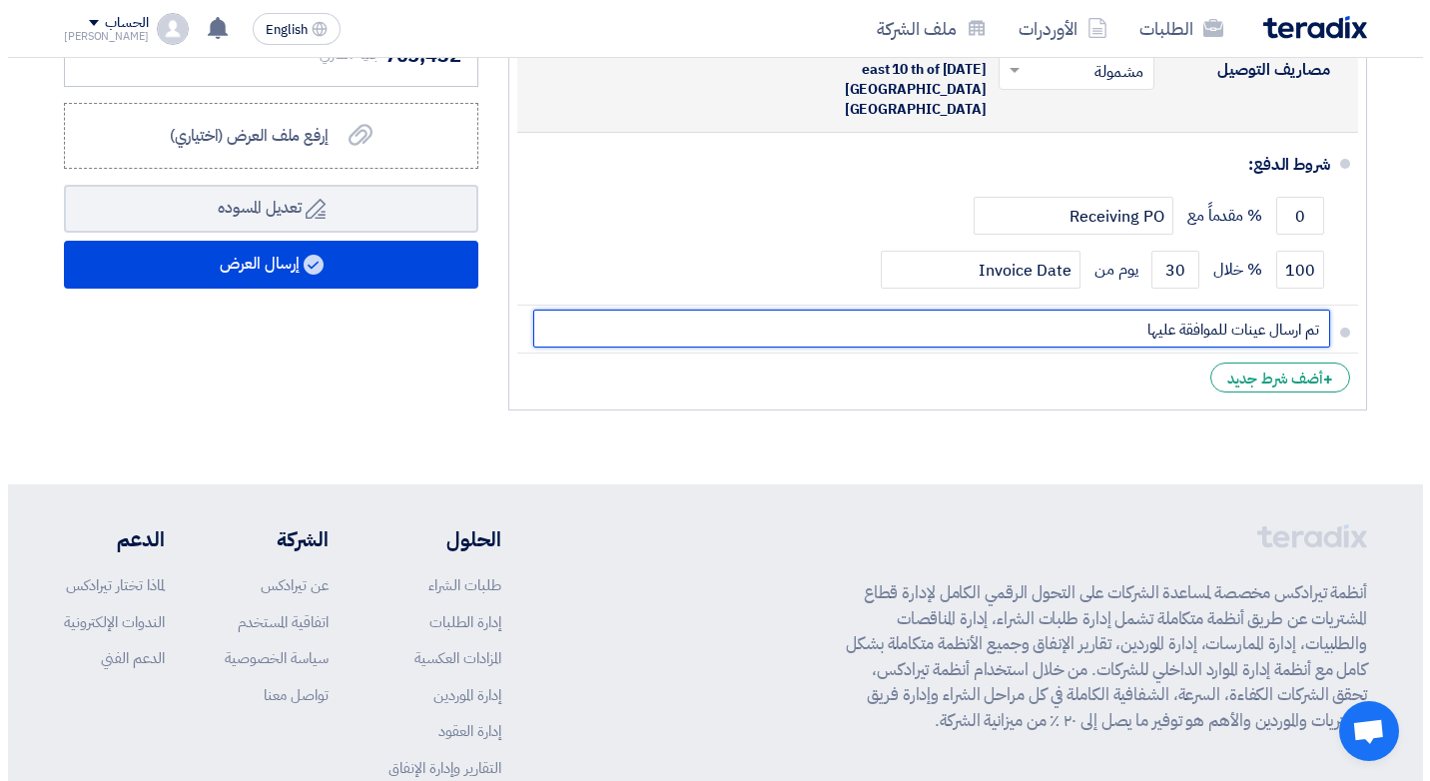
scroll to position [1497, 0]
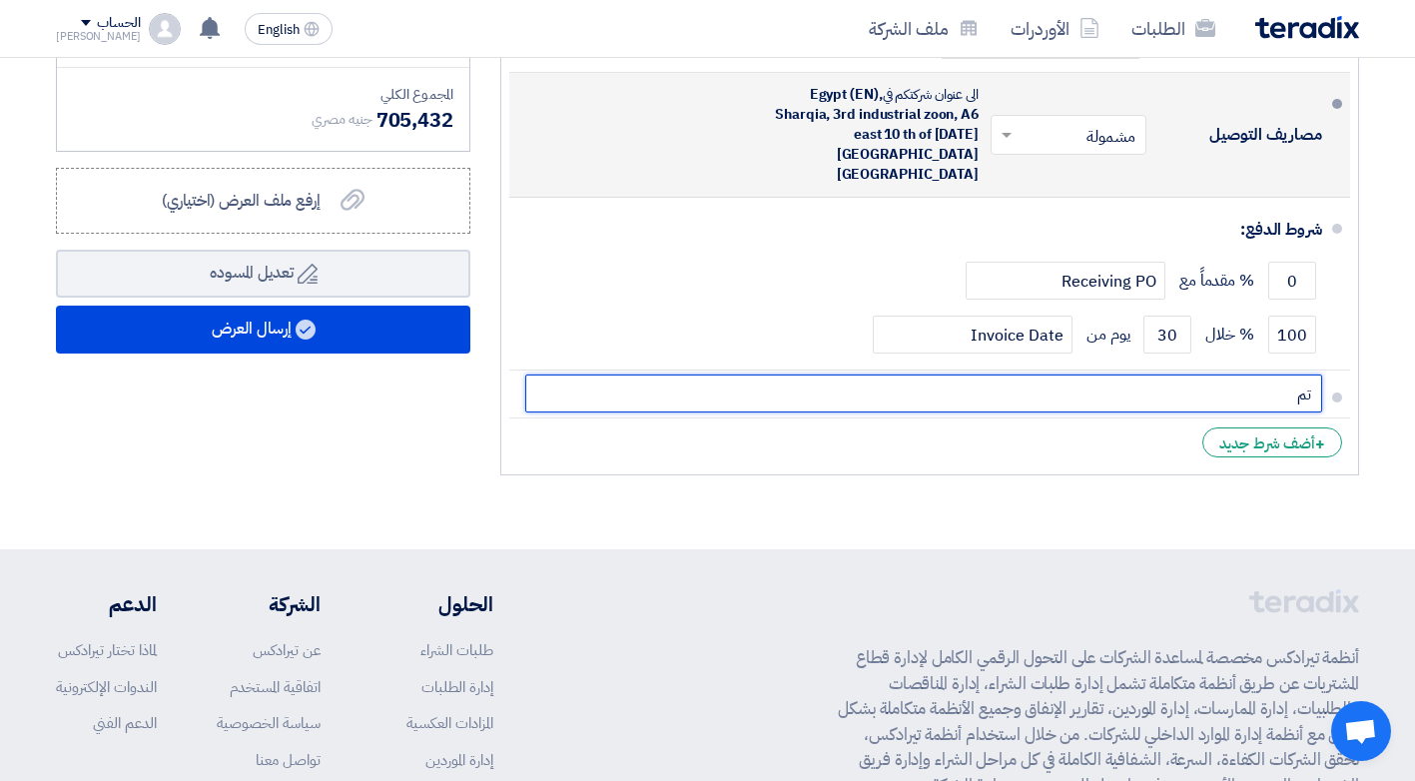
type input "ت"
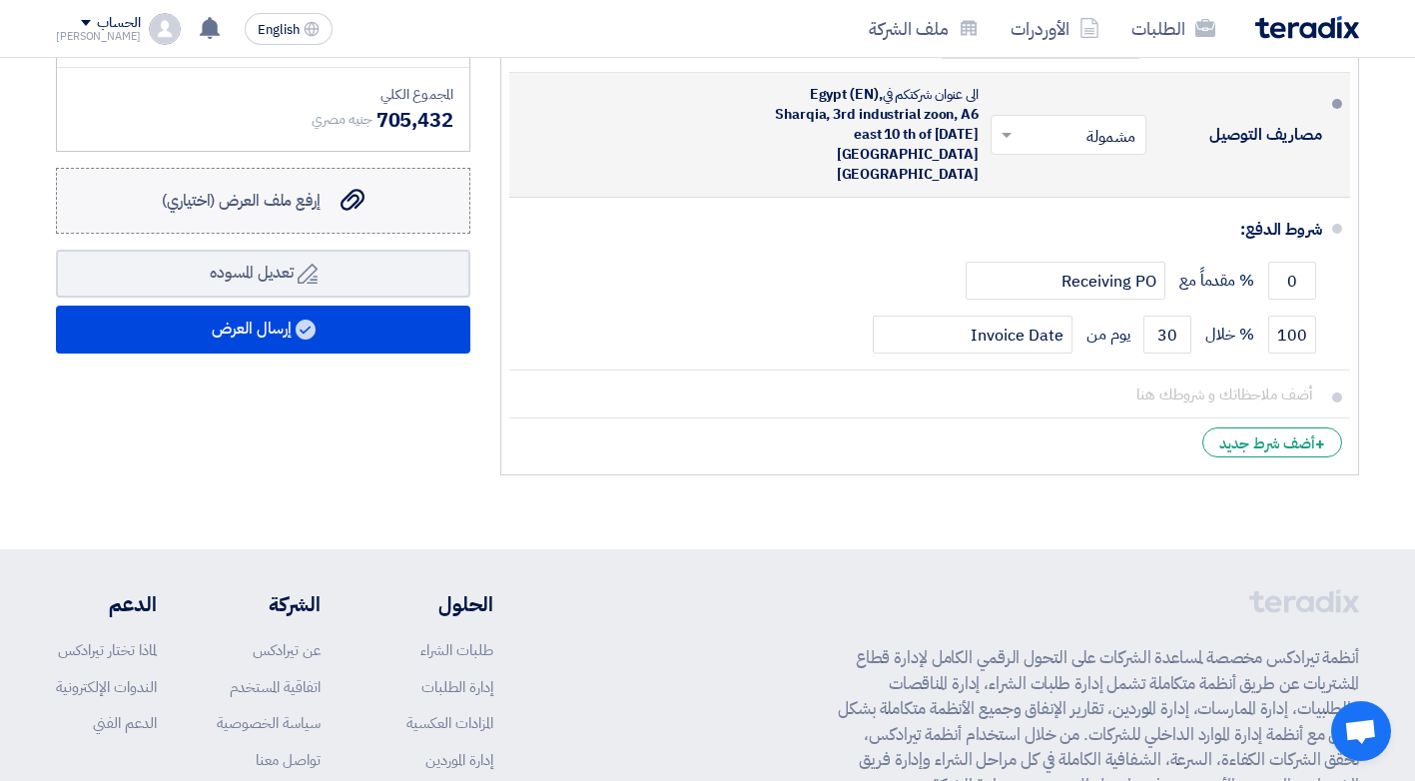
click at [345, 208] on use at bounding box center [352, 200] width 24 height 22
click at [0, 0] on input "إرفع ملف العرض (اختياري) إرفع ملف العرض (اختياري)" at bounding box center [0, 0] width 0 height 0
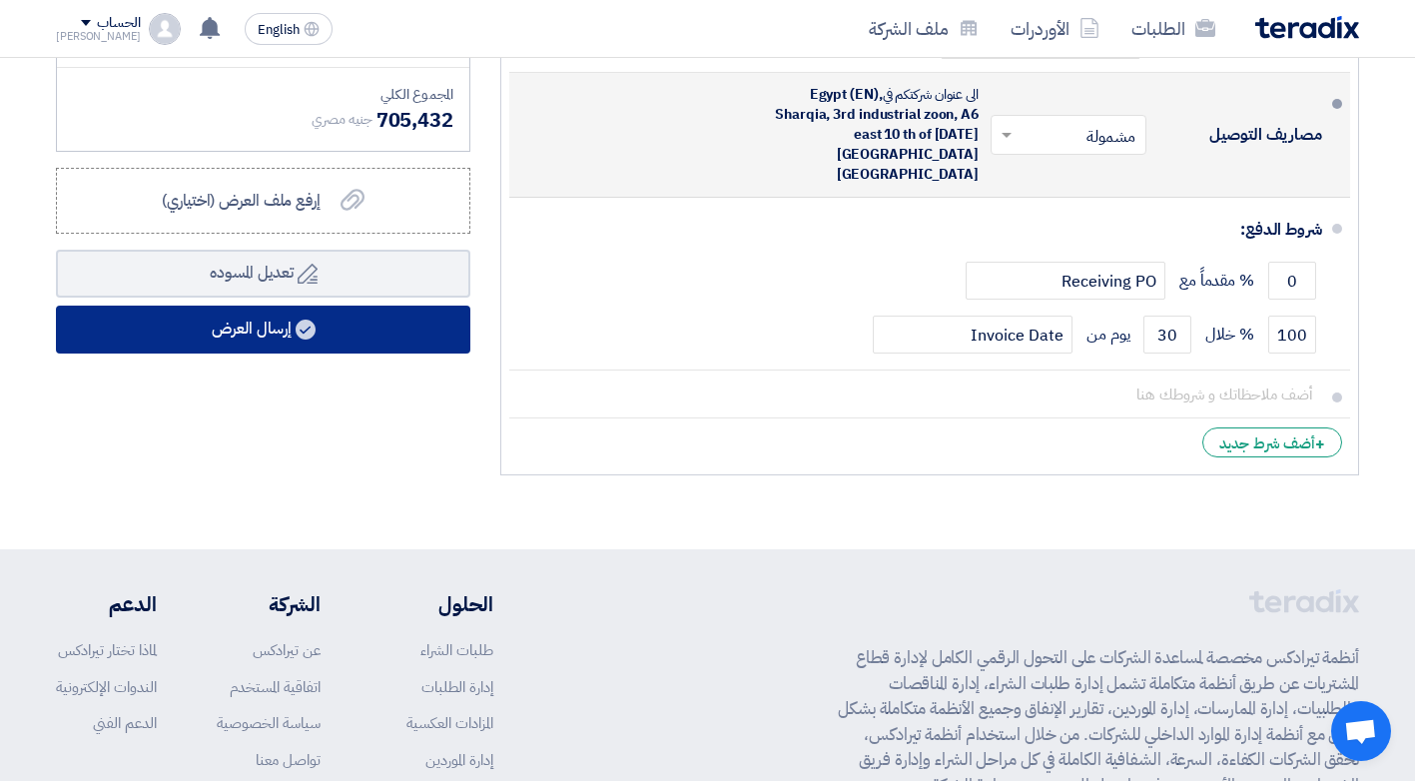
click at [253, 328] on button "إرسال العرض" at bounding box center [263, 329] width 414 height 48
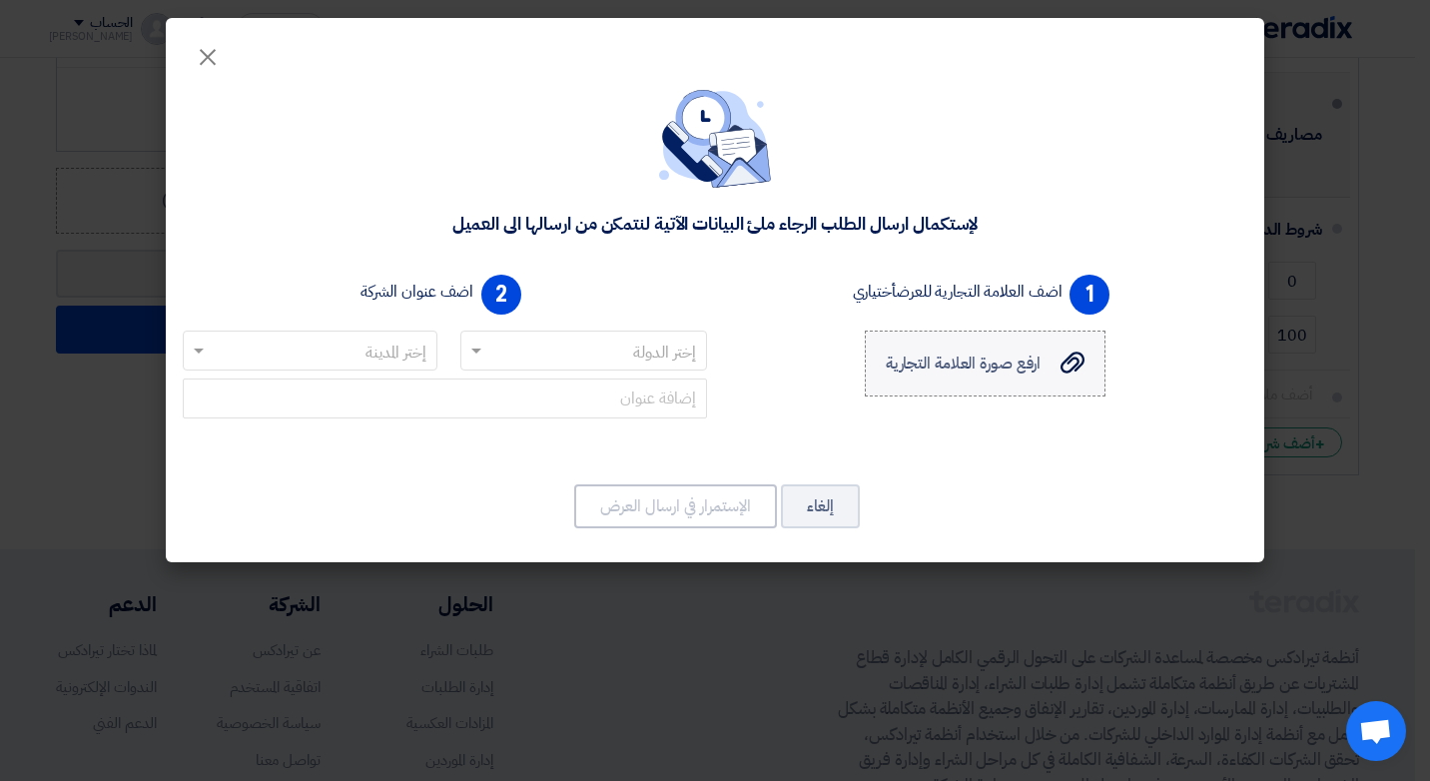
click at [934, 363] on span "ارفع صورة العلامة التجارية" at bounding box center [964, 363] width 156 height 24
click at [0, 0] on input "ارفع صورة العلامة التجارية ارفع صورة العلامة التجارية" at bounding box center [0, 0] width 0 height 0
click at [471, 350] on span at bounding box center [476, 351] width 10 height 7
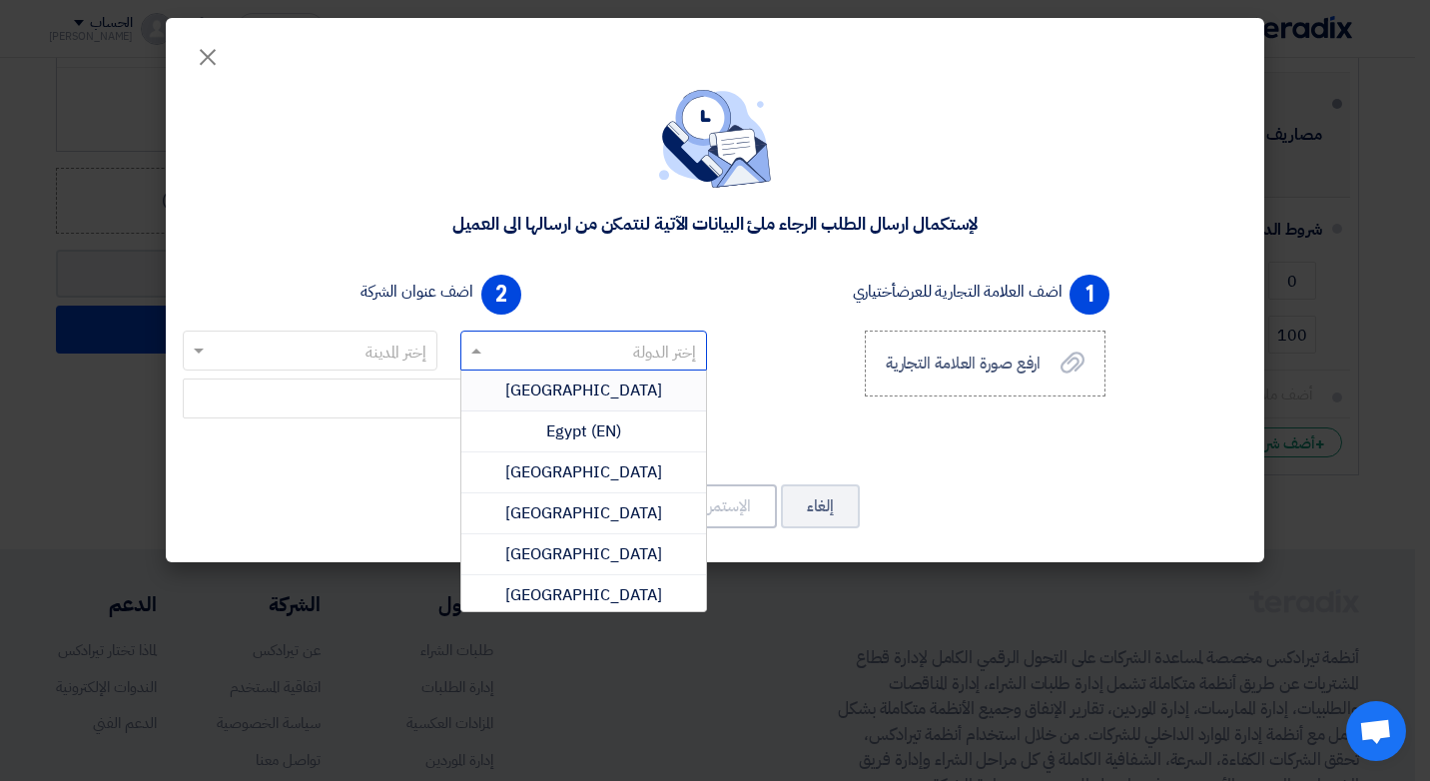
click at [583, 386] on span "[GEOGRAPHIC_DATA]" at bounding box center [583, 390] width 157 height 24
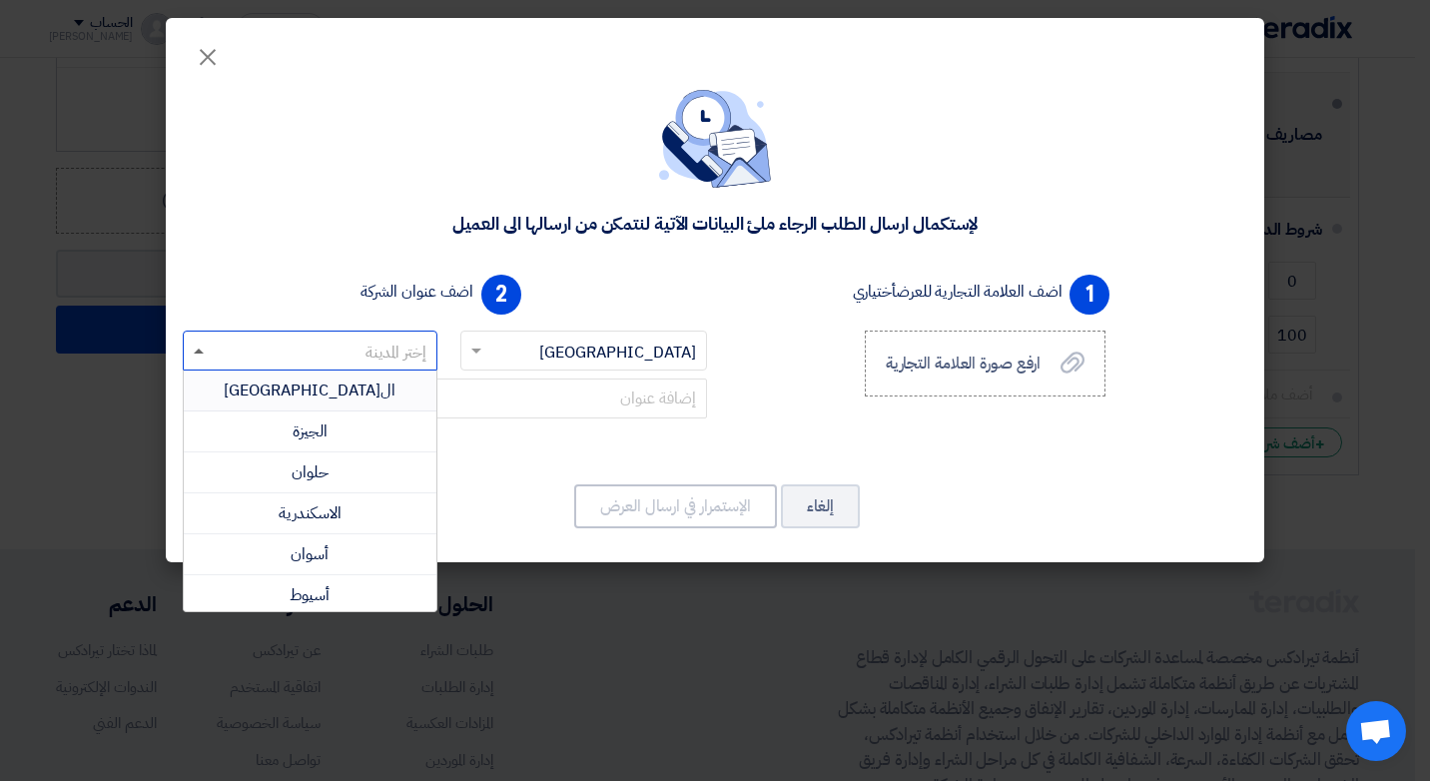
click at [199, 350] on span at bounding box center [199, 350] width 10 height 5
click at [311, 523] on span "الشرقية" at bounding box center [310, 523] width 45 height 24
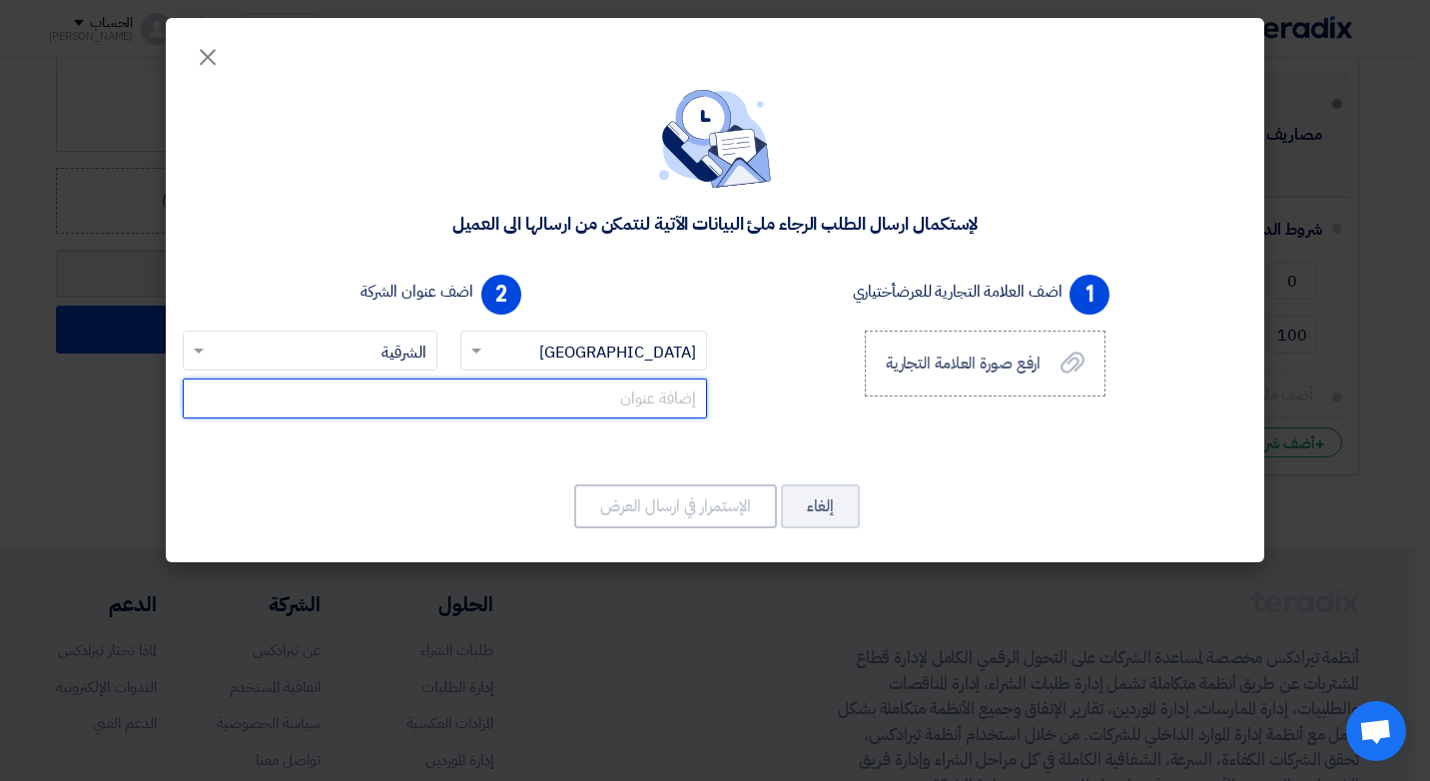
click at [592, 400] on input "text" at bounding box center [445, 398] width 524 height 40
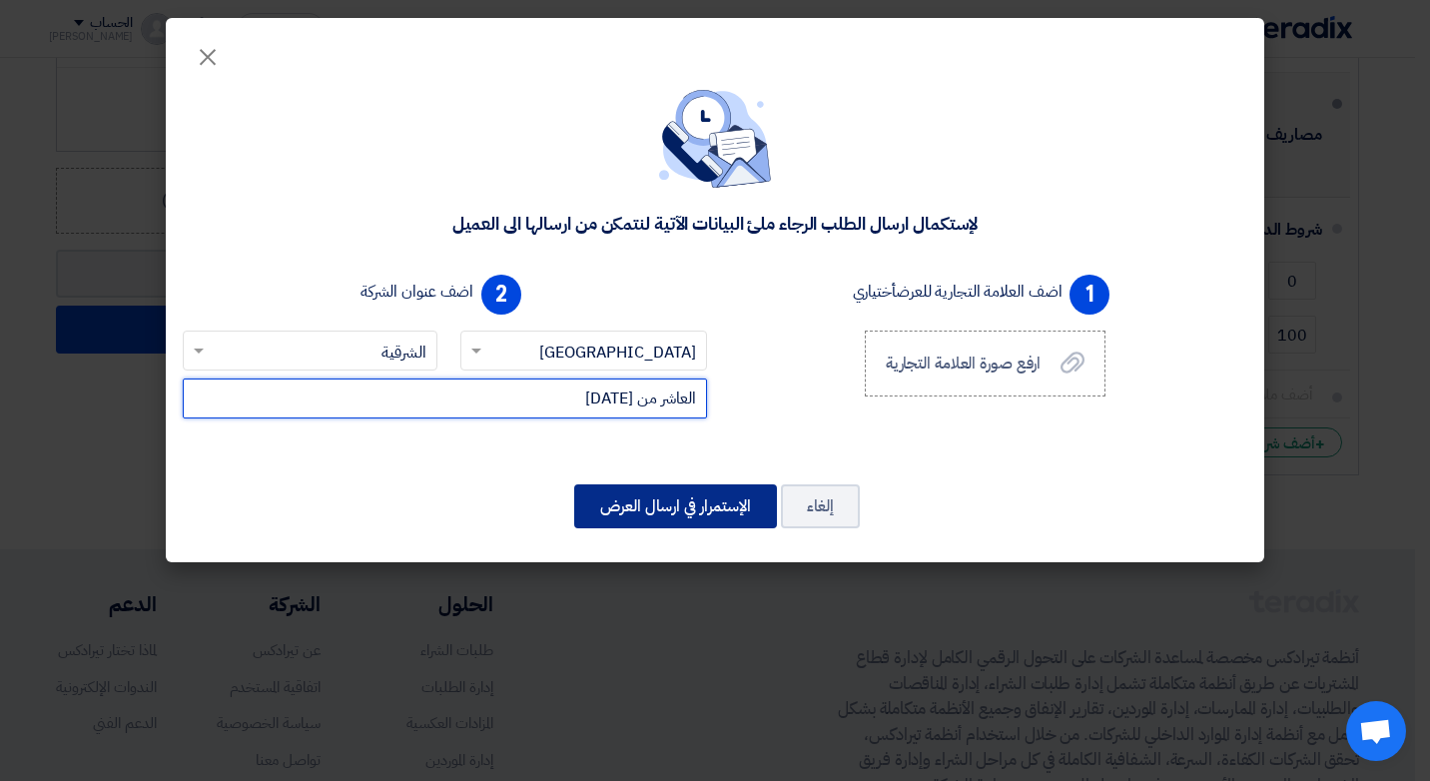
type input "العاشر من [DATE]"
click at [691, 507] on button "الإستمرار في ارسال العرض" at bounding box center [675, 506] width 203 height 44
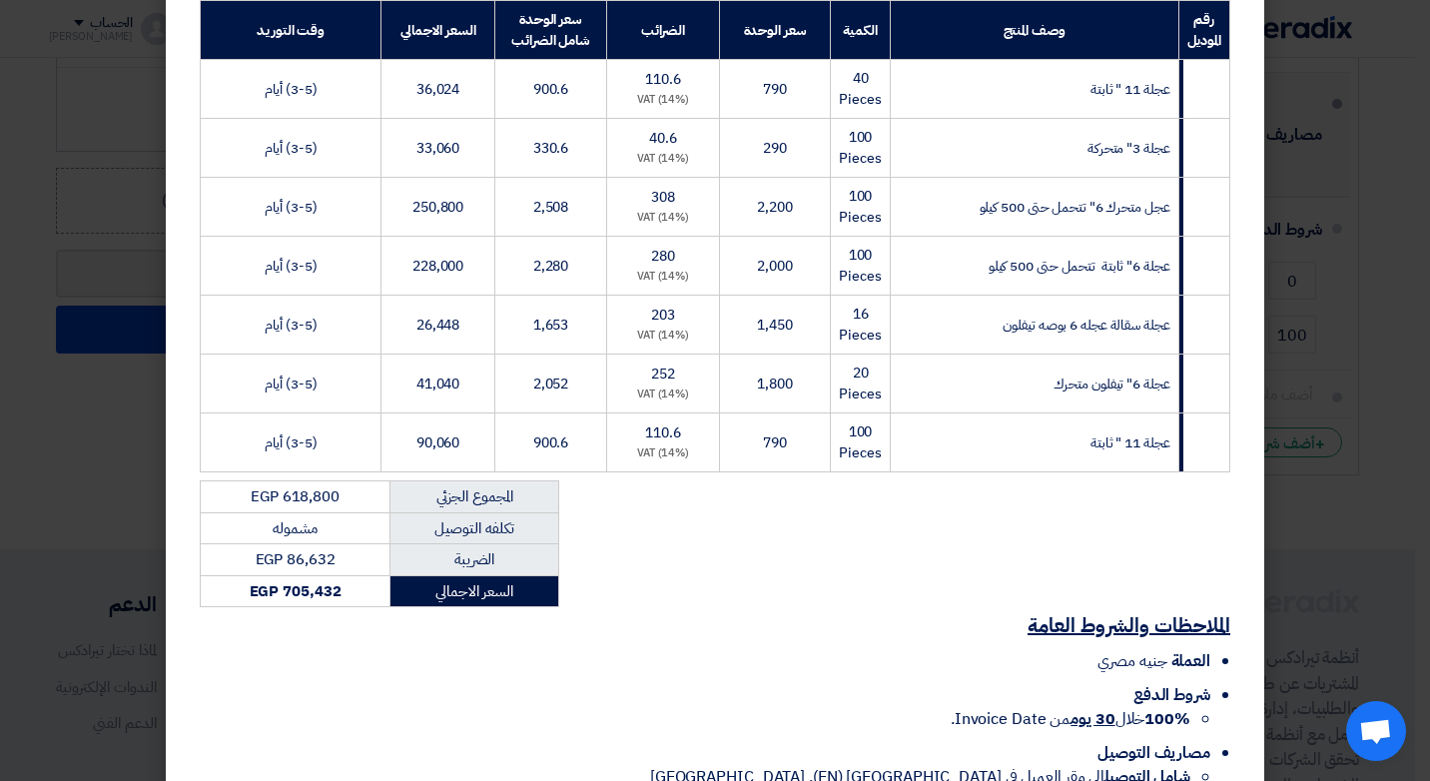
scroll to position [455, 0]
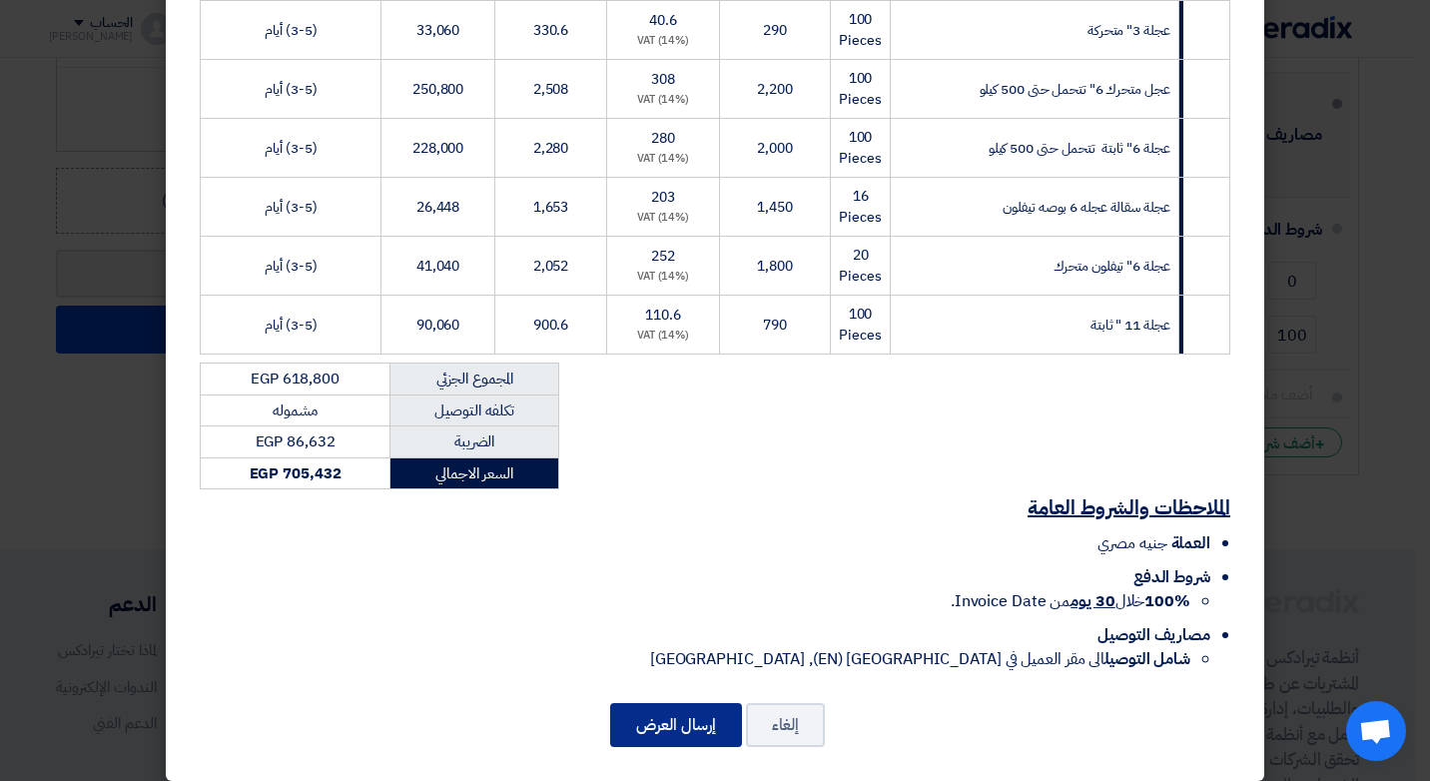
click at [694, 711] on button "إرسال العرض" at bounding box center [676, 725] width 132 height 44
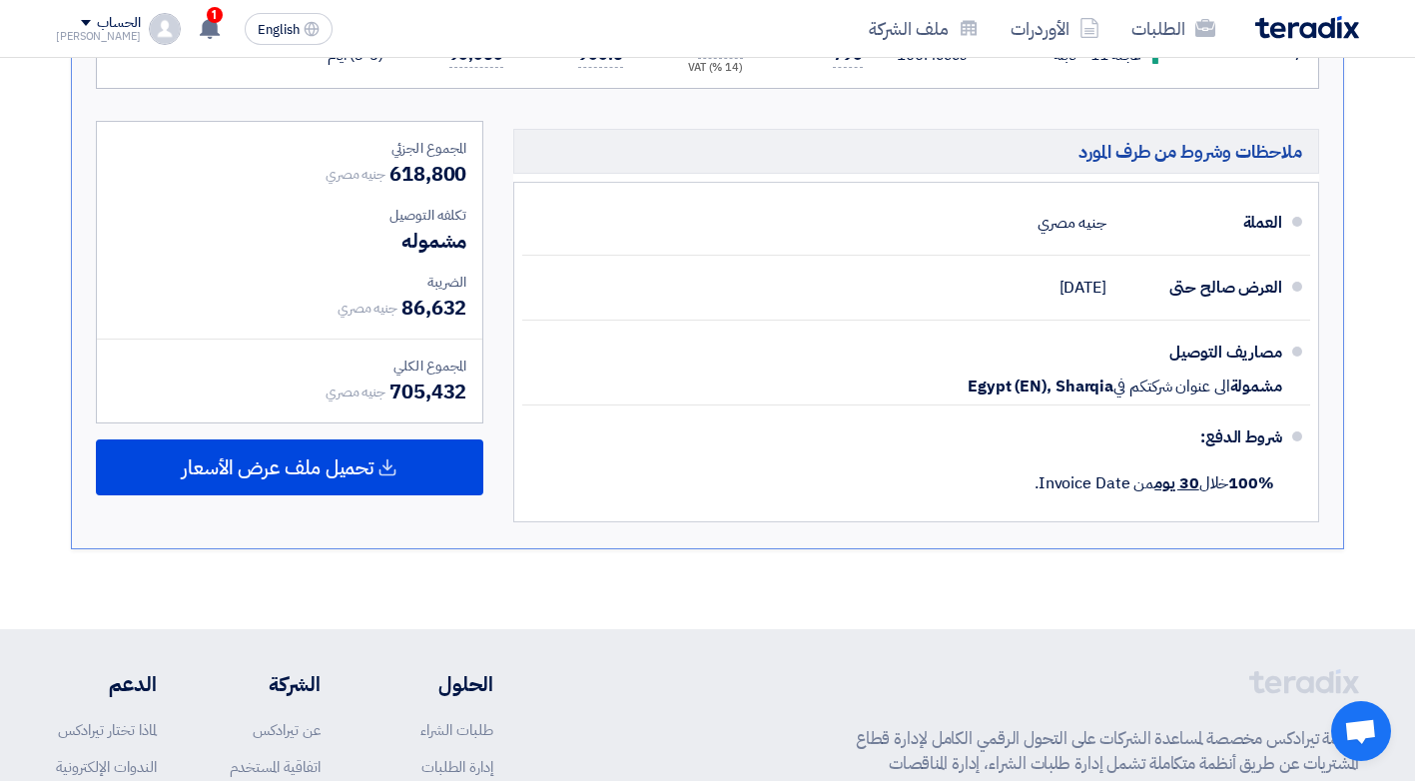
scroll to position [1098, 0]
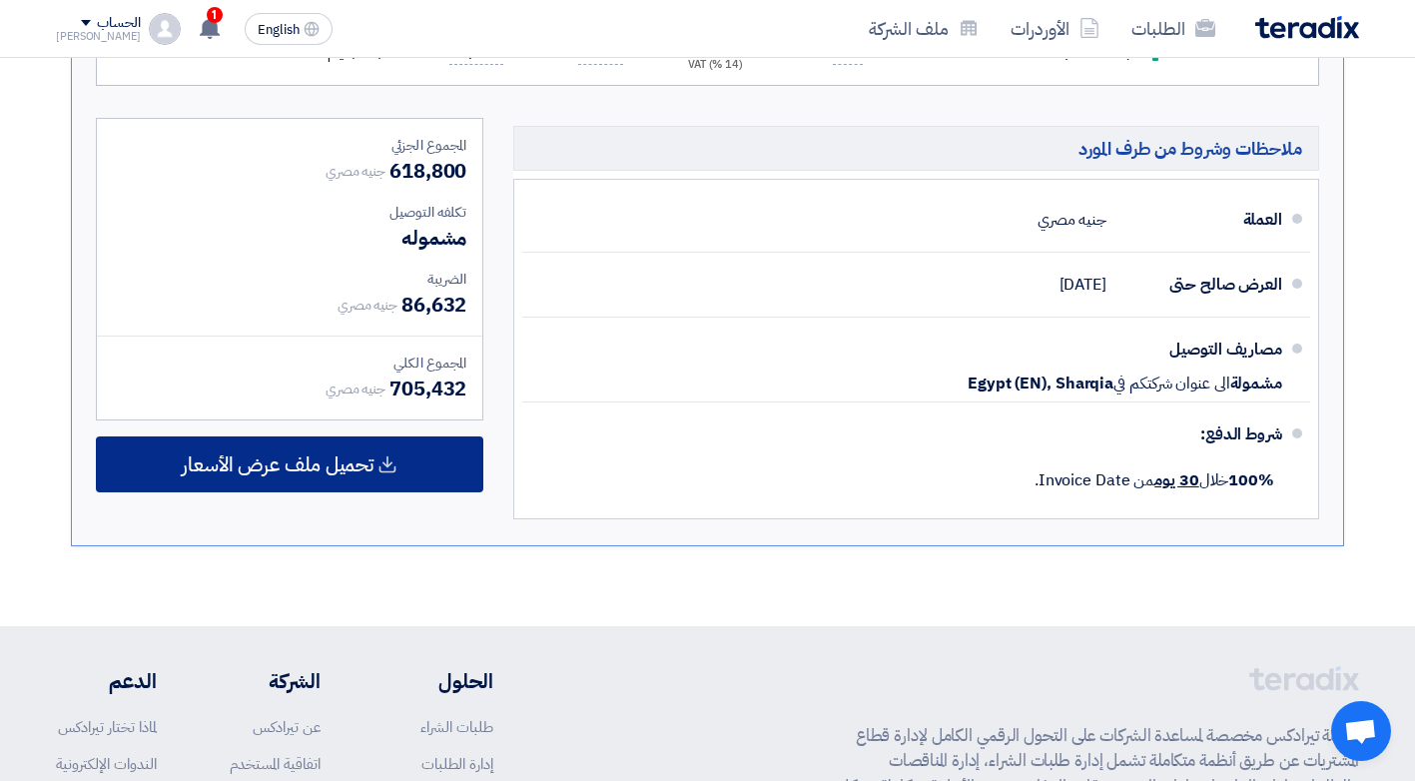
click at [295, 473] on span "تحميل ملف عرض الأسعار" at bounding box center [278, 464] width 192 height 18
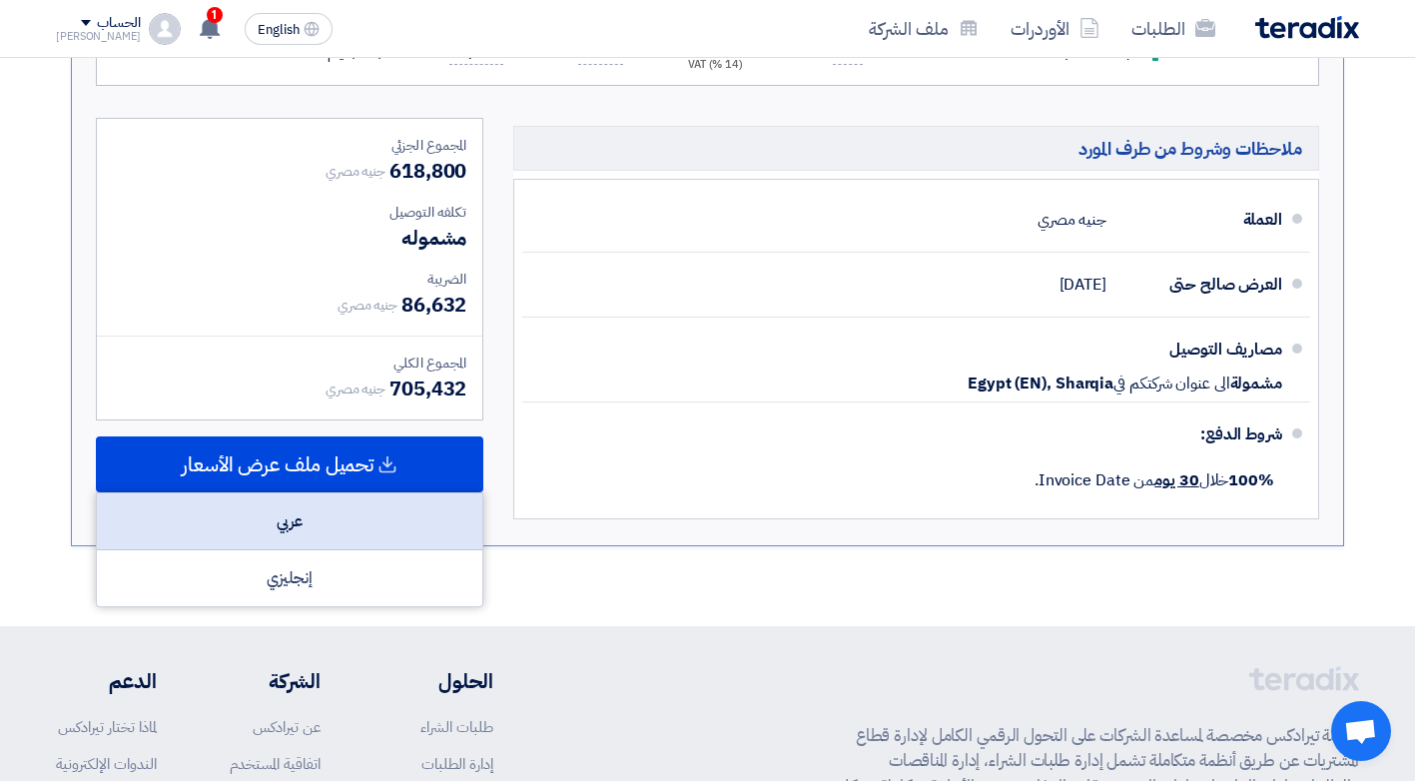
click at [289, 526] on div "عربي" at bounding box center [289, 521] width 385 height 57
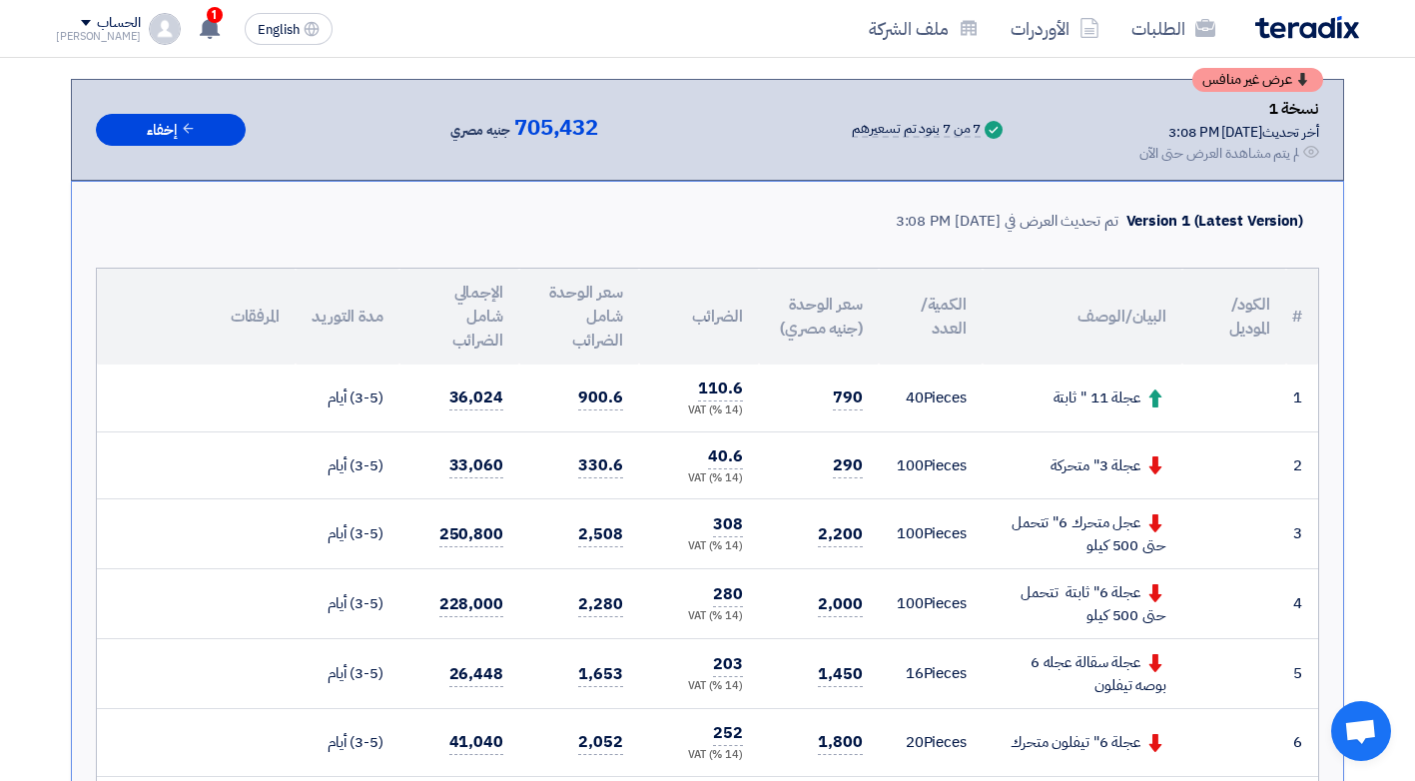
scroll to position [308, 0]
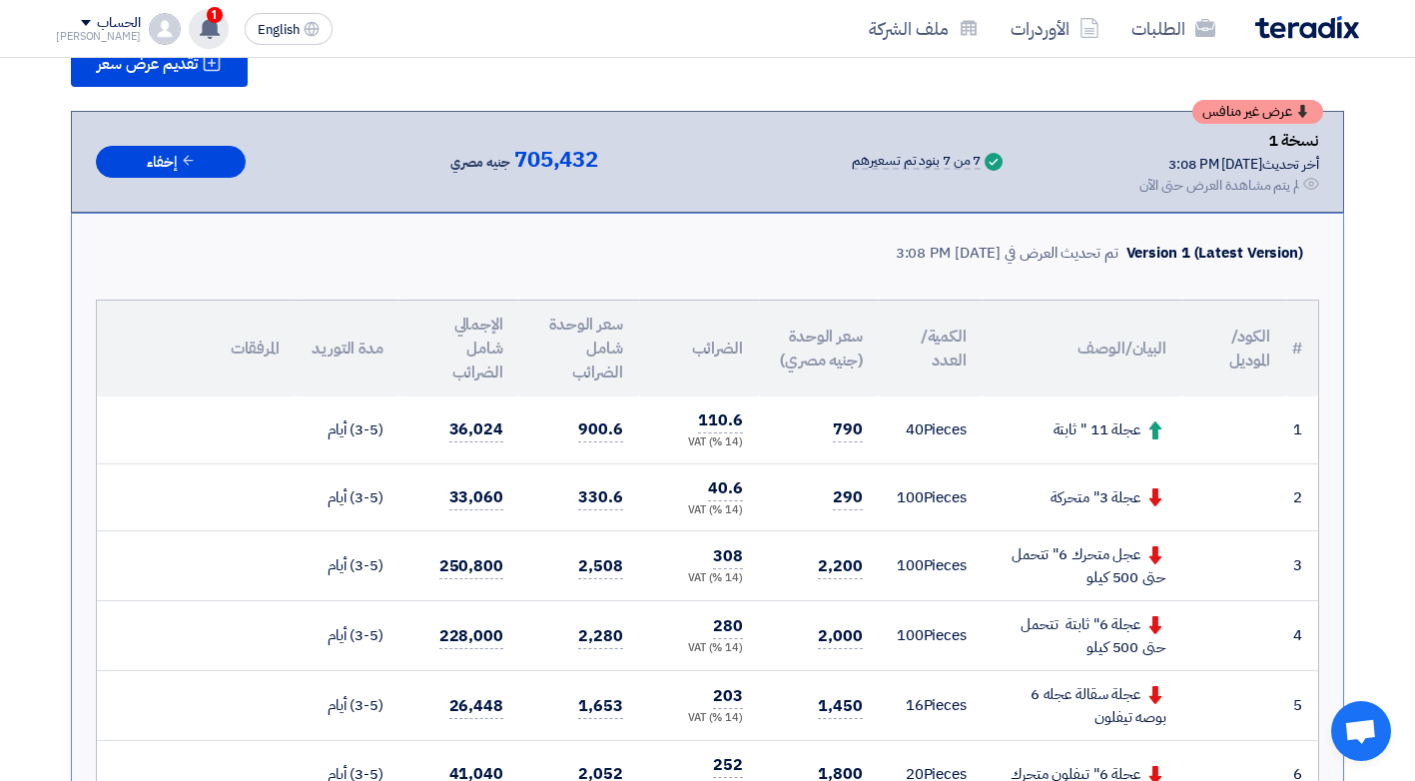
click at [207, 15] on span "1" at bounding box center [215, 15] width 16 height 16
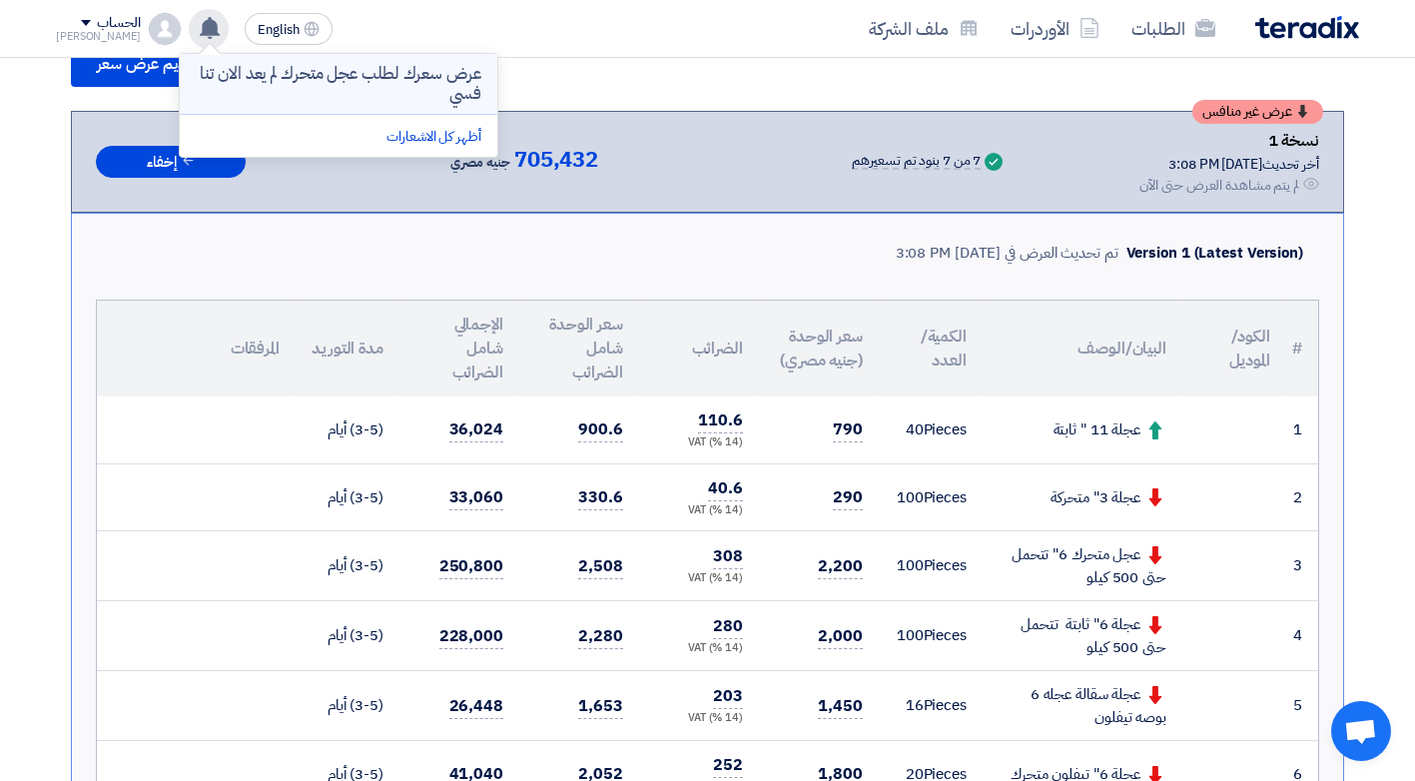
click at [355, 81] on p "عرض سعرك لطلب عجل متحرك لم يعد الان تنافسي" at bounding box center [339, 84] width 286 height 40
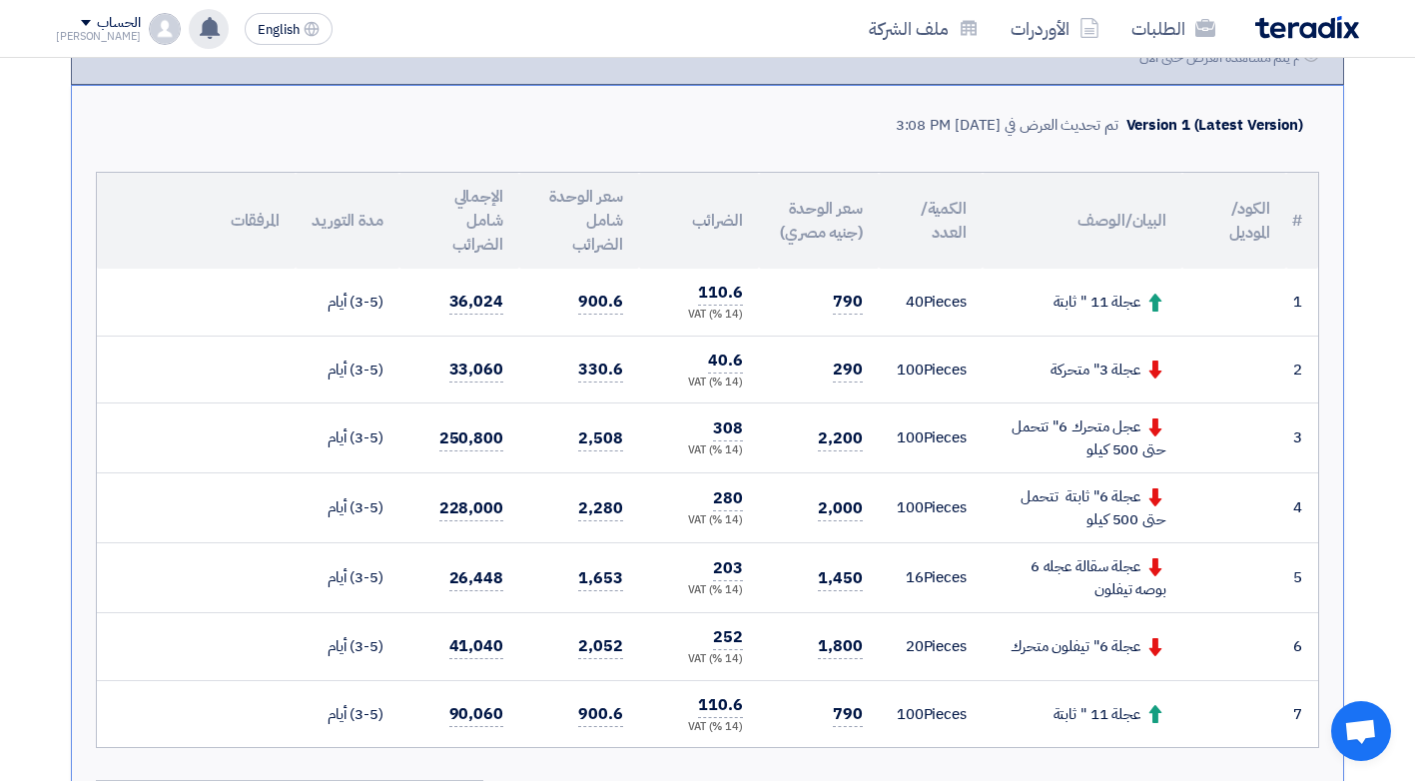
scroll to position [644, 0]
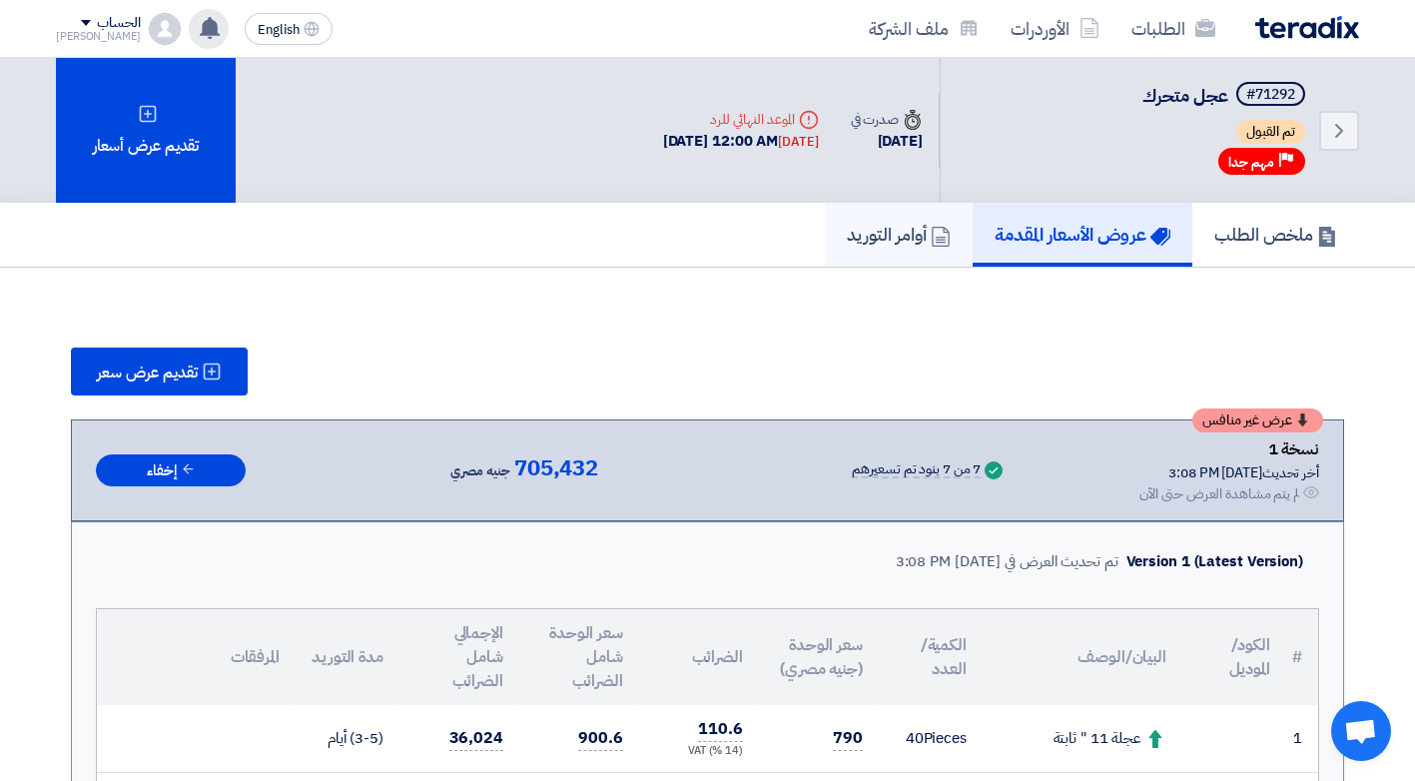
click at [913, 240] on h5 "أوامر التوريد" at bounding box center [899, 234] width 104 height 23
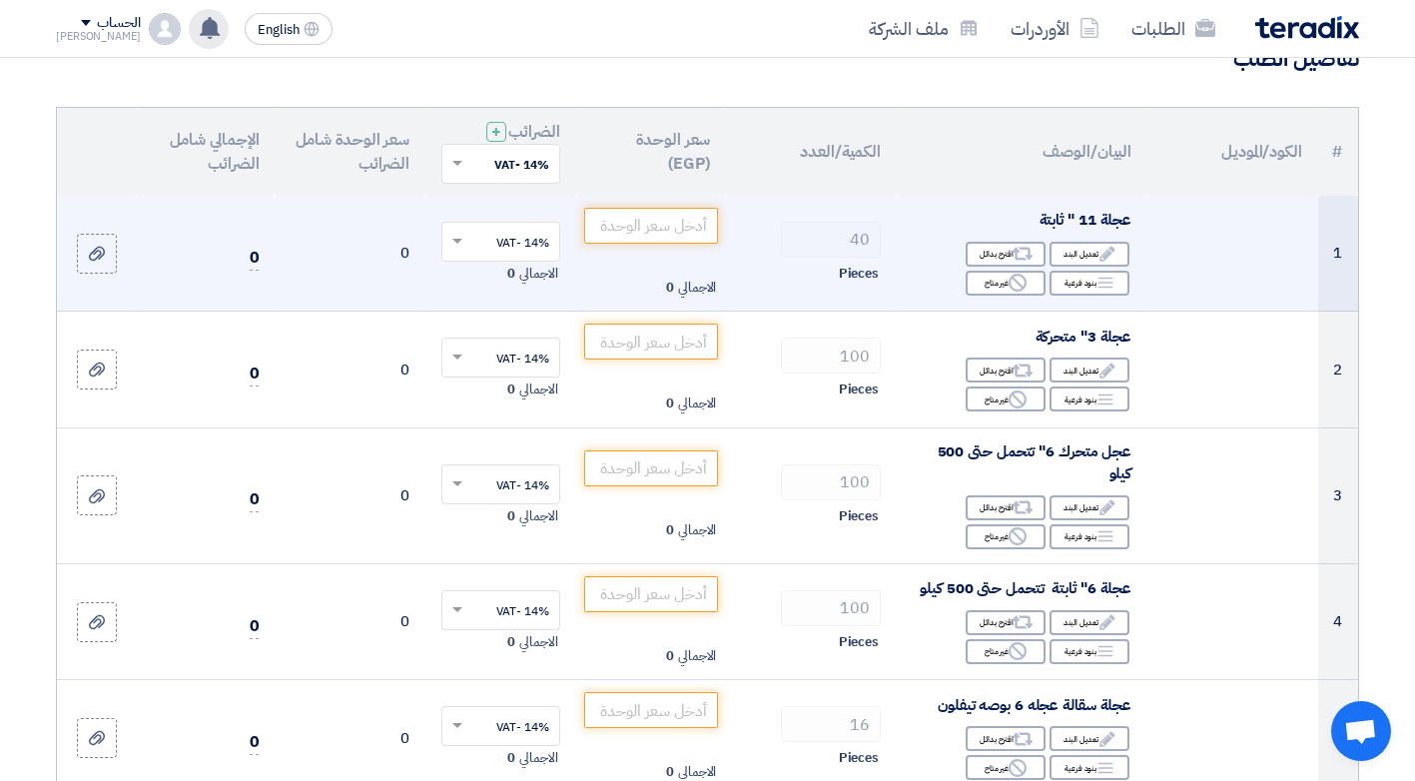
scroll to position [200, 0]
